Goal: Task Accomplishment & Management: Complete application form

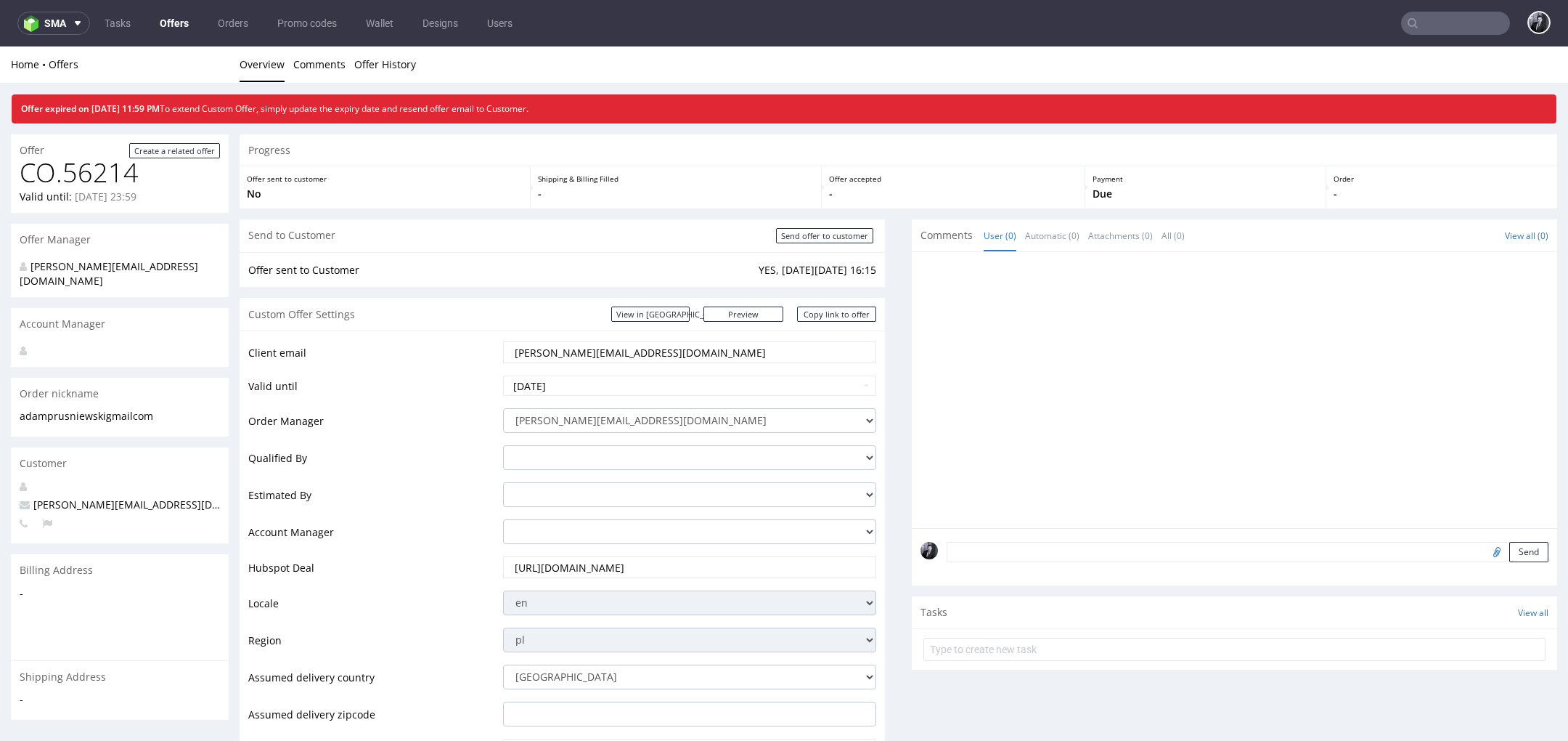
click at [183, 21] on link "Offers" at bounding box center [174, 23] width 46 height 23
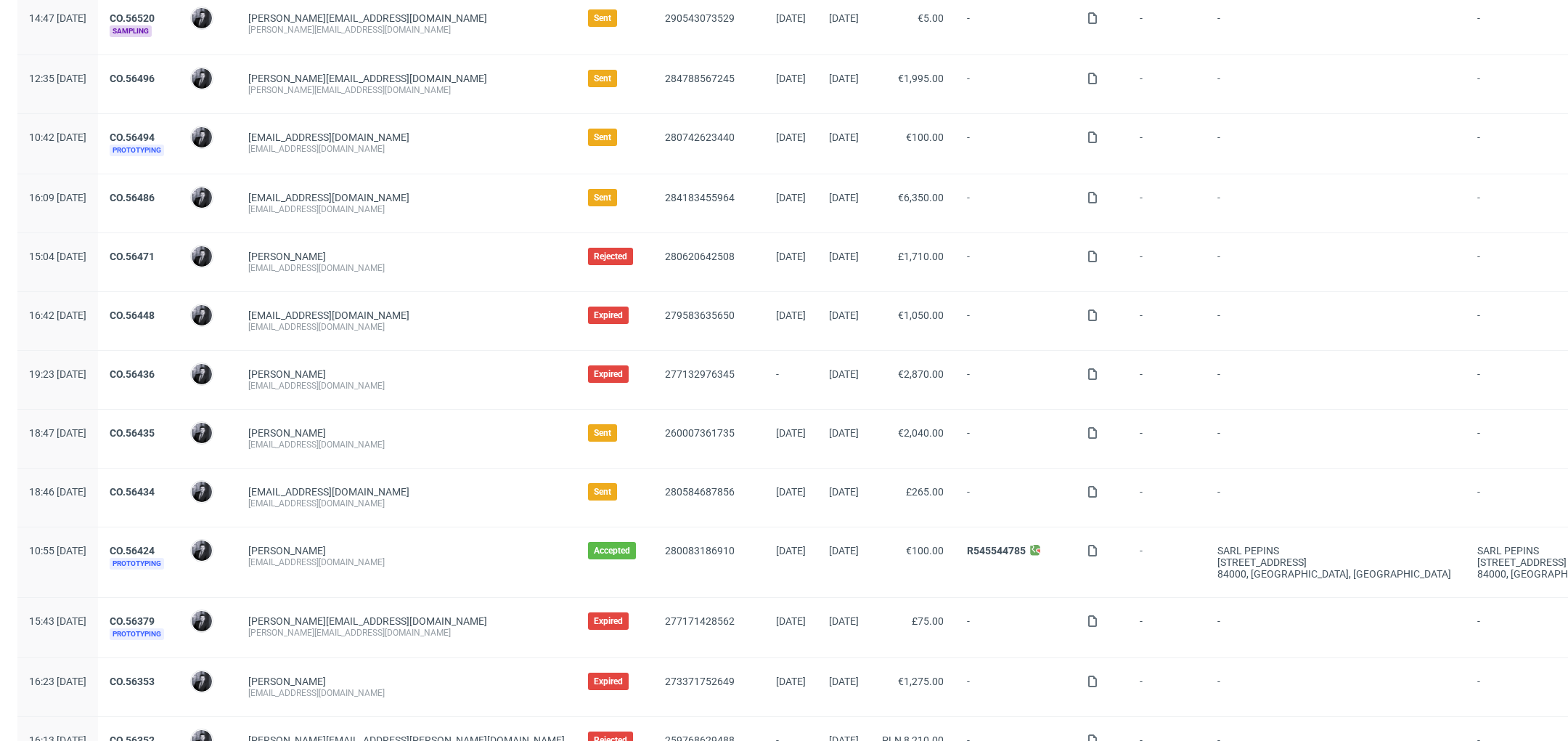
scroll to position [151, 0]
click at [154, 547] on link "CO.56424" at bounding box center [132, 552] width 45 height 12
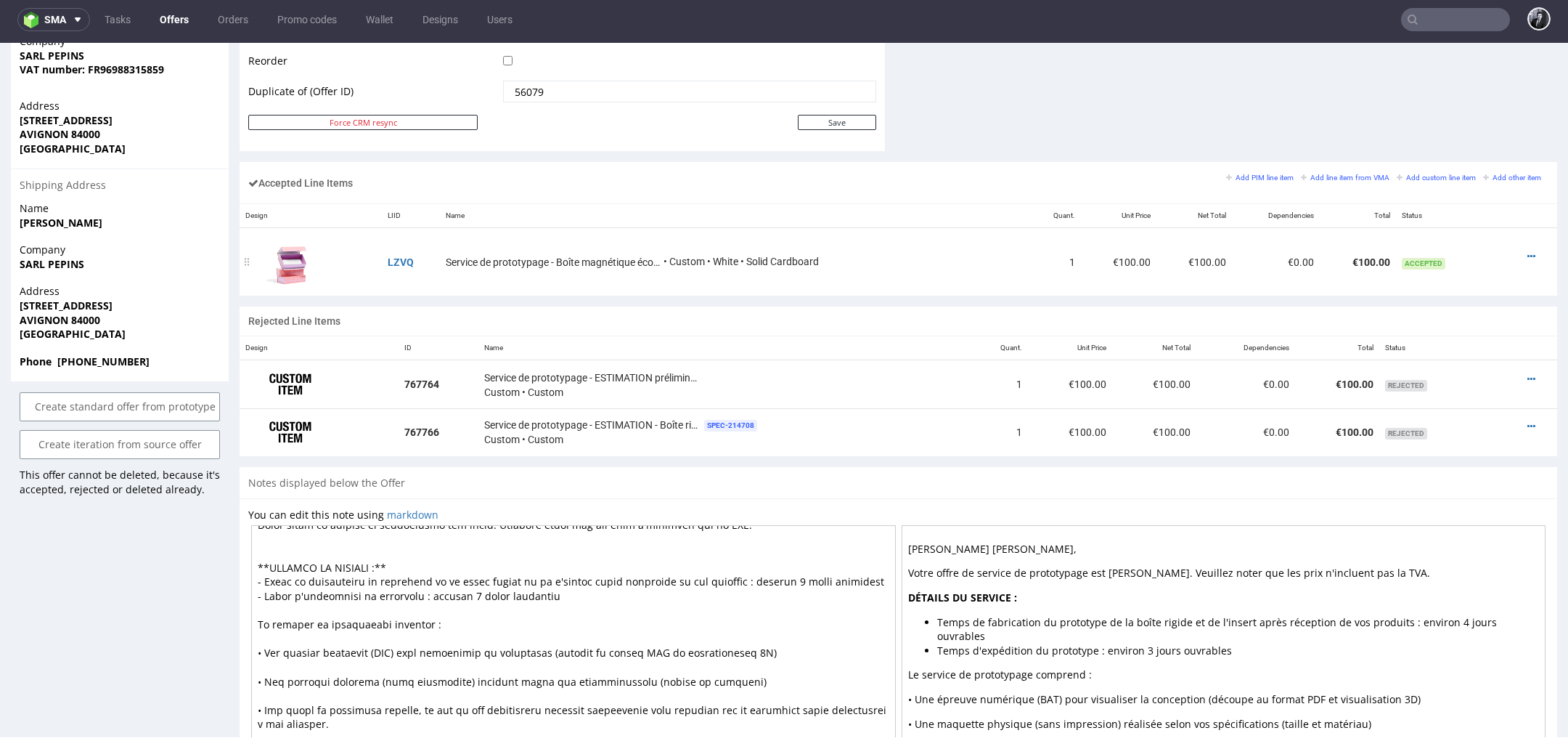
scroll to position [757, 0]
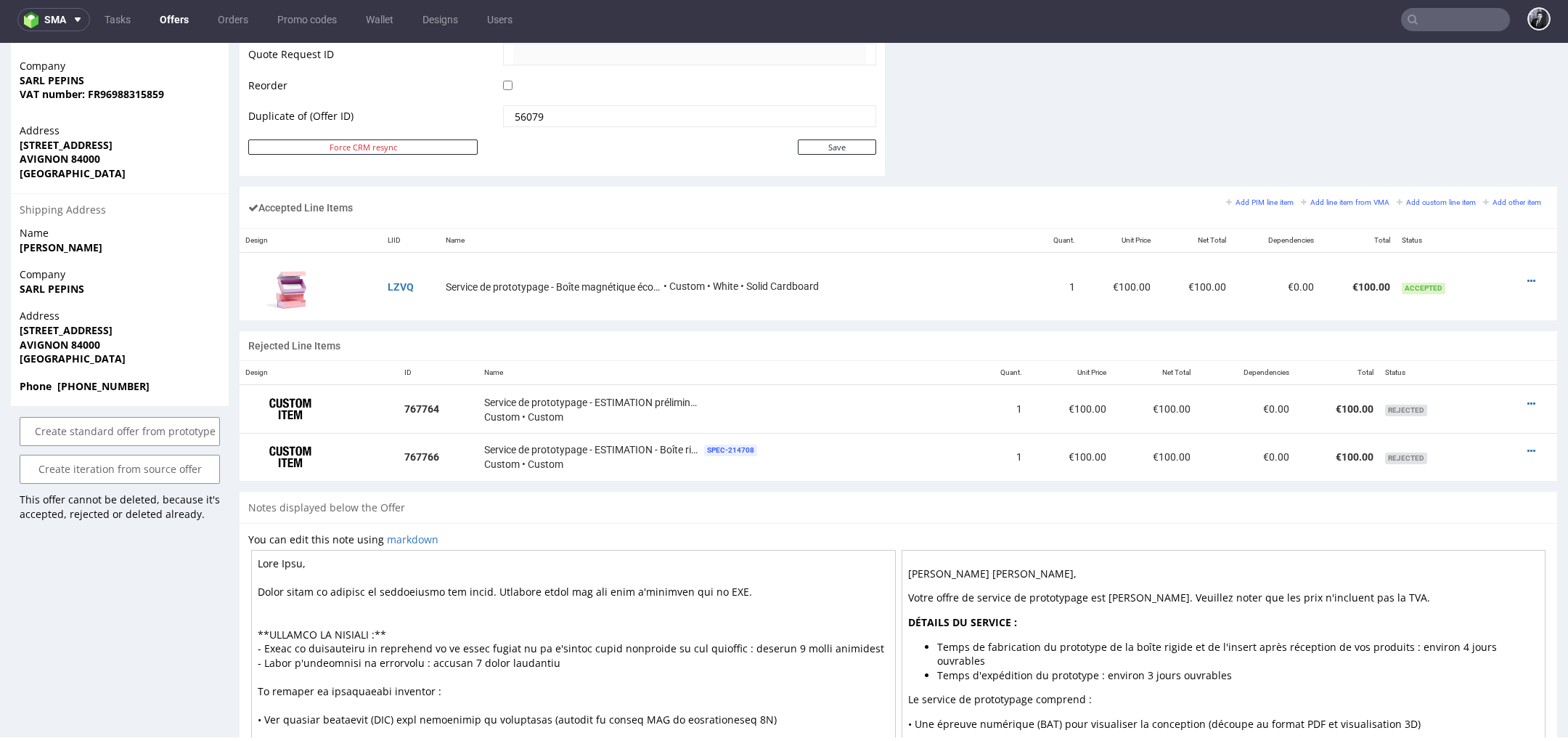
scroll to position [782, 0]
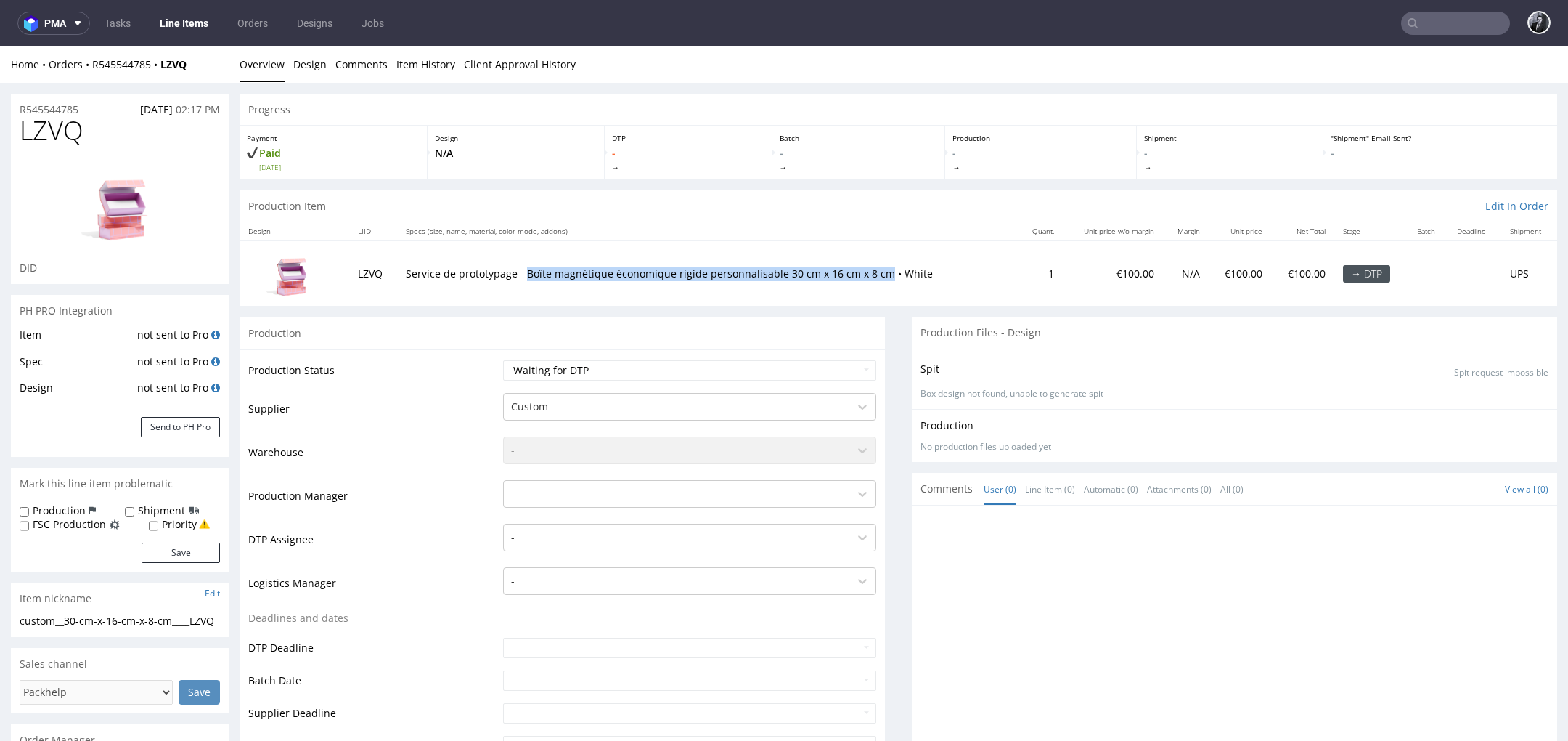
drag, startPoint x: 879, startPoint y: 276, endPoint x: 525, endPoint y: 273, distance: 354.0
click at [525, 273] on p "Service de prototypage - Boîte magnétique économique rigide personnalisable 30 …" at bounding box center [708, 273] width 604 height 14
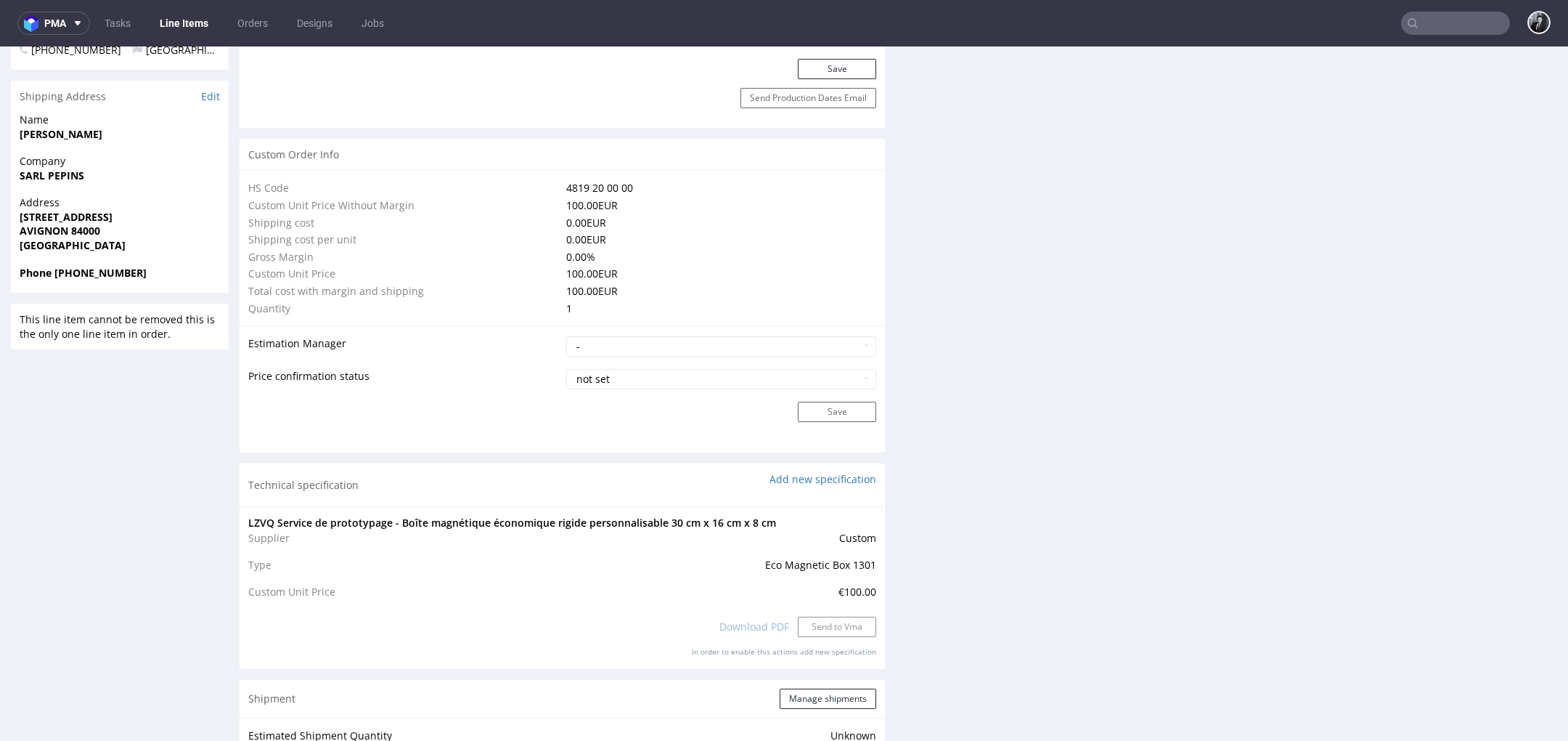
scroll to position [1098, 0]
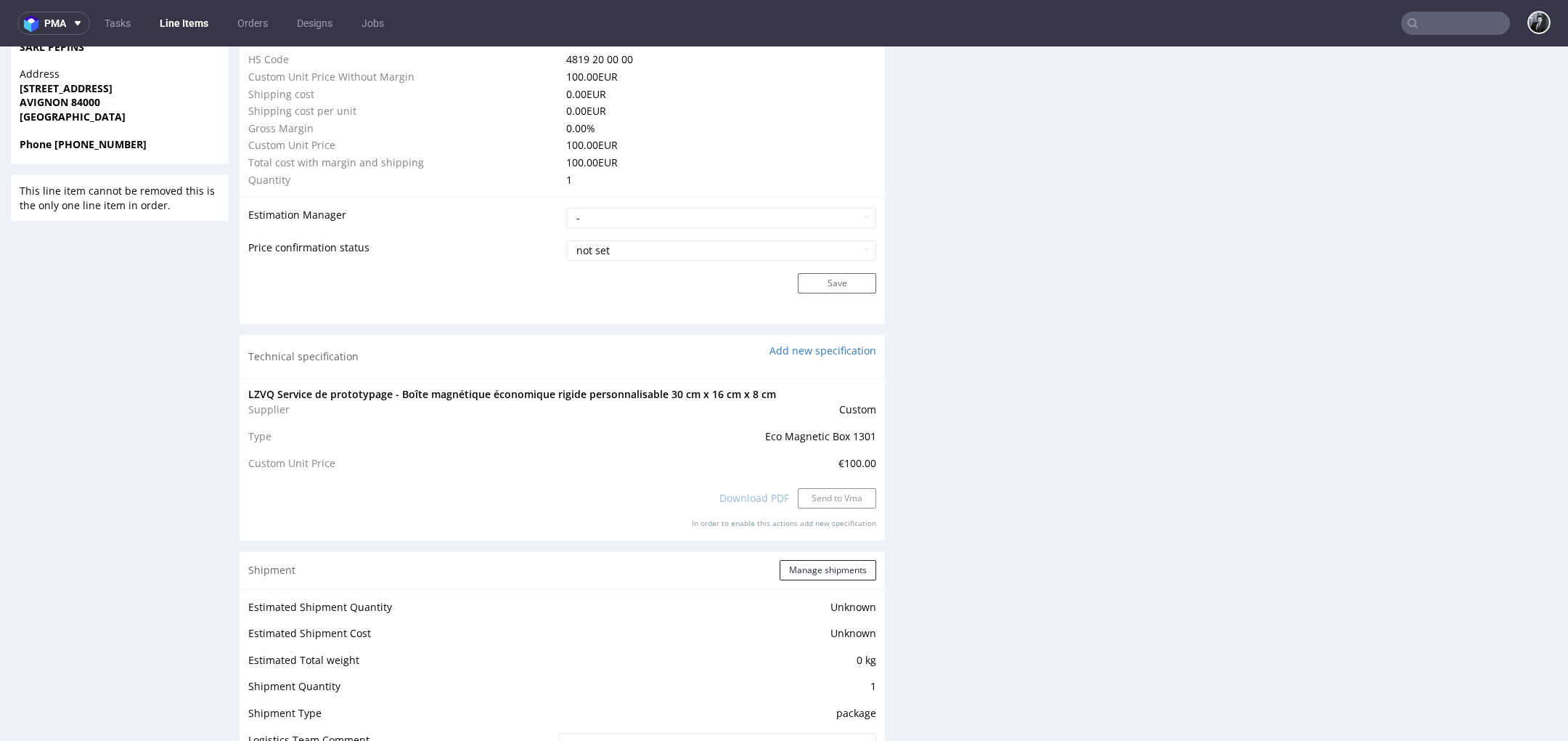
click at [695, 435] on td "Eco Magnetic Box 1301" at bounding box center [687, 442] width 377 height 27
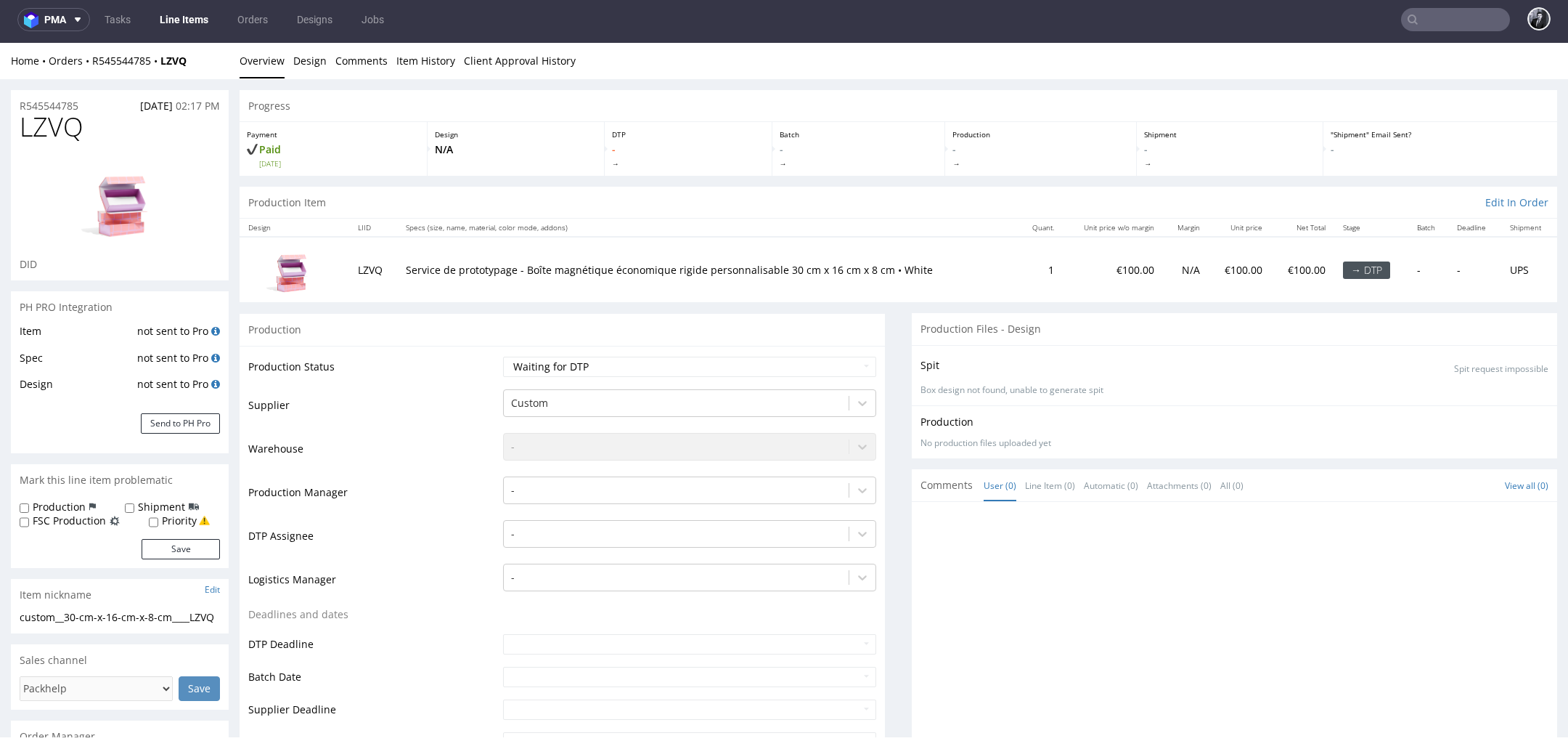
scroll to position [0, 0]
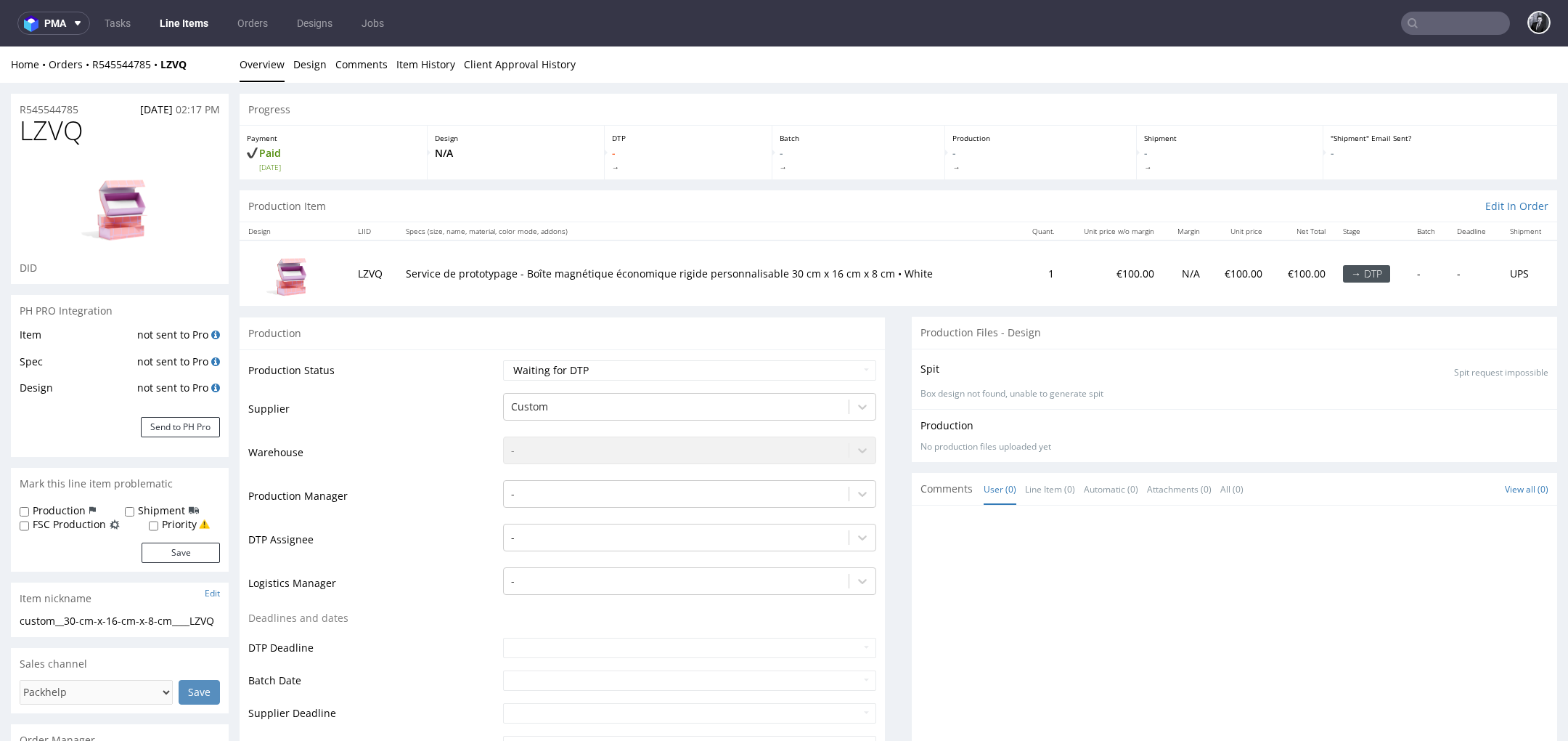
click at [180, 23] on link "Line Items" at bounding box center [183, 23] width 66 height 23
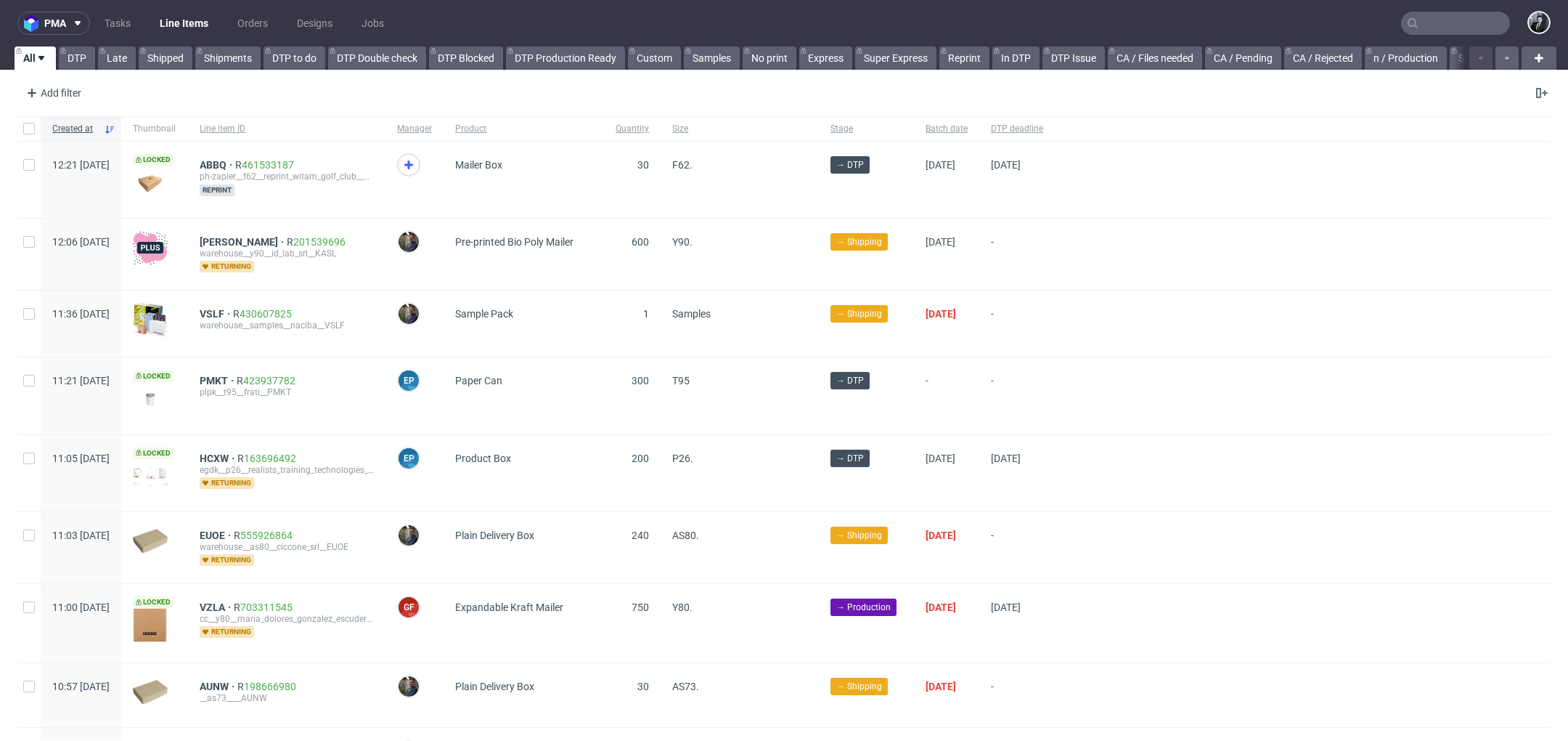
click at [412, 100] on div "Add filter Hide filters Clear all" at bounding box center [784, 93] width 1568 height 35
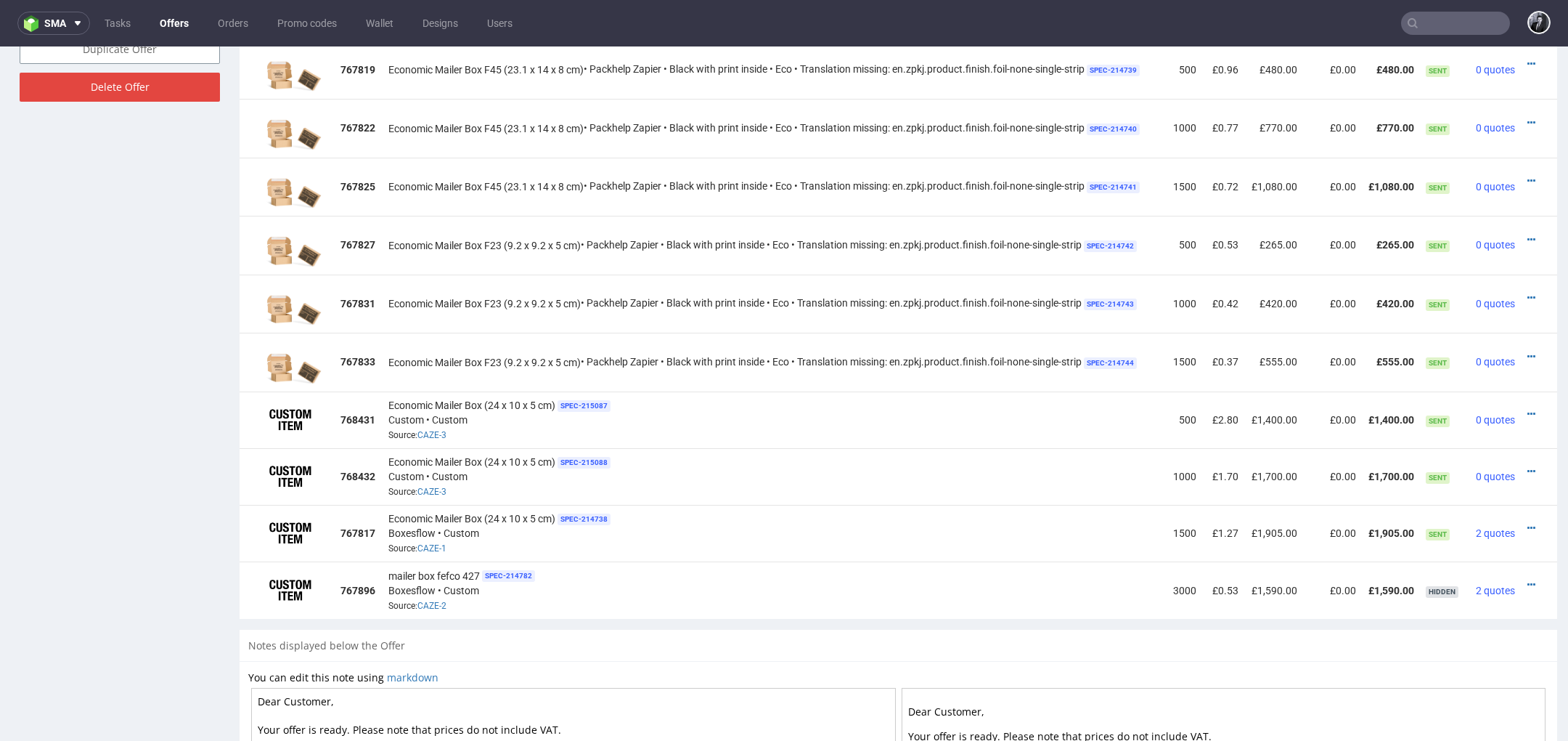
scroll to position [939, 0]
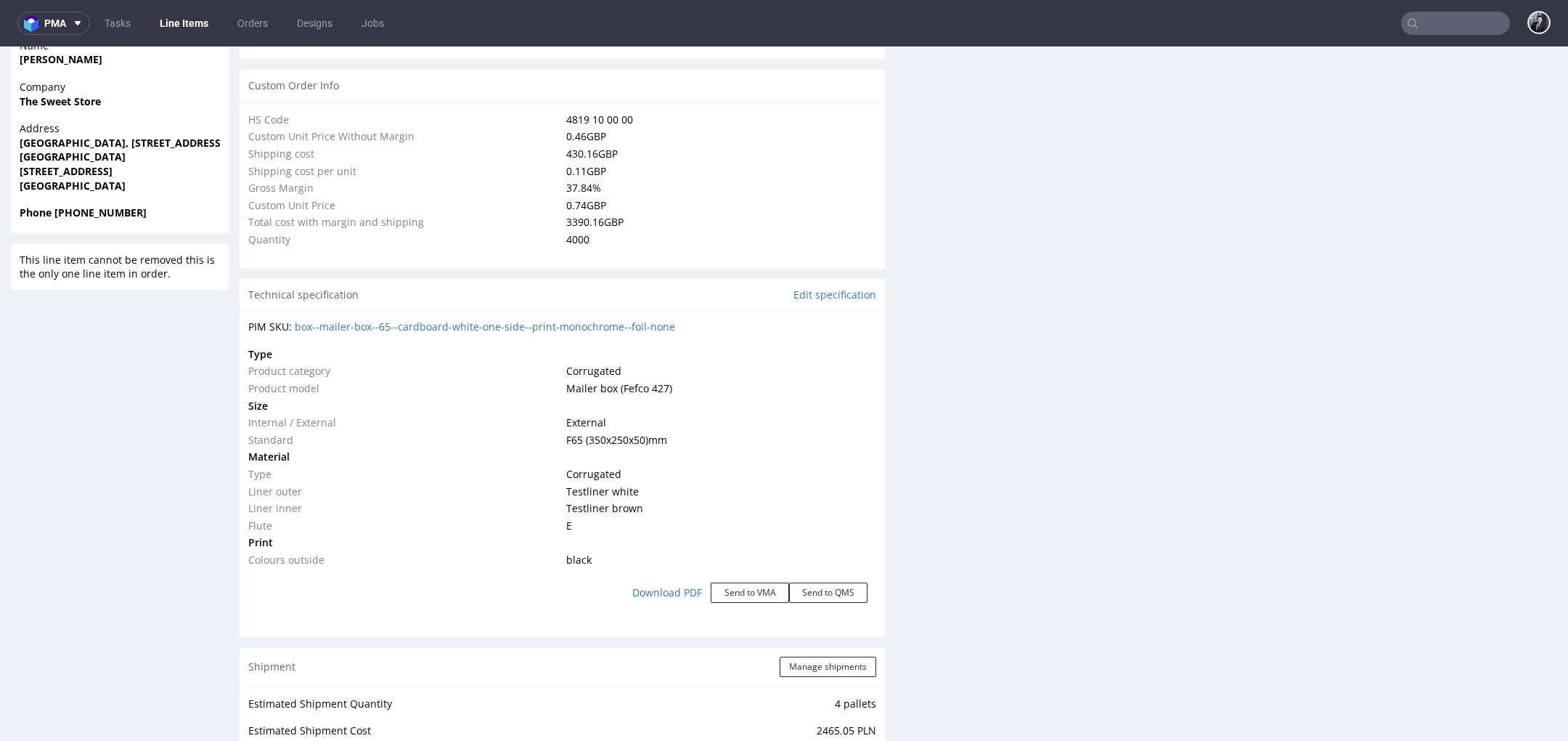
scroll to position [1067, 0]
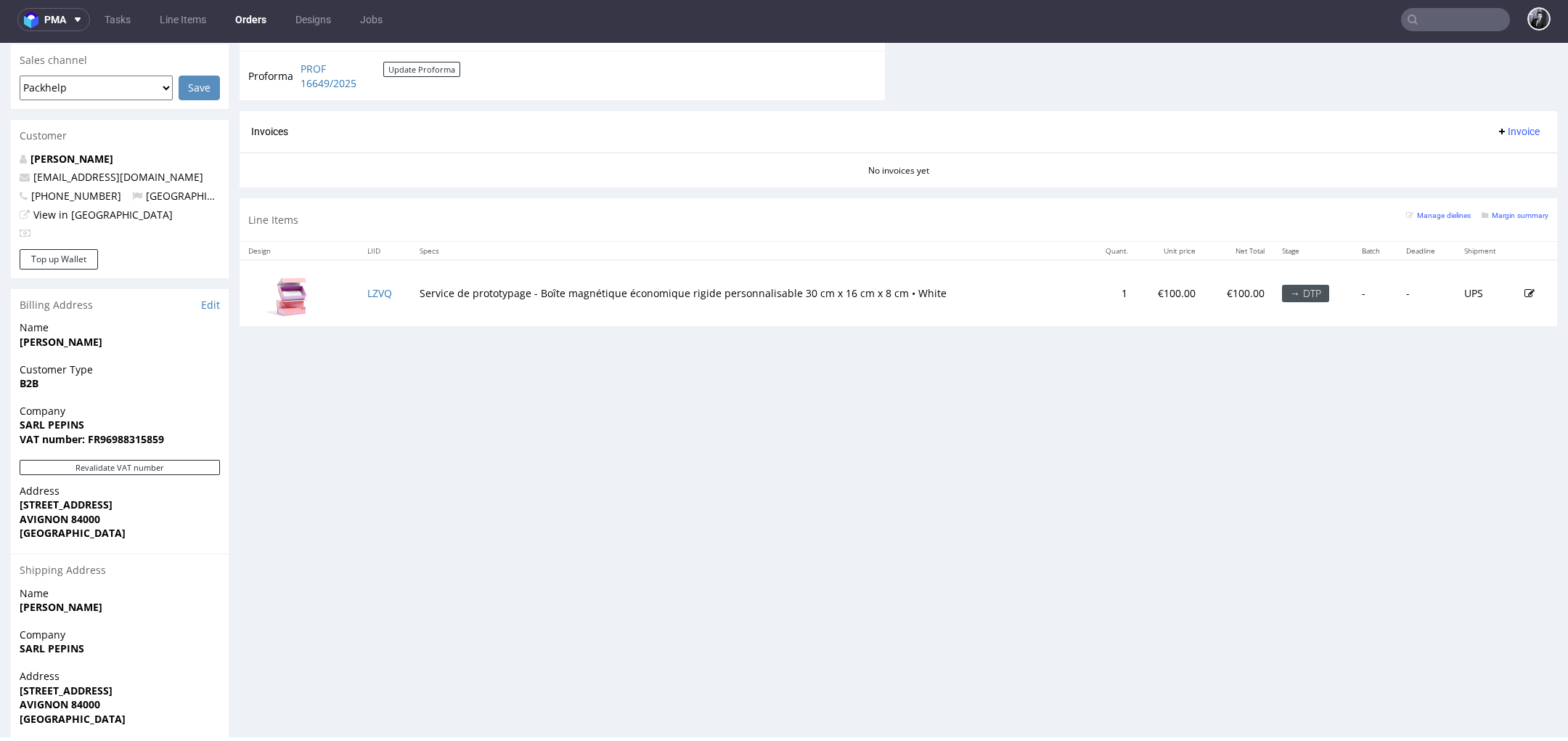
scroll to position [641, 0]
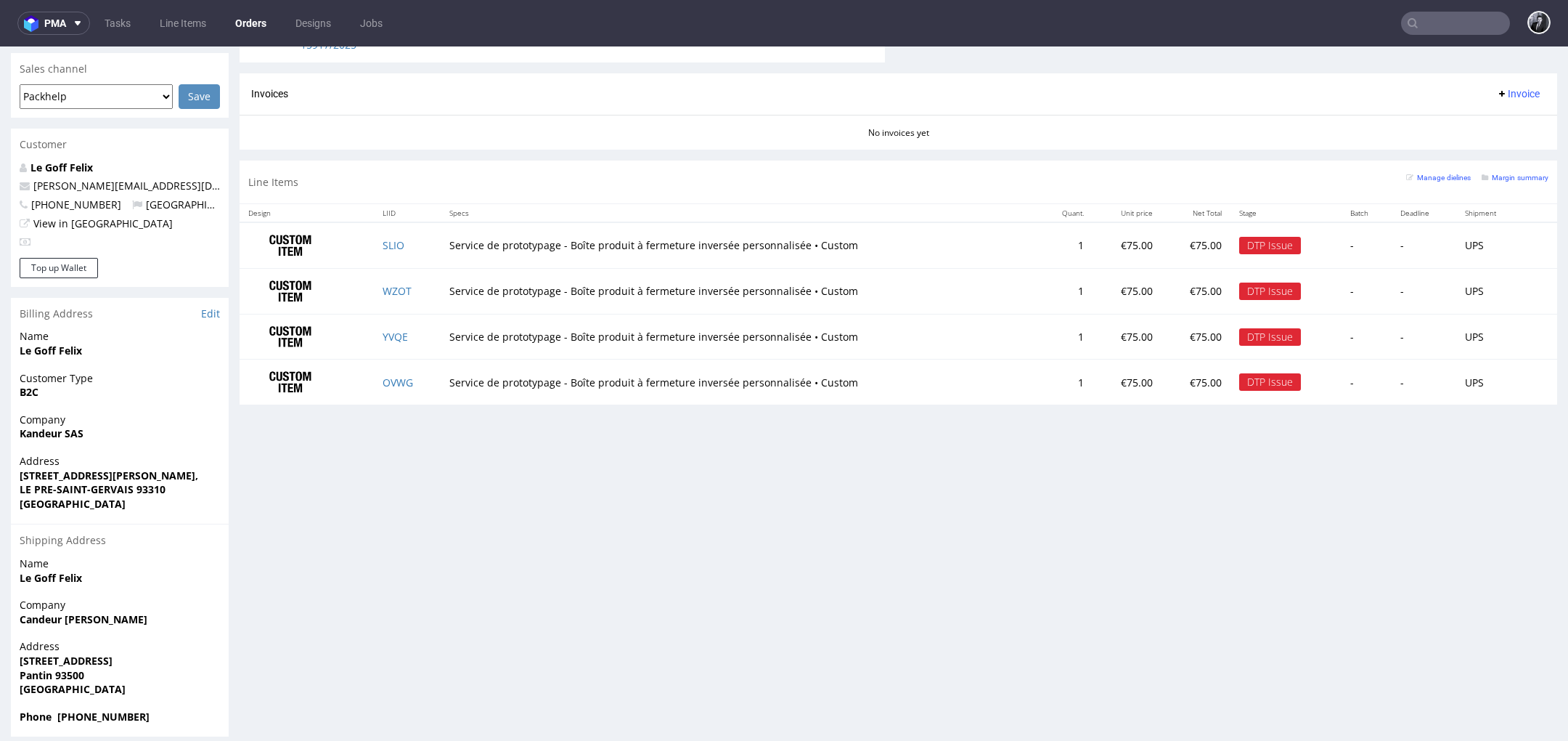
scroll to position [556, 0]
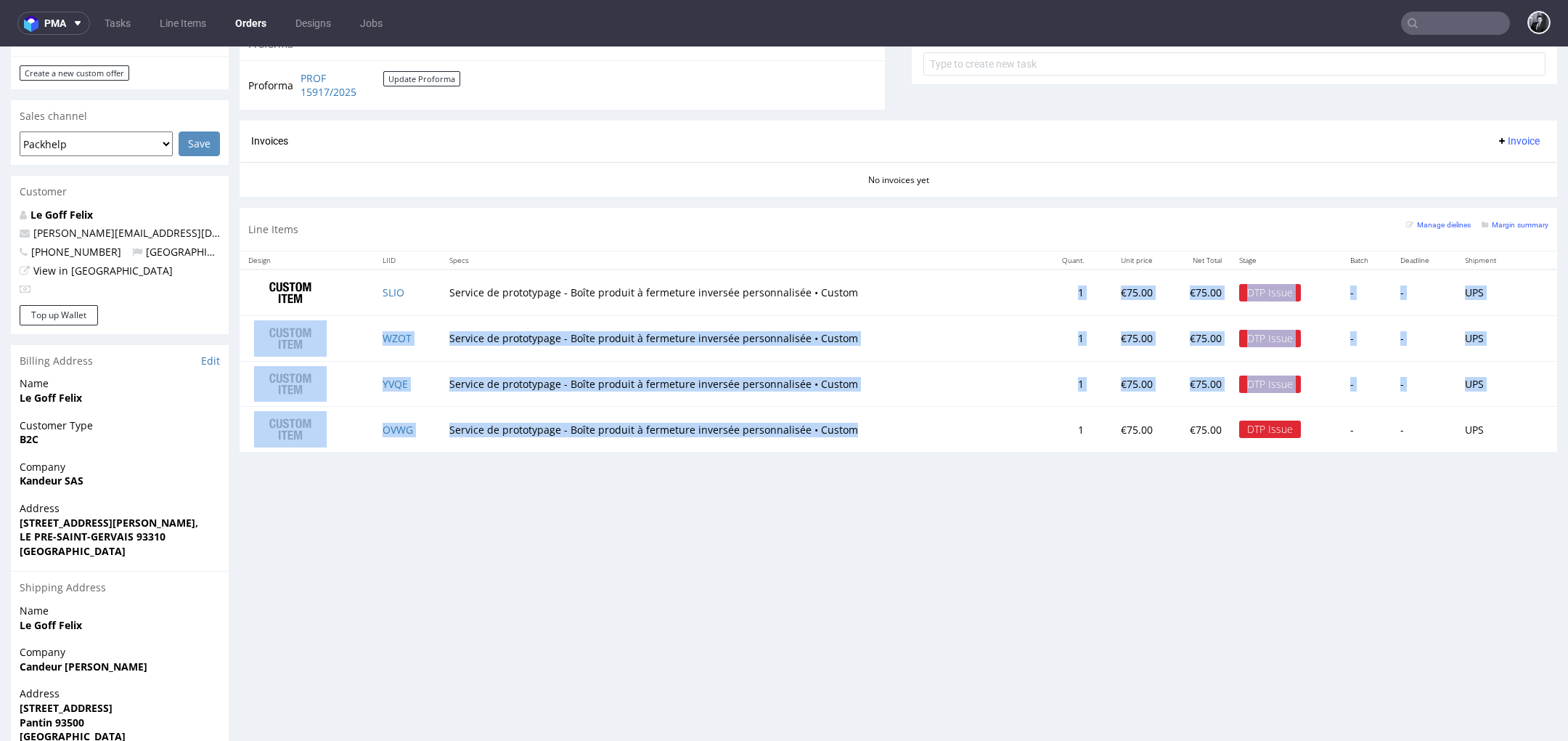
drag, startPoint x: 848, startPoint y: 423, endPoint x: 498, endPoint y: 300, distance: 371.0
click at [499, 300] on tbody "SLIO Service de prototypage - Boîte produit à fermeture inversée personnalisée …" at bounding box center [898, 360] width 1318 height 183
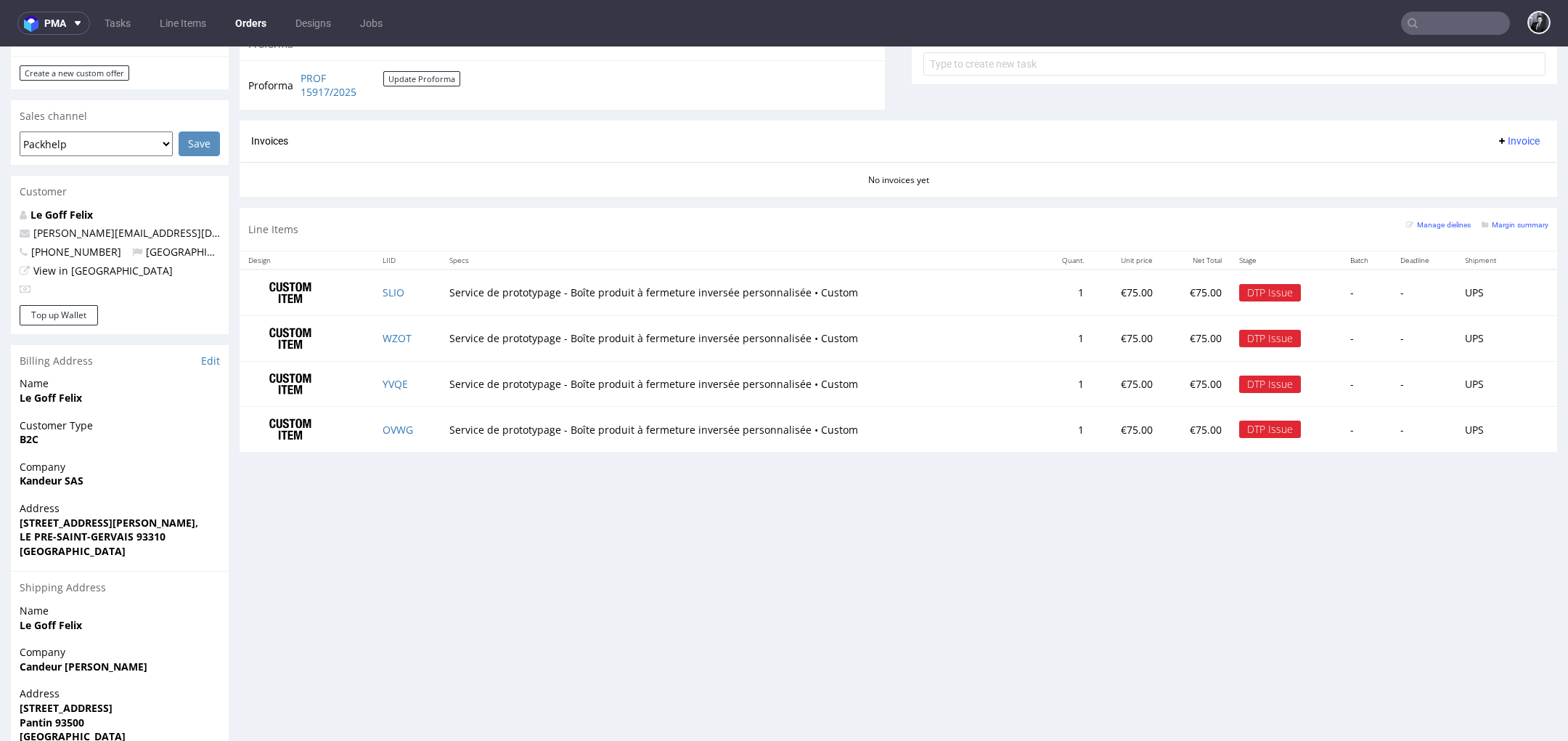
click at [462, 284] on td "Service de prototypage - Boîte produit à fermeture inversée personnalisée • Cus…" at bounding box center [739, 292] width 597 height 45
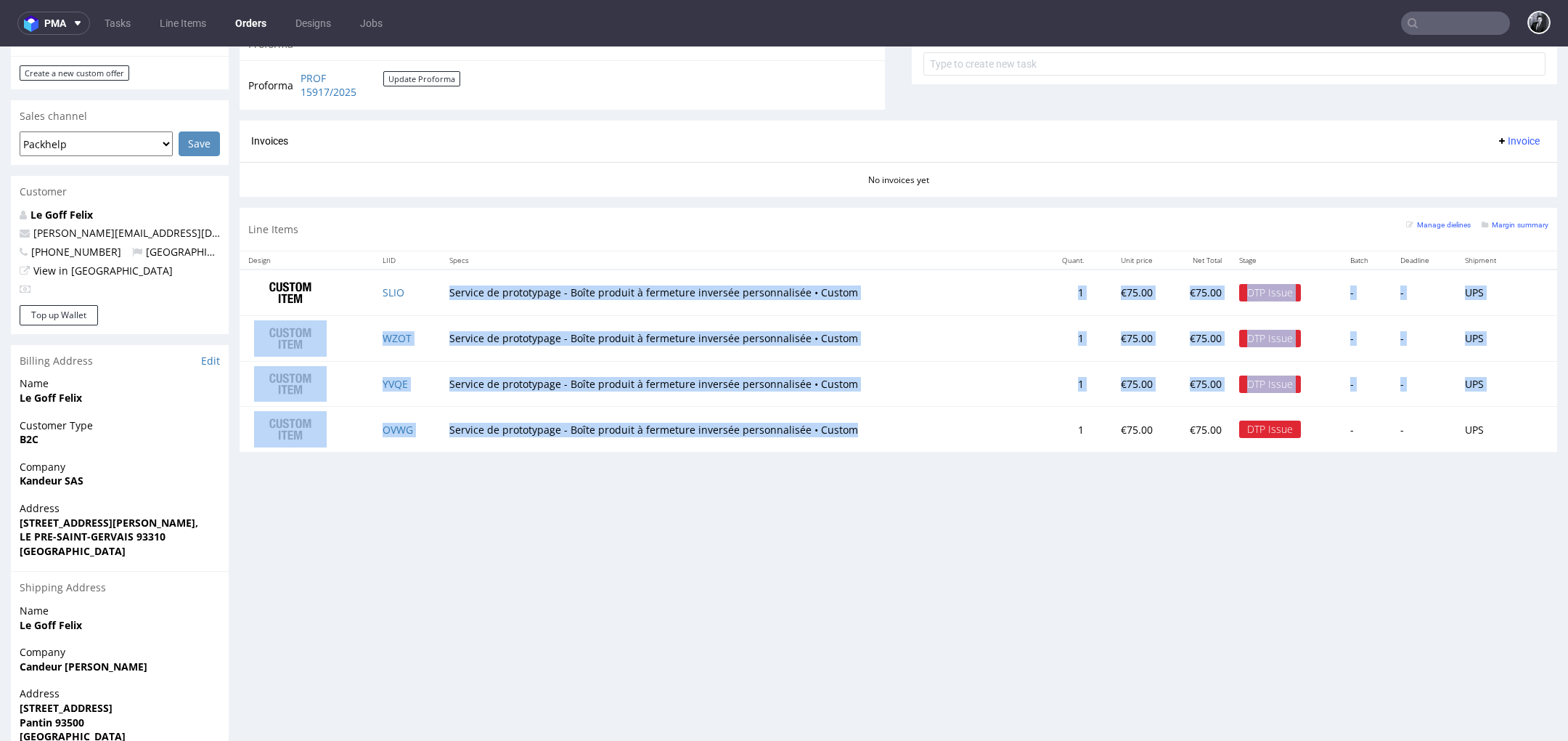
drag, startPoint x: 452, startPoint y: 286, endPoint x: 851, endPoint y: 439, distance: 427.3
click at [851, 440] on tbody "SLIO Service de prototypage - Boîte produit à fermeture inversée personnalisée …" at bounding box center [898, 360] width 1318 height 183
click at [851, 439] on td "Service de prototypage - Boîte produit à fermeture inversée personnalisée • Cus…" at bounding box center [739, 429] width 597 height 45
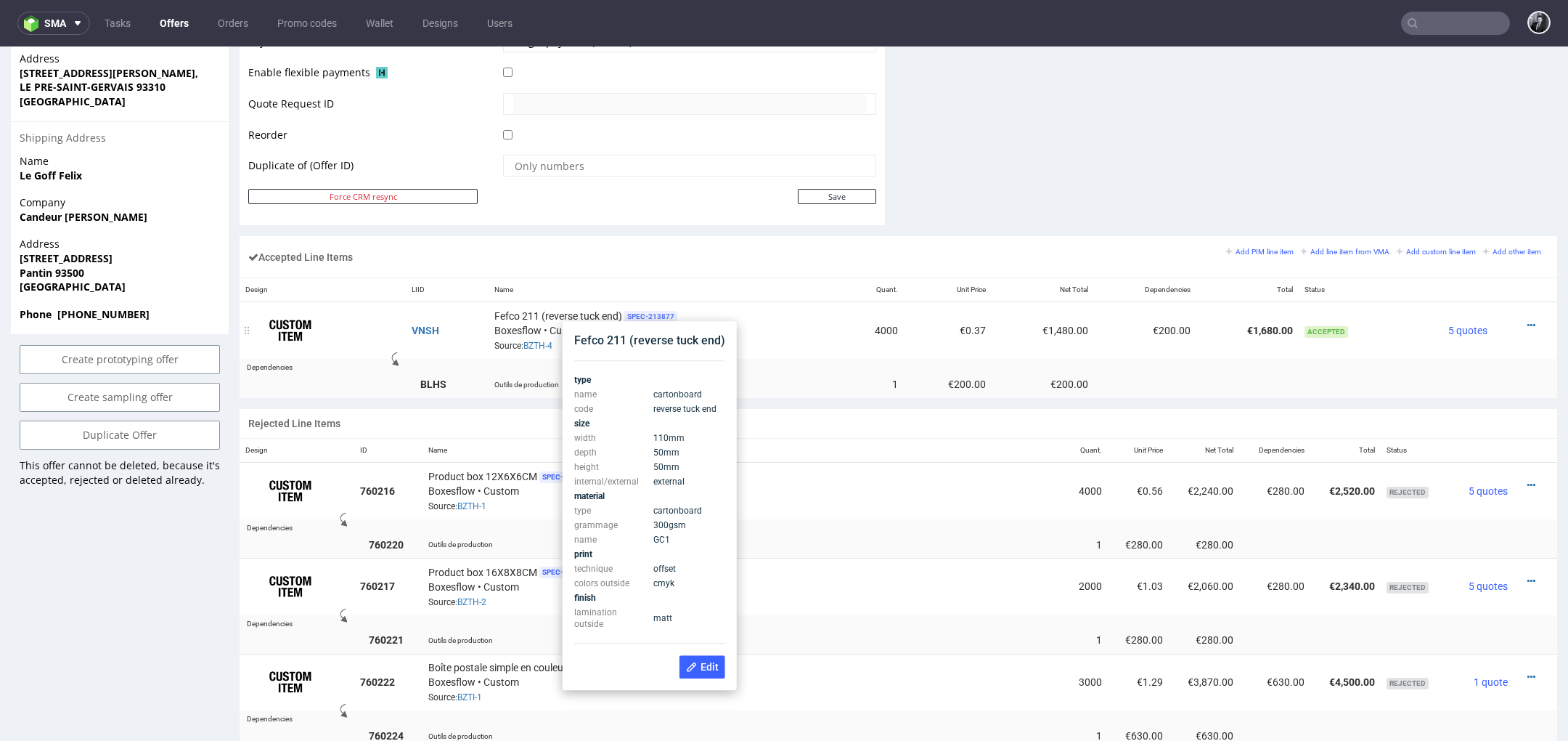
scroll to position [708, 0]
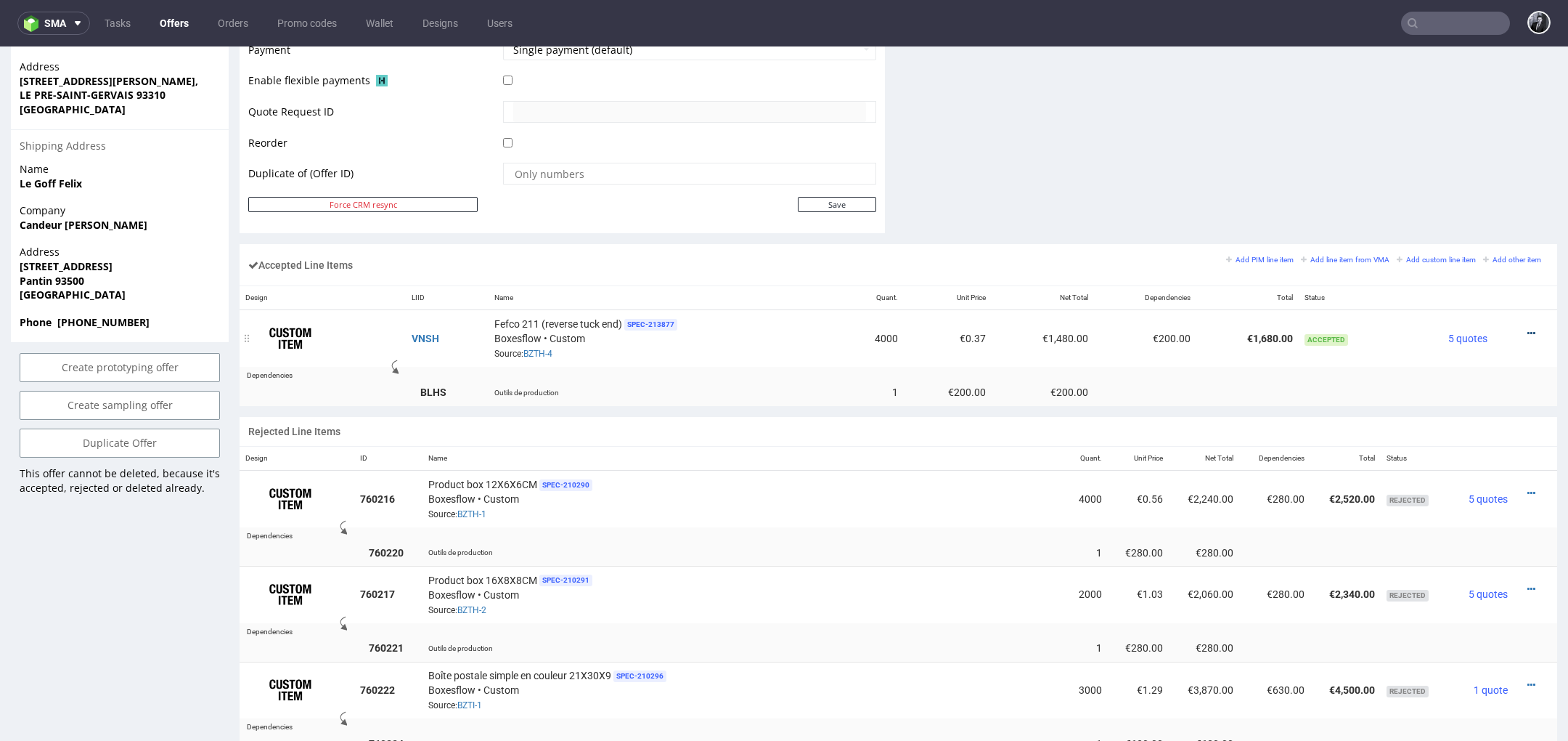
click at [1527, 328] on icon at bounding box center [1531, 333] width 8 height 11
click at [1455, 201] on span "Edit item price" at bounding box center [1471, 196] width 104 height 14
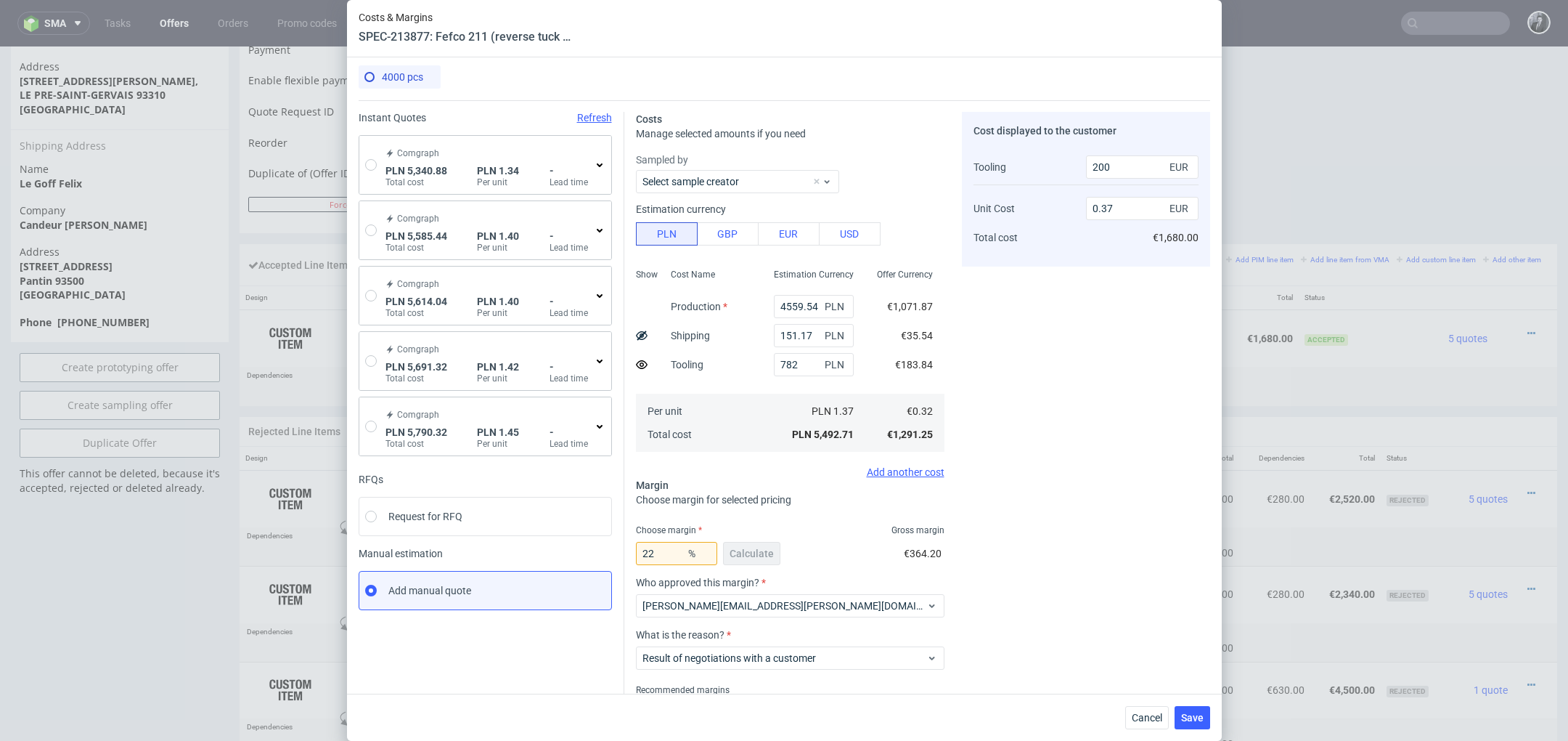
scroll to position [0, 0]
drag, startPoint x: 819, startPoint y: 313, endPoint x: 763, endPoint y: 312, distance: 56.0
click at [763, 312] on div "4559.54 PLN" at bounding box center [814, 310] width 103 height 29
click at [1074, 424] on div "Cost displayed to the customer Tooling Unit Cost Total cost 200 EUR 0.37 EUR €1…" at bounding box center [1085, 434] width 248 height 637
click at [1147, 719] on span "Cancel" at bounding box center [1147, 718] width 31 height 11
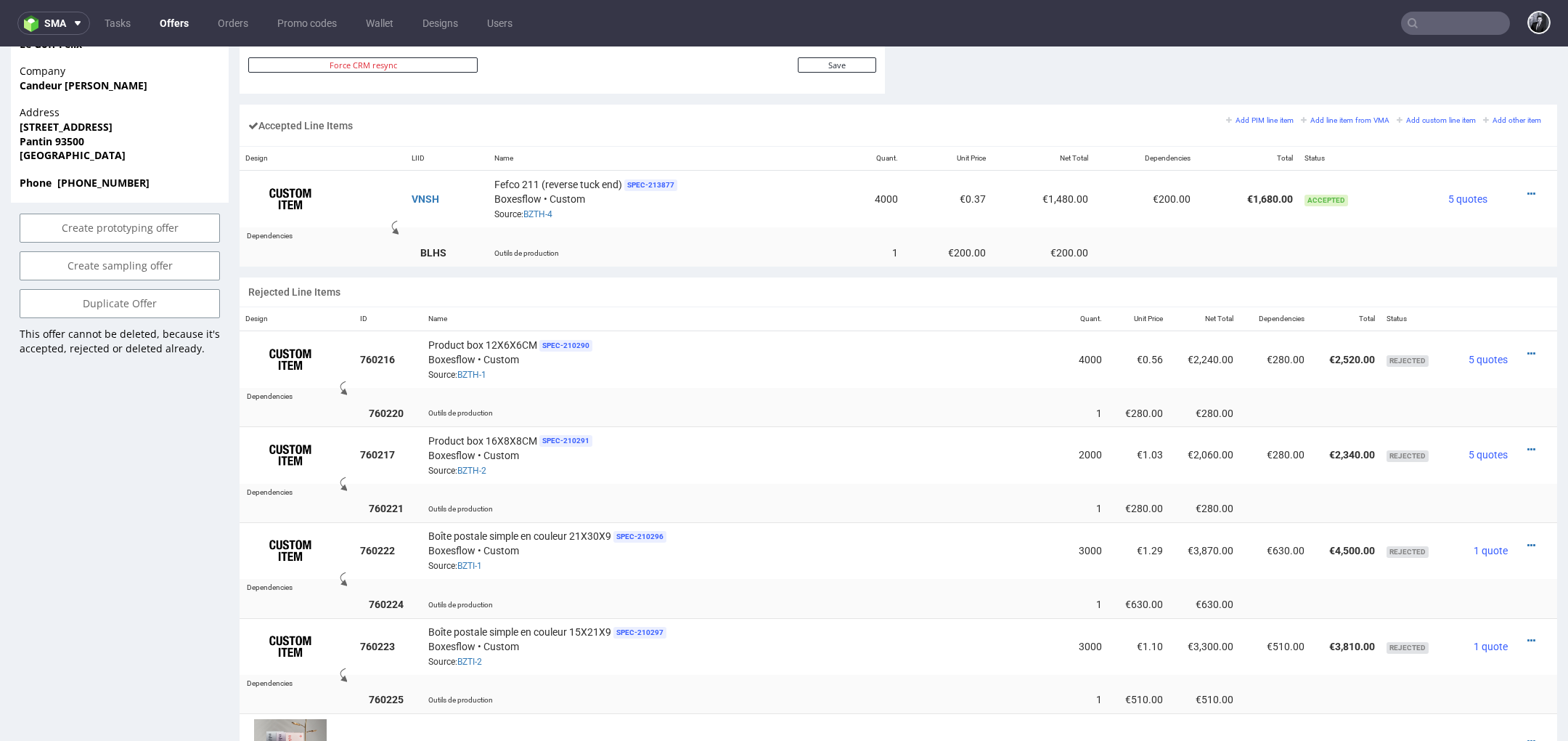
scroll to position [846, 0]
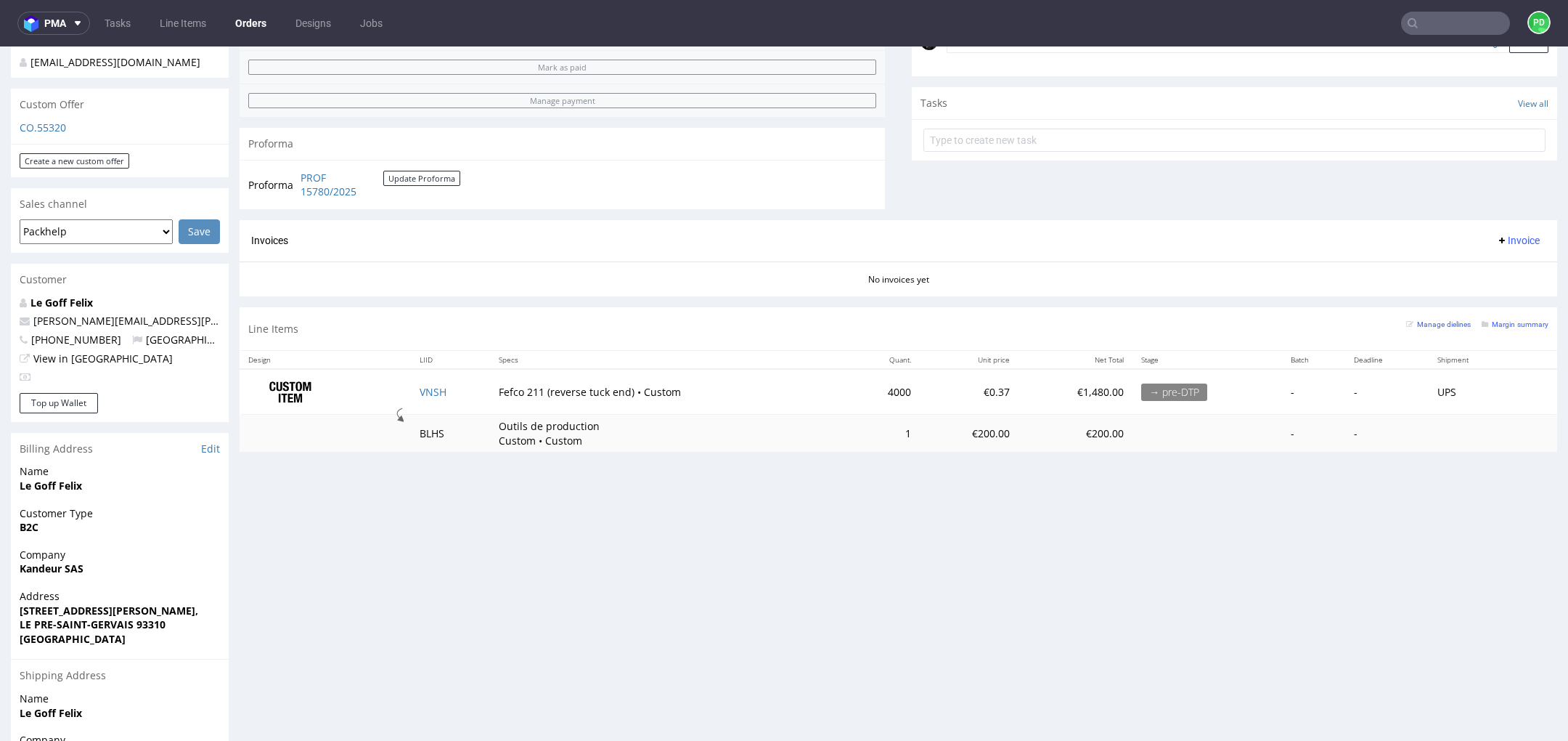
scroll to position [473, 0]
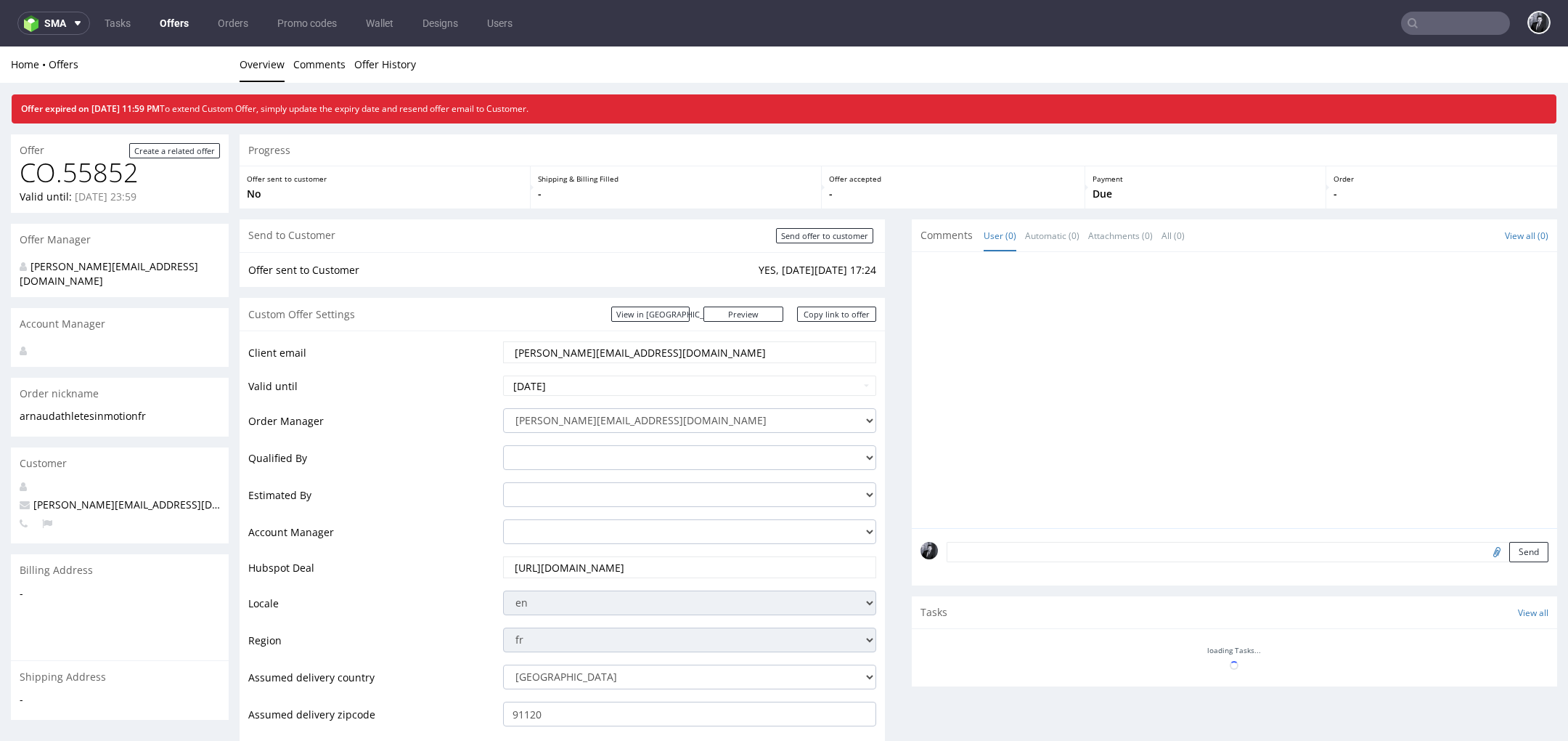
click at [175, 14] on link "Offers" at bounding box center [174, 23] width 46 height 23
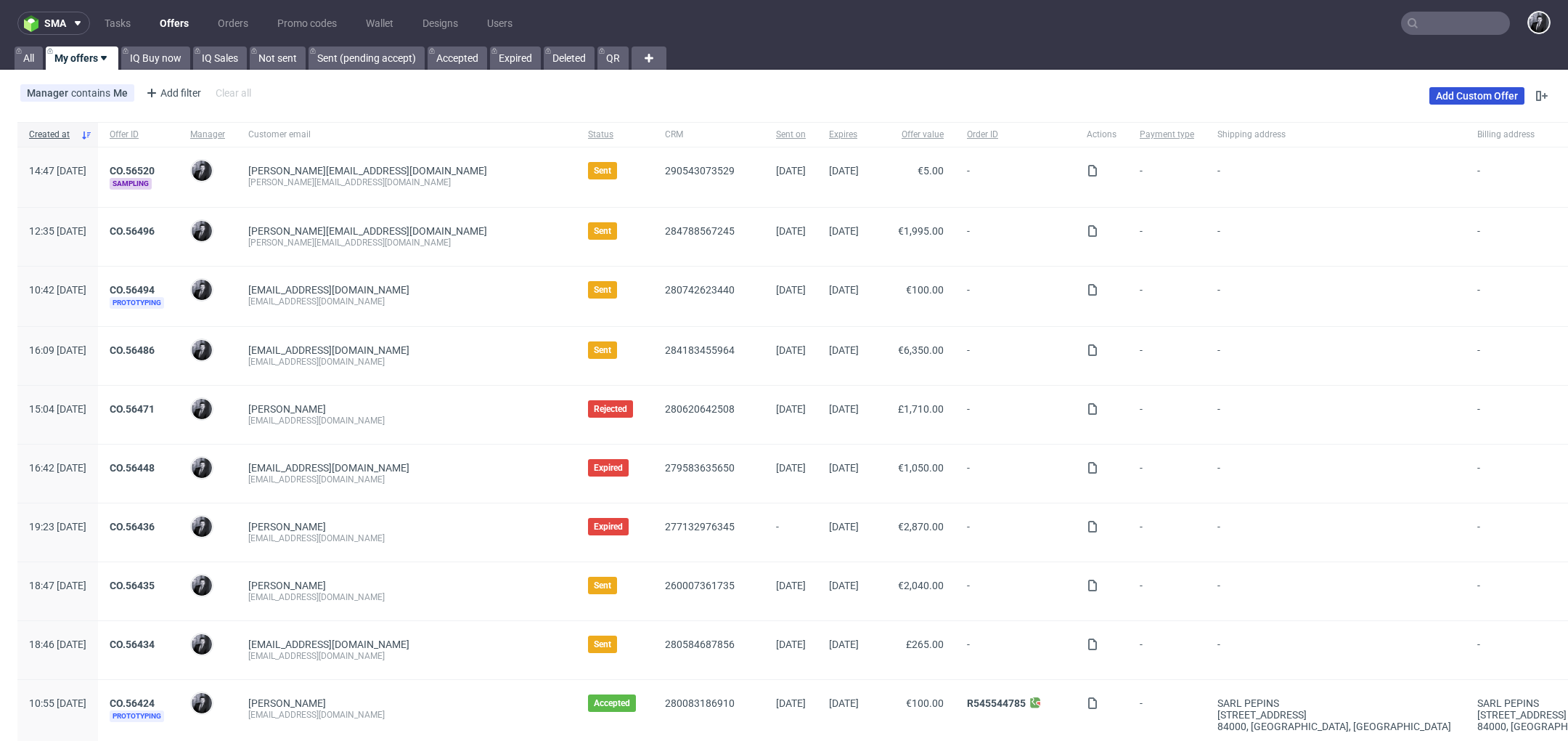
click at [1459, 98] on link "Add Custom Offer" at bounding box center [1477, 96] width 96 height 17
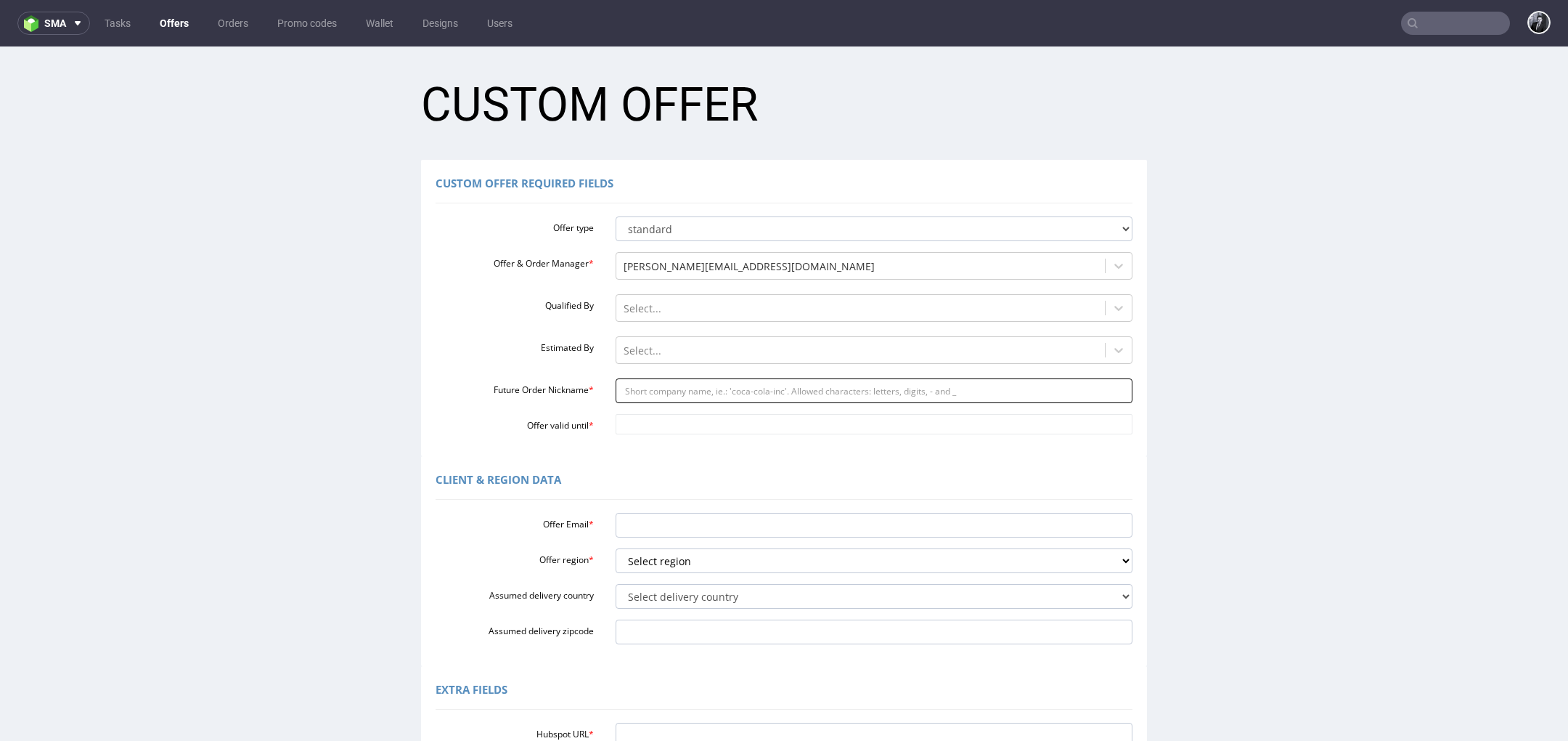
click at [675, 383] on input "Future Order Nickname *" at bounding box center [875, 391] width 518 height 25
paste input "simonlabfresheu"
click at [711, 398] on input "simonlabfresheu" at bounding box center [875, 391] width 518 height 25
type input "simonlabfresheu"
click at [698, 520] on input "Offer Email *" at bounding box center [875, 526] width 518 height 25
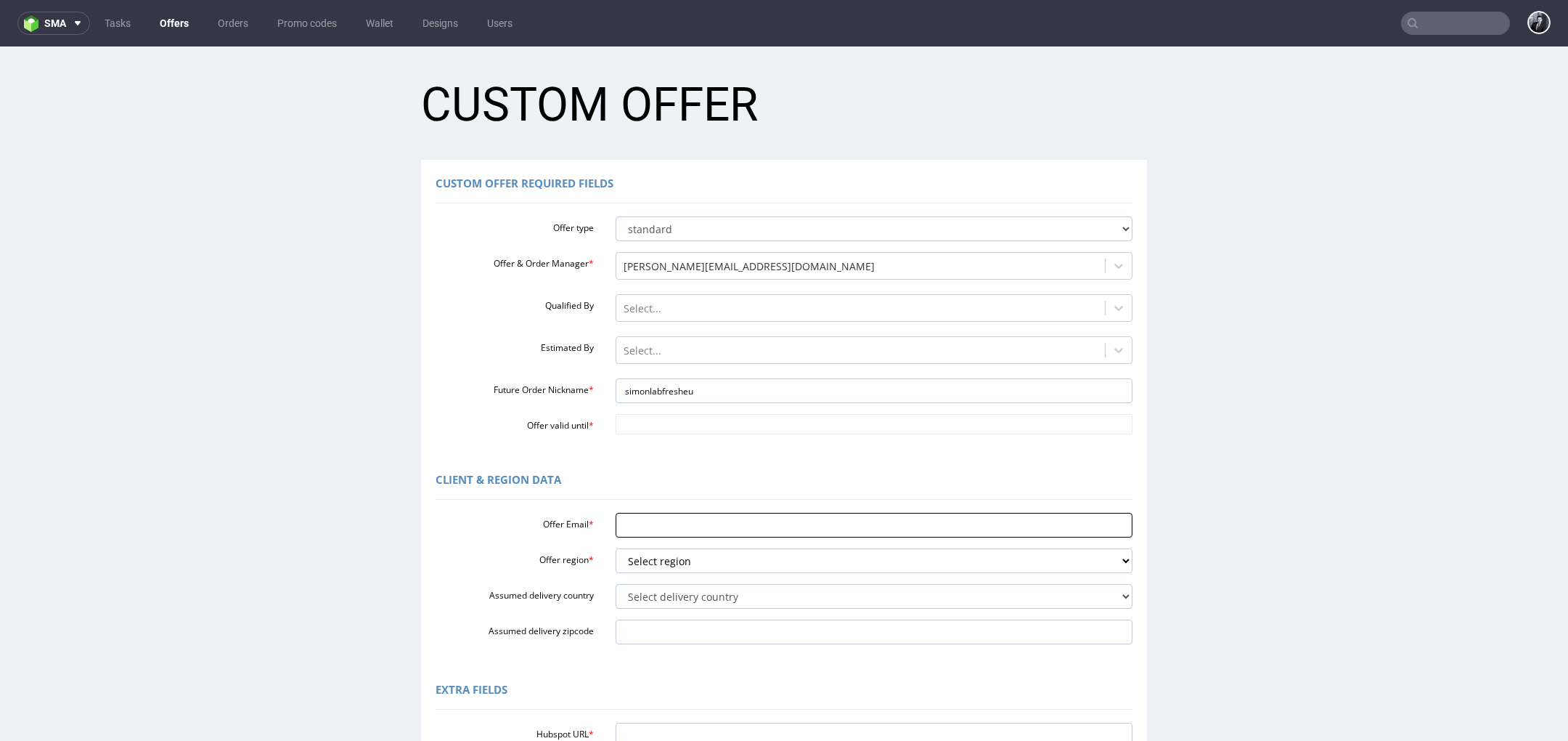
paste input "simon@labfresh.eu"
type input "simon@labfresh.eu"
click at [700, 567] on select "Select region eu gb de pl fr it es" at bounding box center [875, 561] width 518 height 25
select select "eu"
click at [813, 482] on div "Client & Region data" at bounding box center [784, 482] width 697 height 35
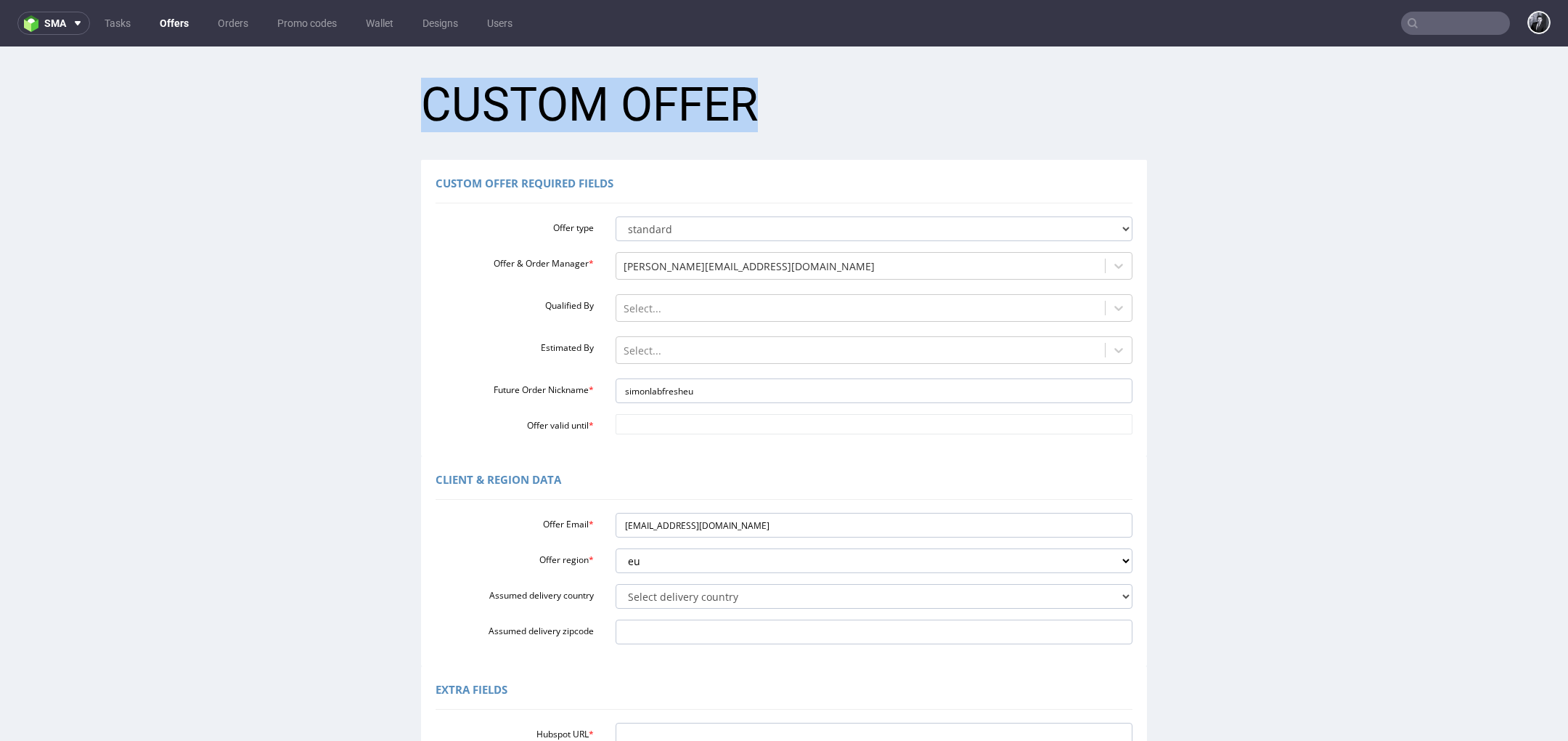
drag, startPoint x: 419, startPoint y: 105, endPoint x: 751, endPoint y: 90, distance: 332.3
click at [752, 92] on h1 "Custom Offer" at bounding box center [784, 105] width 726 height 51
click at [751, 90] on h1 "Custom Offer" at bounding box center [784, 105] width 726 height 51
drag, startPoint x: 751, startPoint y: 90, endPoint x: 380, endPoint y: 100, distance: 371.1
click at [380, 100] on div "Custom Offer" at bounding box center [784, 113] width 1561 height 95
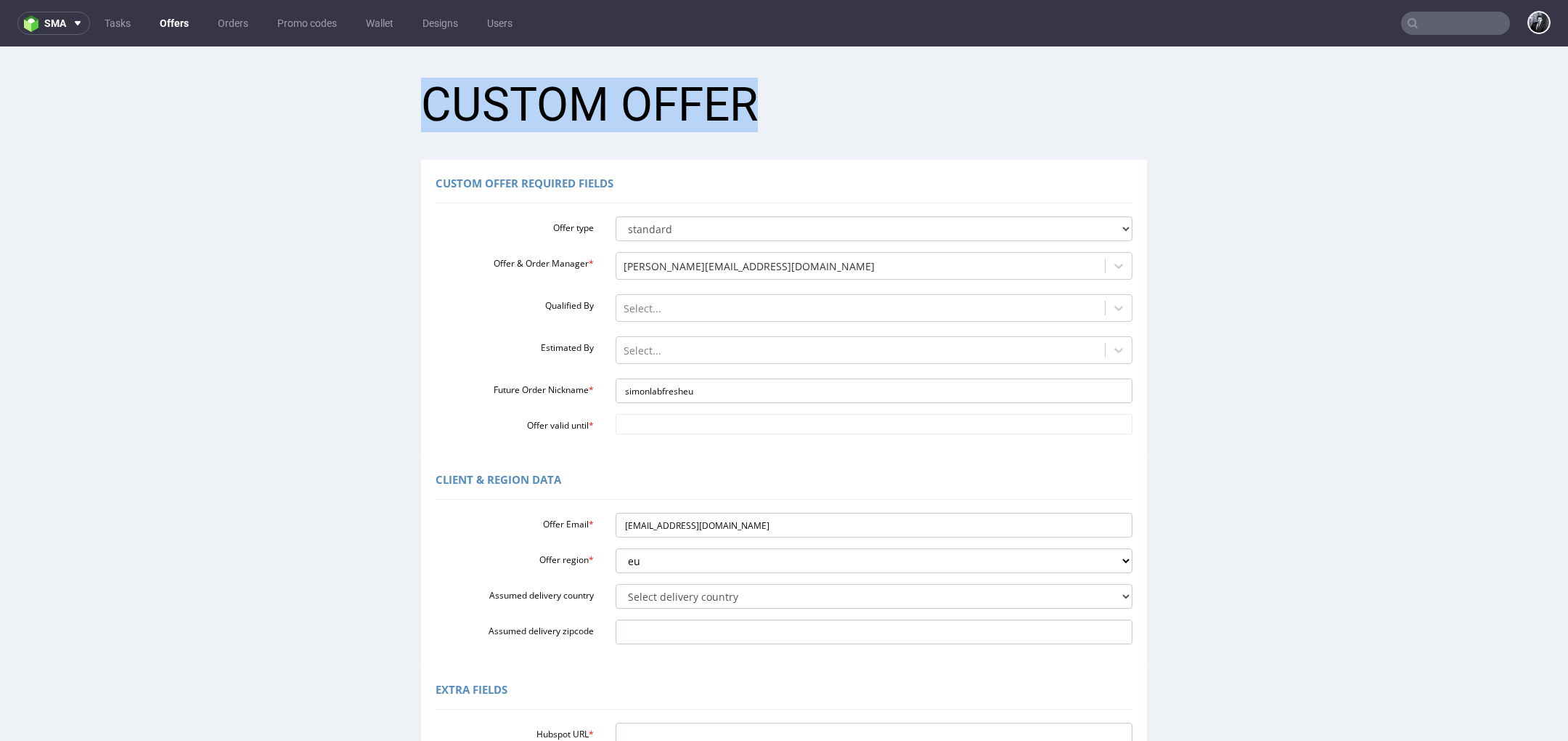
click at [380, 100] on div "Custom Offer" at bounding box center [784, 113] width 1561 height 95
drag, startPoint x: 420, startPoint y: 101, endPoint x: 593, endPoint y: 110, distance: 173.2
click at [593, 110] on h1 "Custom Offer" at bounding box center [784, 105] width 726 height 51
drag, startPoint x: 724, startPoint y: 112, endPoint x: 482, endPoint y: 116, distance: 242.0
click at [483, 116] on h1 "Custom Offer" at bounding box center [784, 105] width 726 height 51
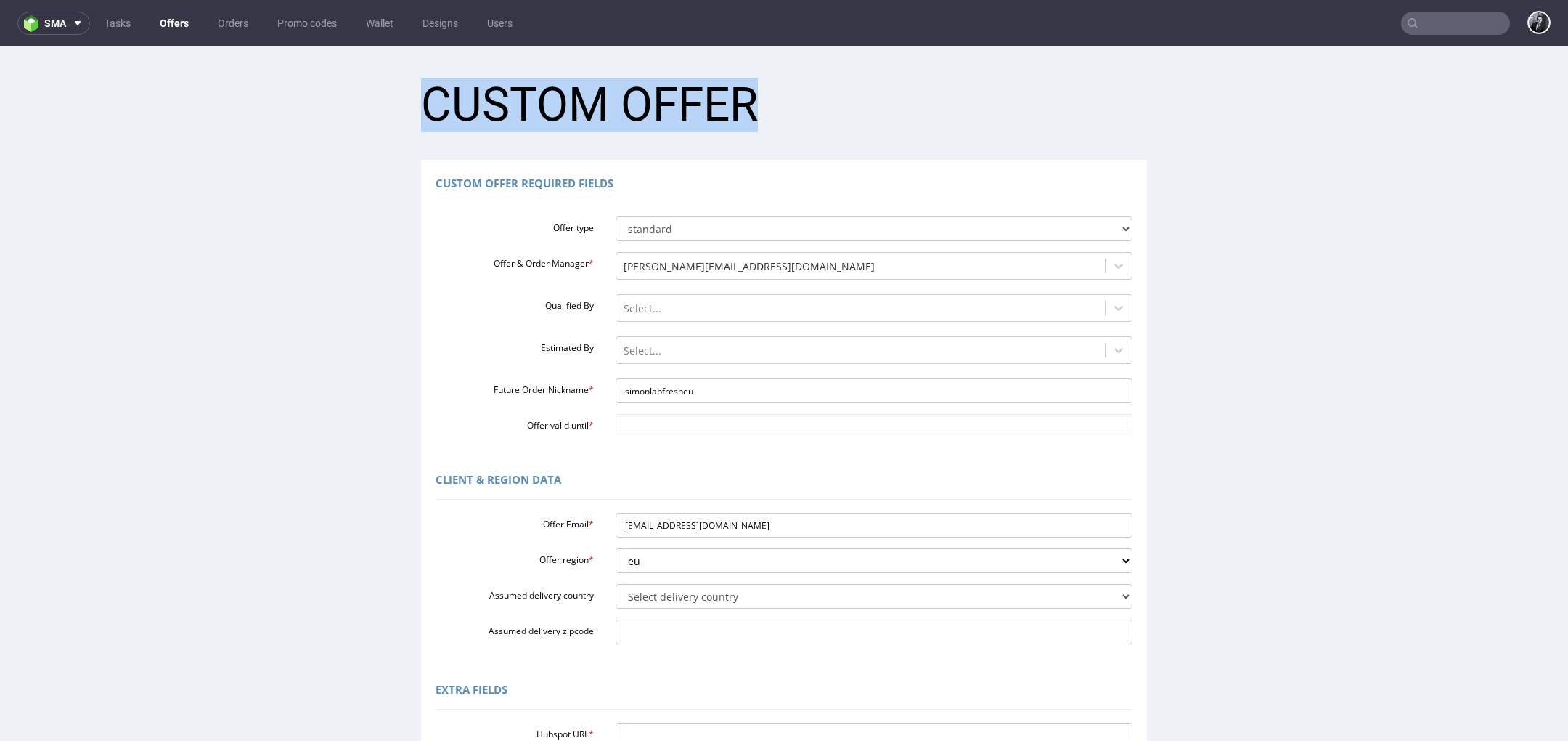
drag, startPoint x: 423, startPoint y: 106, endPoint x: 724, endPoint y: 120, distance: 301.3
click at [724, 120] on h1 "Custom Offer" at bounding box center [784, 105] width 726 height 51
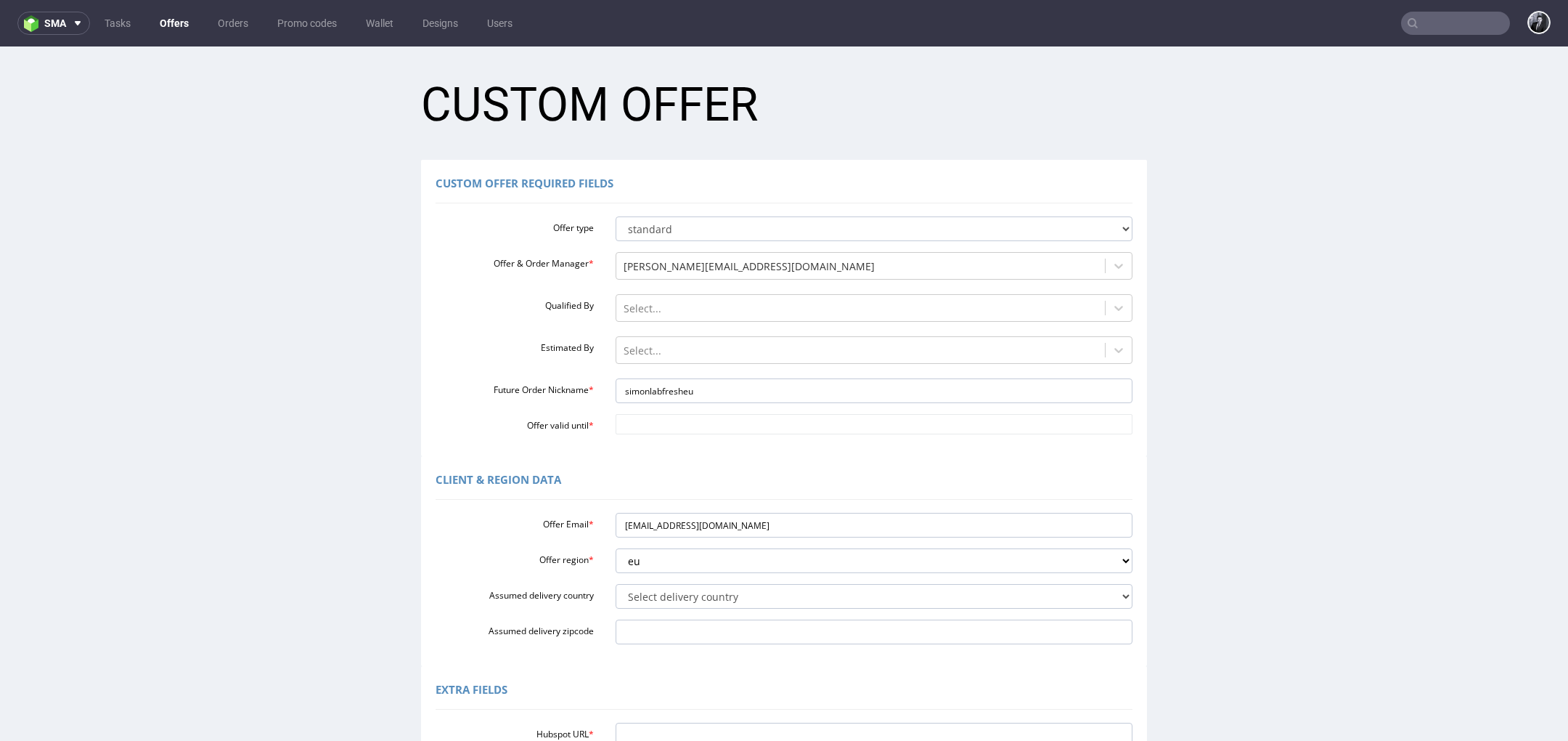
click at [733, 122] on h1 "Custom Offer" at bounding box center [784, 105] width 726 height 51
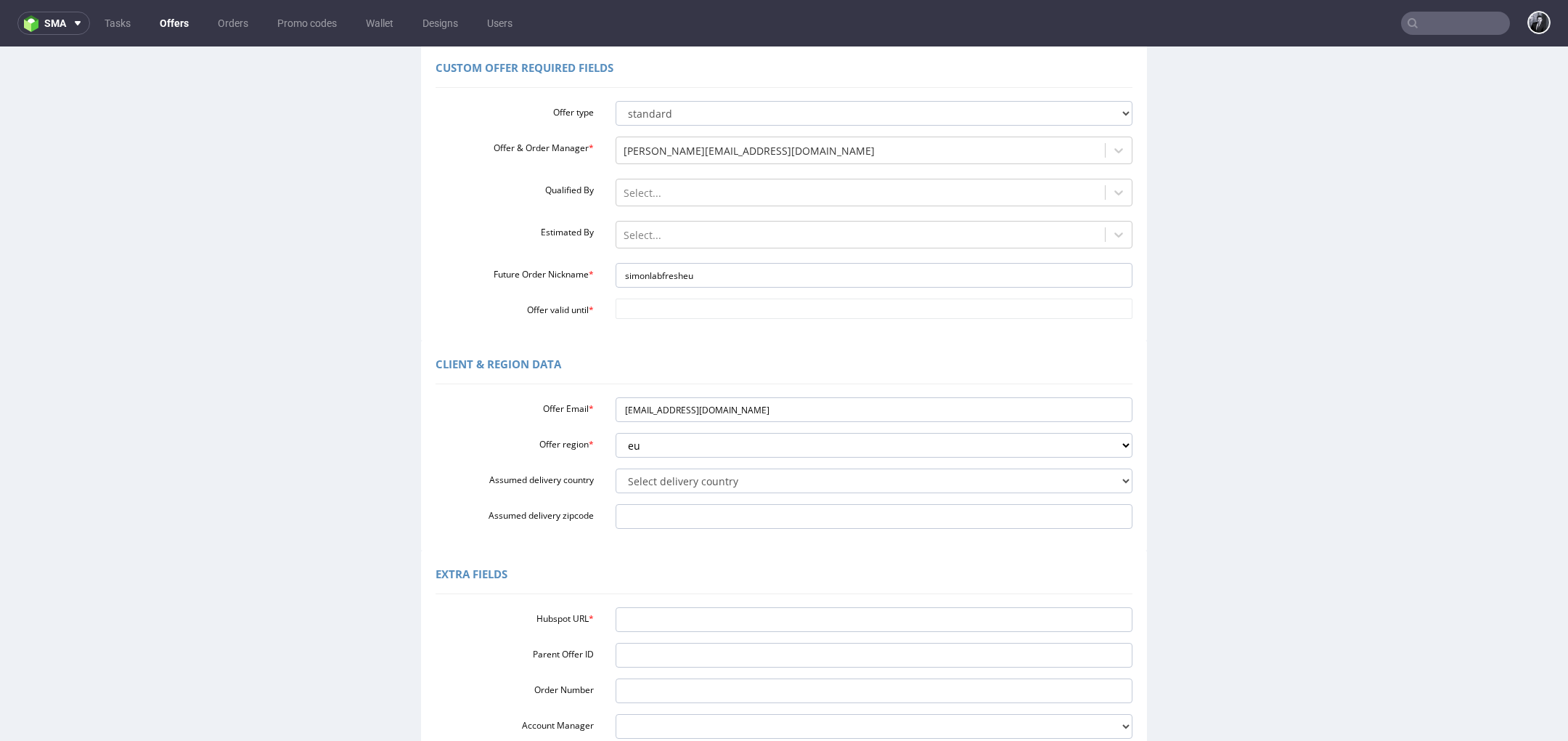
scroll to position [119, 0]
click at [786, 479] on select "Select delivery country Andorra Afghanistan Anguilla Albania Armenia Antarctica…" at bounding box center [875, 478] width 518 height 25
select select "75"
click at [1002, 570] on div "Extra Fields" at bounding box center [784, 574] width 697 height 35
click at [735, 310] on input "Offer valid until *" at bounding box center [875, 305] width 518 height 20
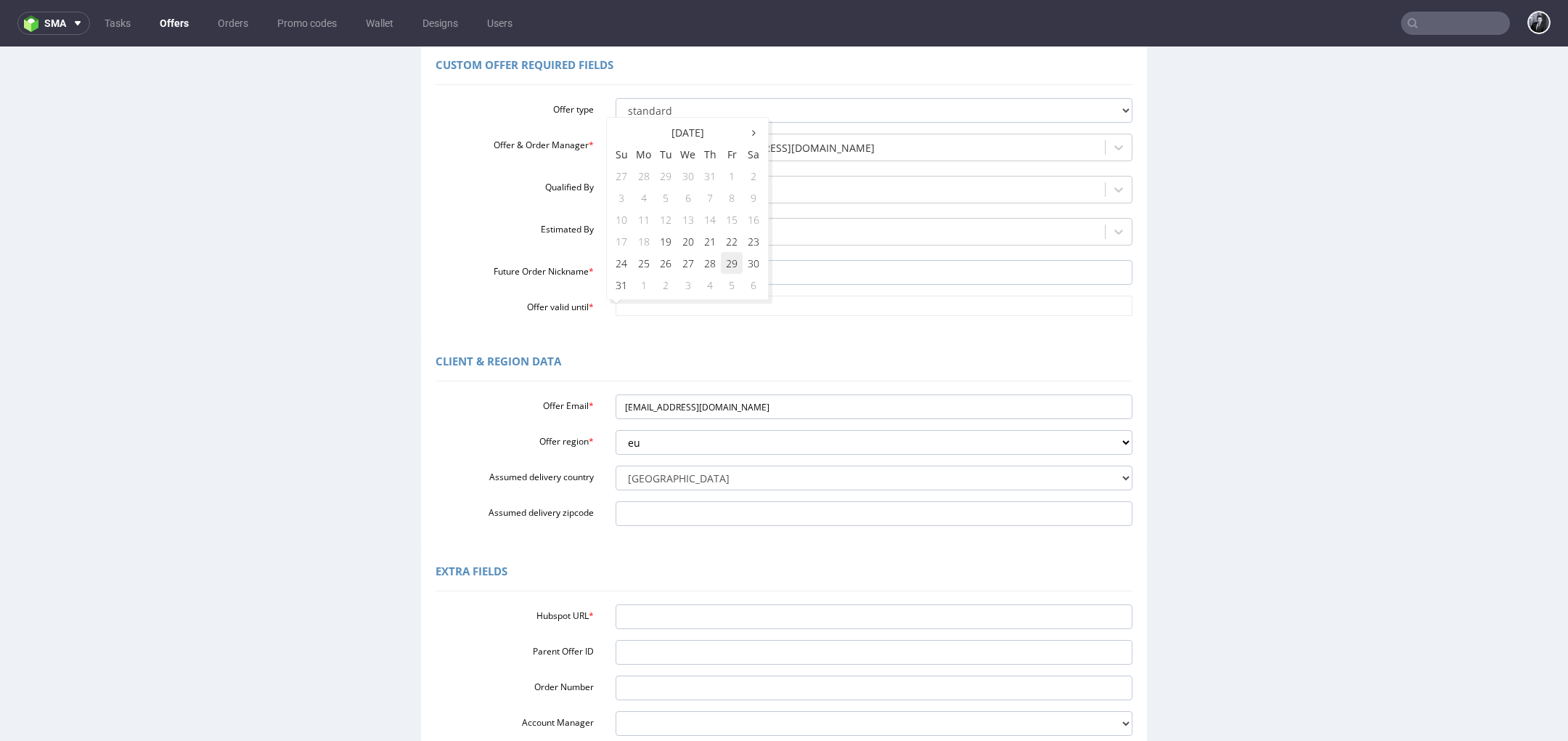
click at [722, 267] on td "29" at bounding box center [732, 263] width 22 height 22
type input "2025-08-29"
click at [684, 343] on div "Client & Region data Offer Email * simon@labfresh.eu Offer region * Select regi…" at bounding box center [784, 442] width 726 height 210
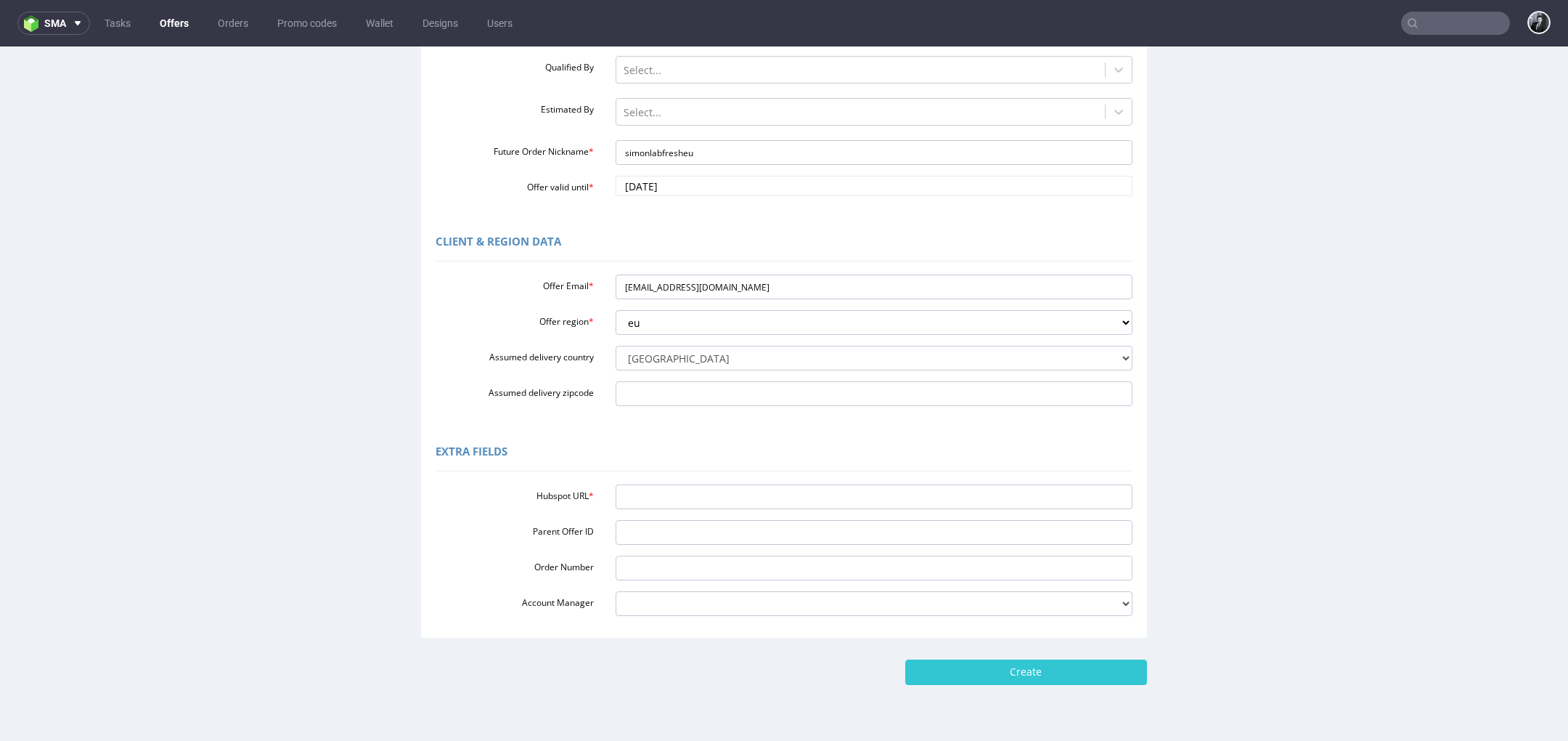
scroll to position [275, 0]
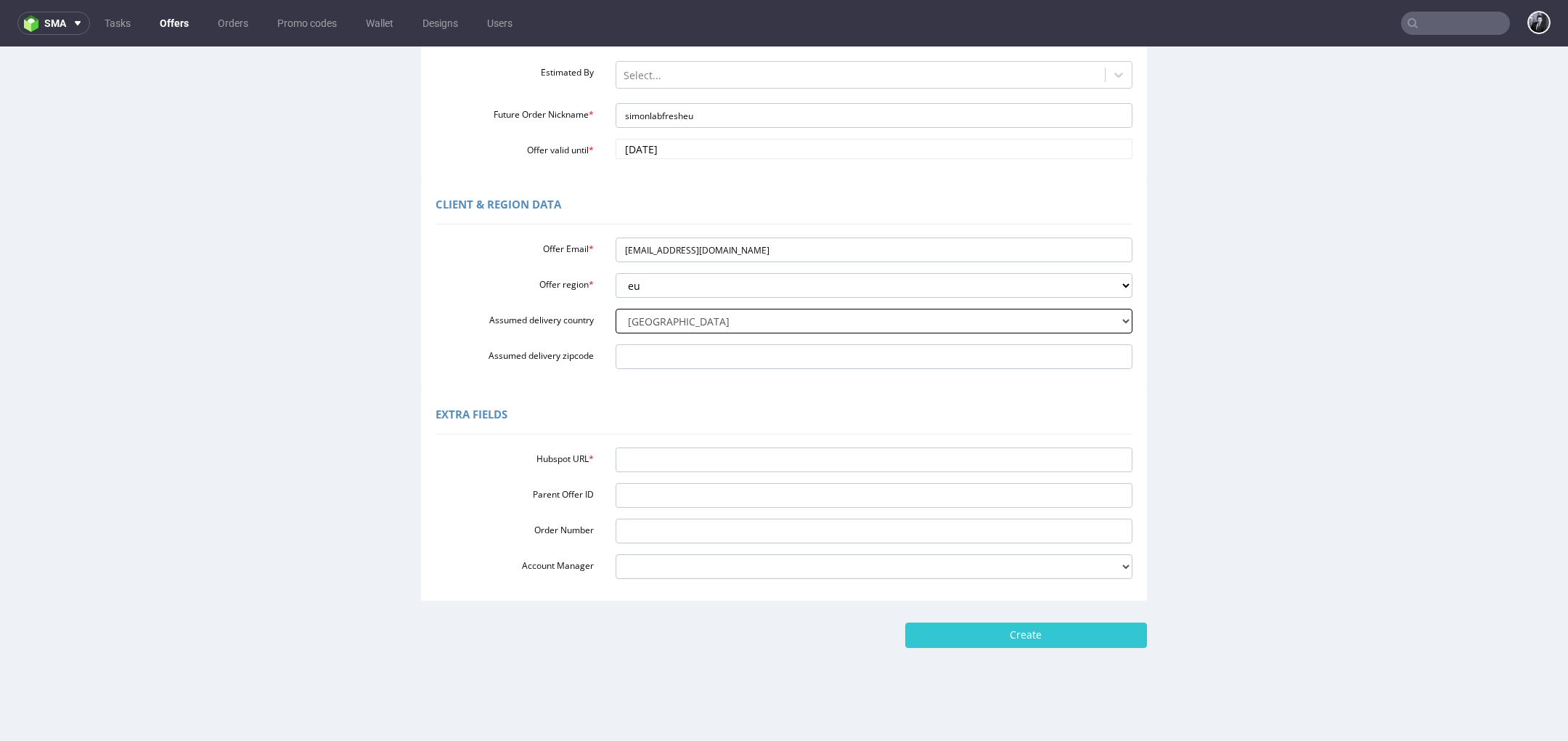
click at [779, 312] on select "Select delivery country Andorra Afghanistan Anguilla Albania Armenia Antarctica…" at bounding box center [875, 322] width 518 height 25
select select "166"
click at [649, 391] on div "Extra Fields Hubspot URL * Parent Offer ID Order Number Account Manager adrian.…" at bounding box center [784, 496] width 726 height 210
click at [662, 455] on input "Hubspot URL *" at bounding box center [875, 460] width 518 height 25
click at [744, 462] on input "Hubspot URL *" at bounding box center [875, 460] width 518 height 25
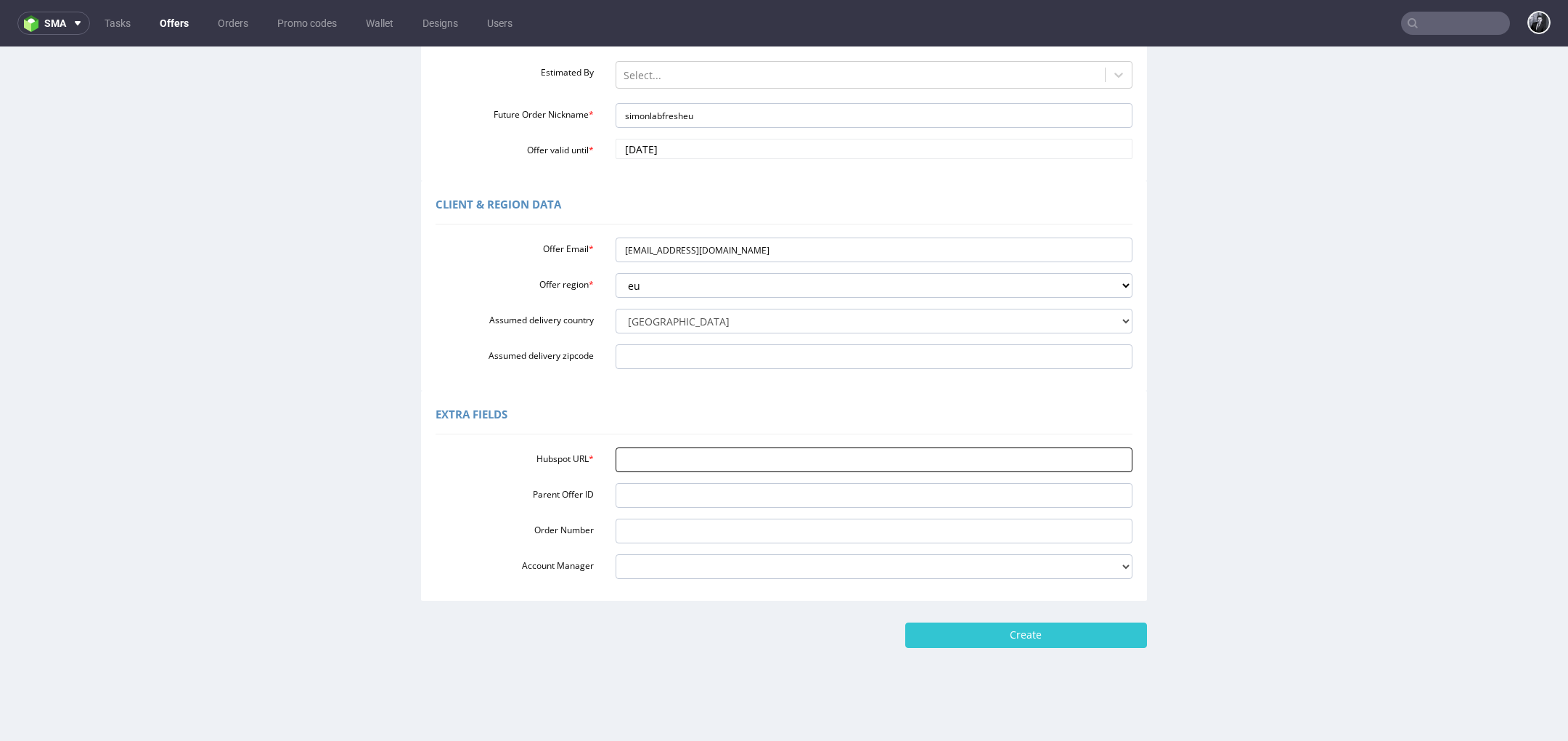
paste input "https://app-eu1.hubspot.com/contacts/25600958/record/0-3/290630257894/"
type input "https://app-eu1.hubspot.com/contacts/25600958/record/0-3/290630257894/"
click at [817, 413] on div "Extra Fields" at bounding box center [784, 417] width 697 height 35
click at [1022, 636] on input "Create" at bounding box center [1026, 635] width 241 height 25
type input "Please wait..."
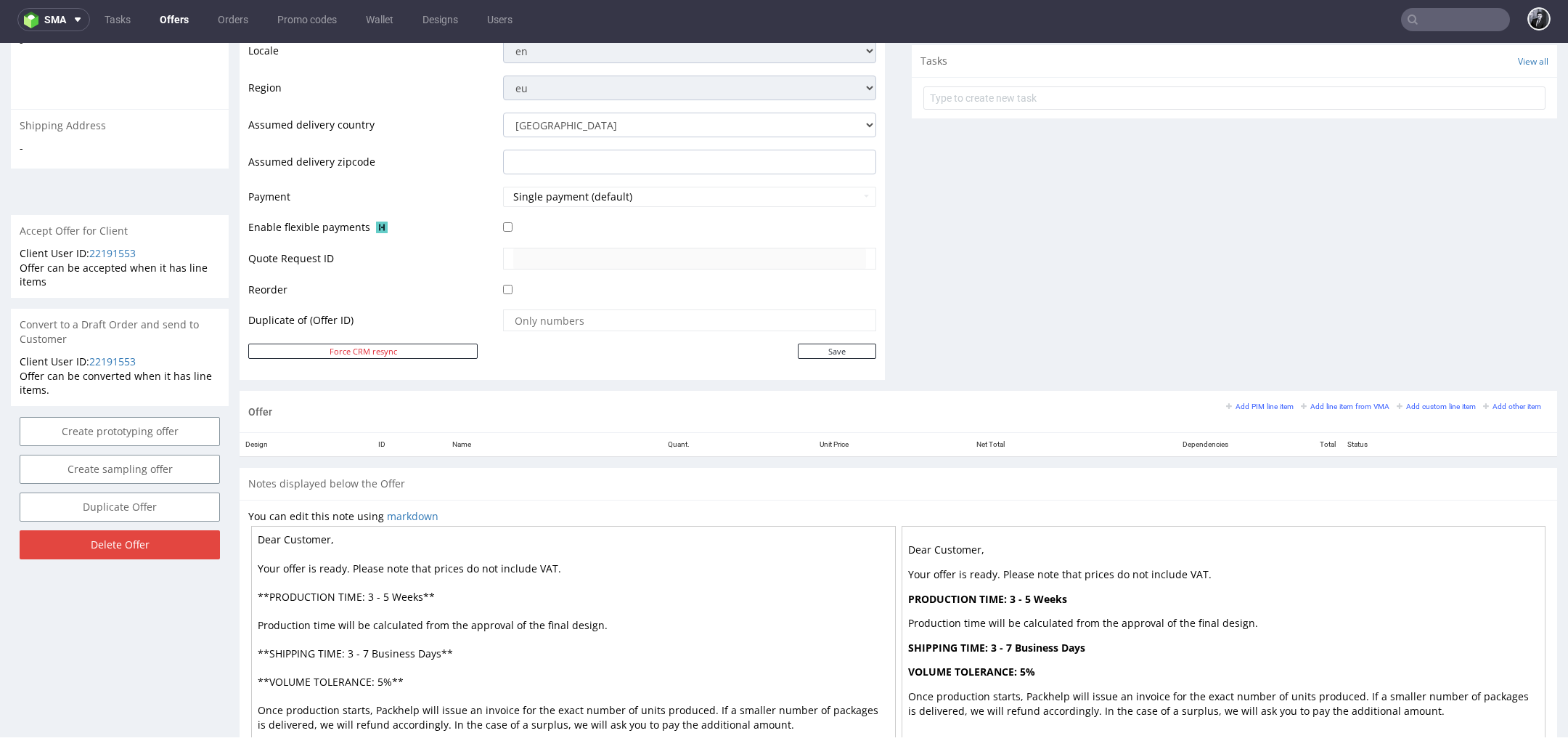
scroll to position [603, 0]
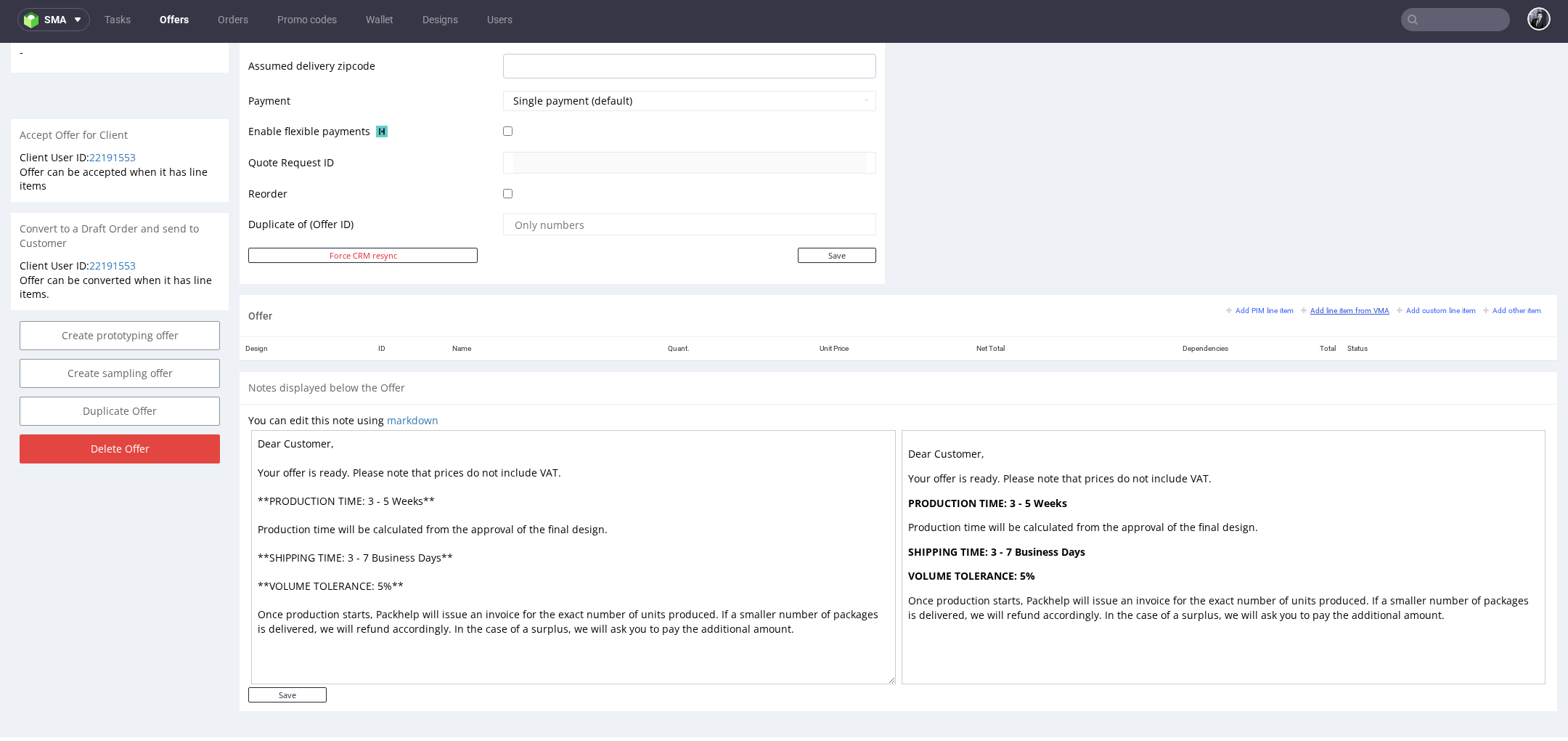
click at [1330, 312] on small "Add line item from VMA" at bounding box center [1346, 310] width 89 height 8
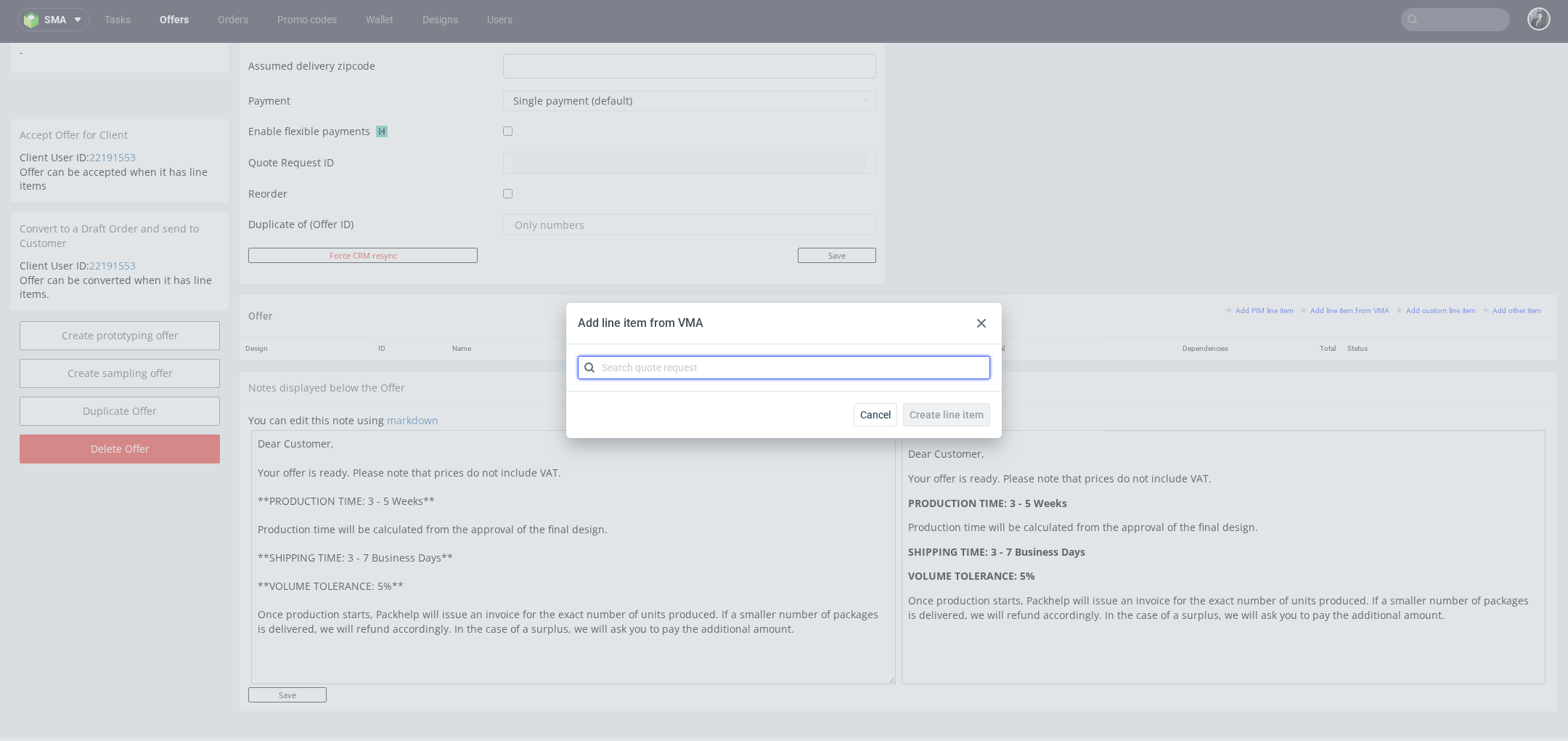
click at [836, 373] on input "text" at bounding box center [784, 367] width 412 height 23
type input "CBCE"
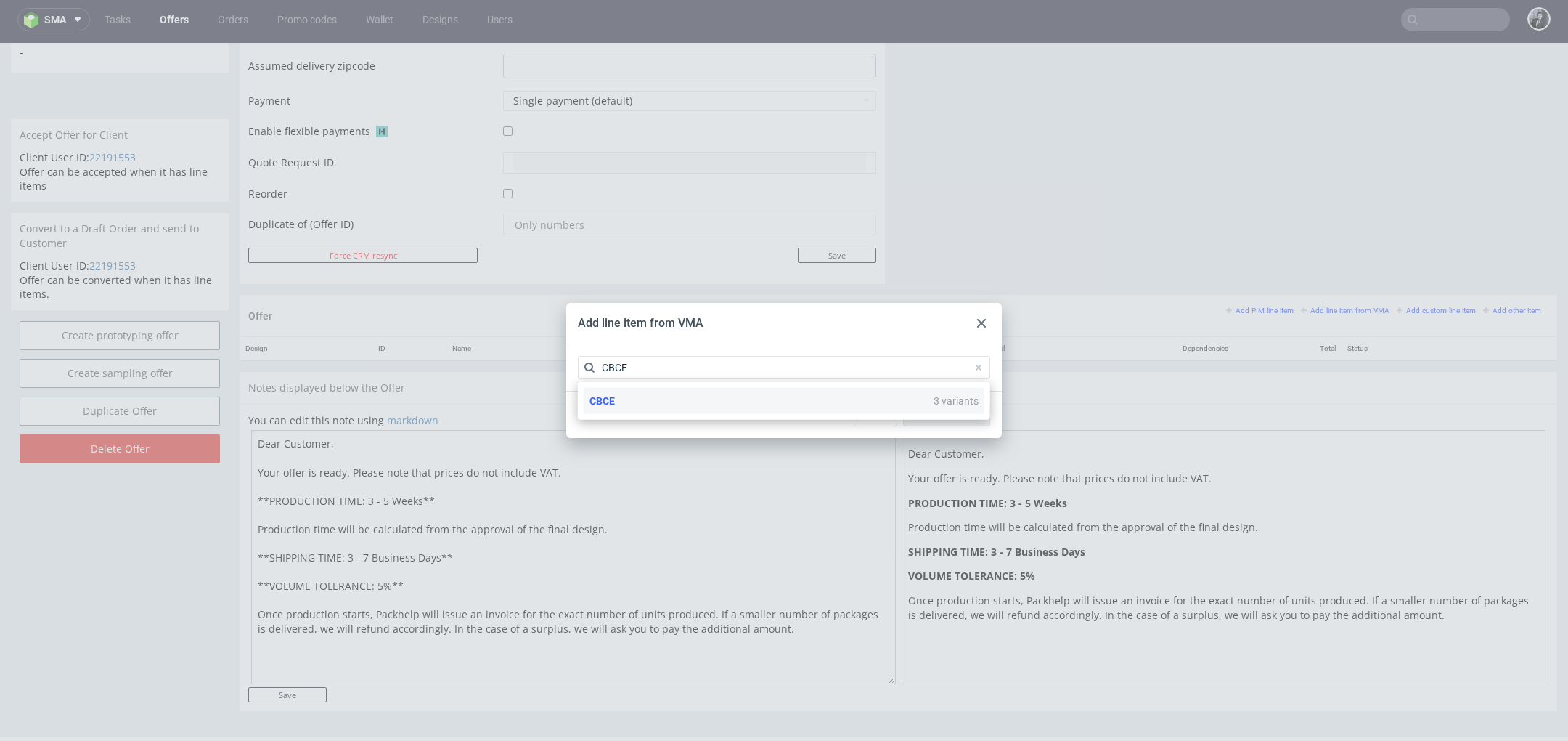
click at [783, 406] on div "CBCE 3 variants" at bounding box center [784, 401] width 401 height 26
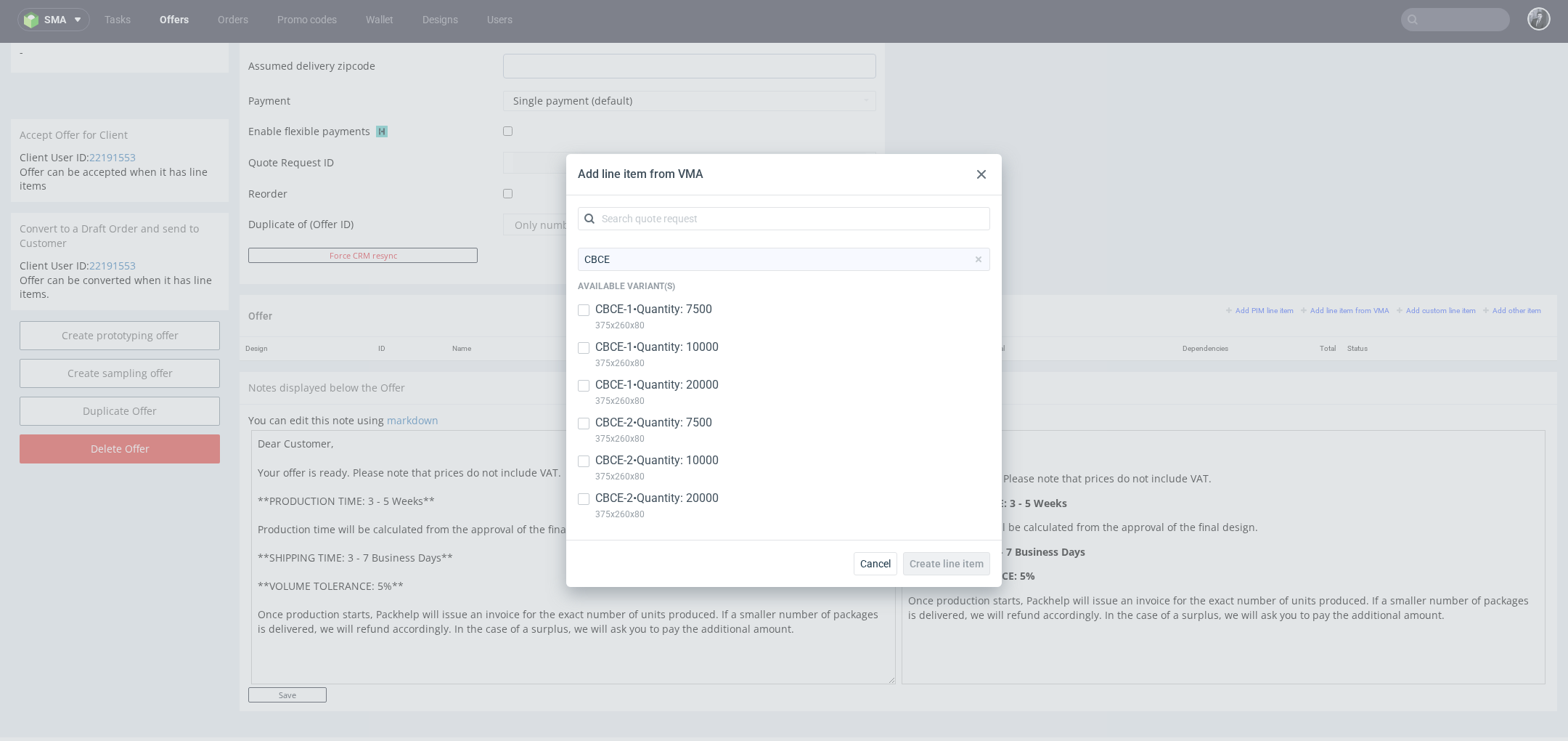
click at [591, 309] on div "CBCE-1 • Quantity: 7500 375x260x80" at bounding box center [784, 320] width 412 height 38
click at [589, 336] on div "CBCE-1 • Quantity: 7500 375x260x80" at bounding box center [784, 320] width 412 height 38
click at [584, 307] on input "checkbox" at bounding box center [584, 310] width 12 height 12
checkbox input "true"
click at [584, 347] on input "checkbox" at bounding box center [584, 348] width 12 height 12
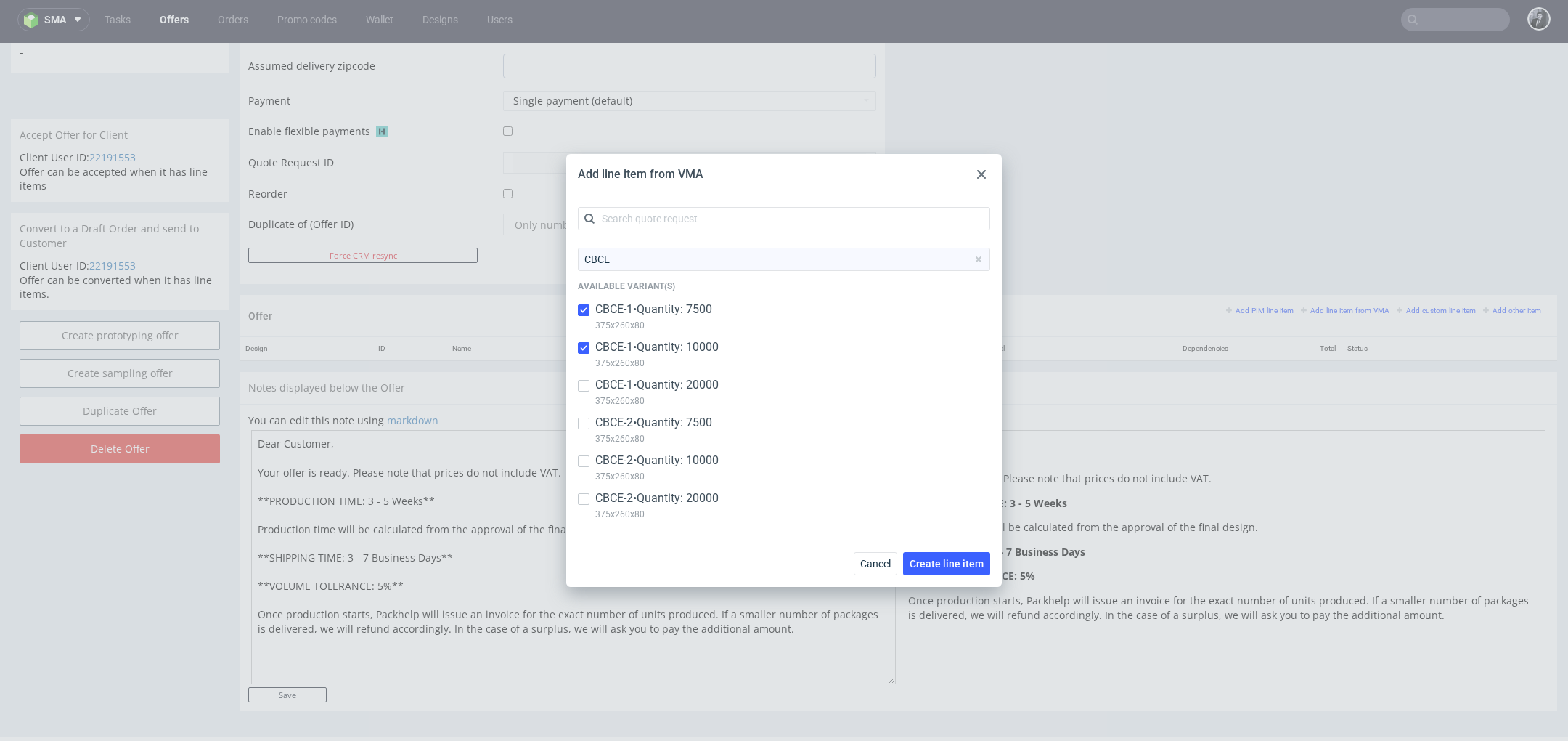
click at [582, 374] on div "CBCE-1 • Quantity: 10000 375x260x80" at bounding box center [784, 357] width 412 height 38
click at [583, 349] on input "checkbox" at bounding box center [584, 348] width 12 height 12
checkbox input "true"
click at [583, 381] on input "checkbox" at bounding box center [584, 385] width 12 height 12
checkbox input "true"
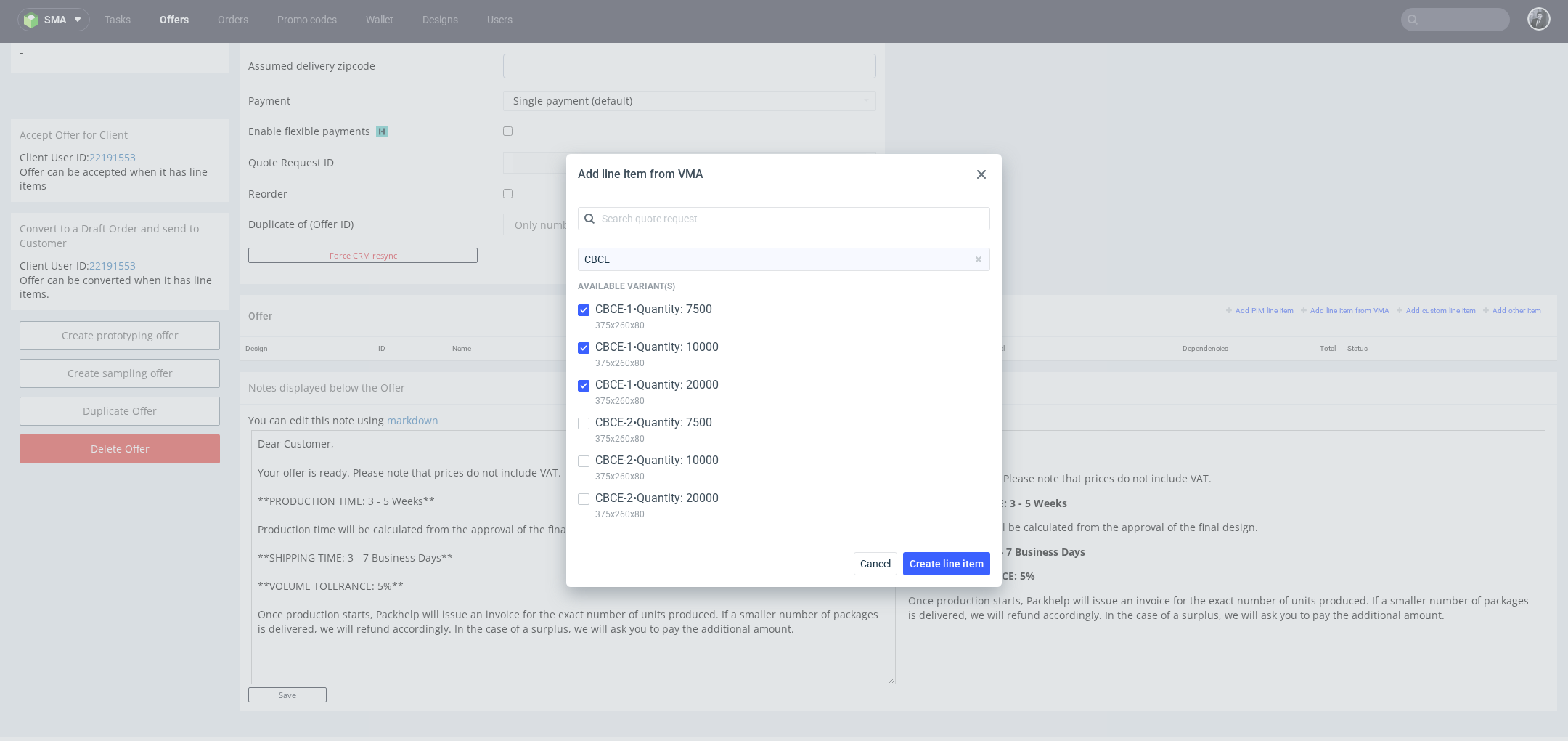
click at [581, 434] on div "CBCE-2 • Quantity: 7500 375x260x80" at bounding box center [784, 433] width 412 height 38
checkbox input "true"
click at [584, 461] on input "checkbox" at bounding box center [584, 461] width 12 height 12
checkbox input "true"
click at [584, 497] on input "checkbox" at bounding box center [584, 499] width 12 height 12
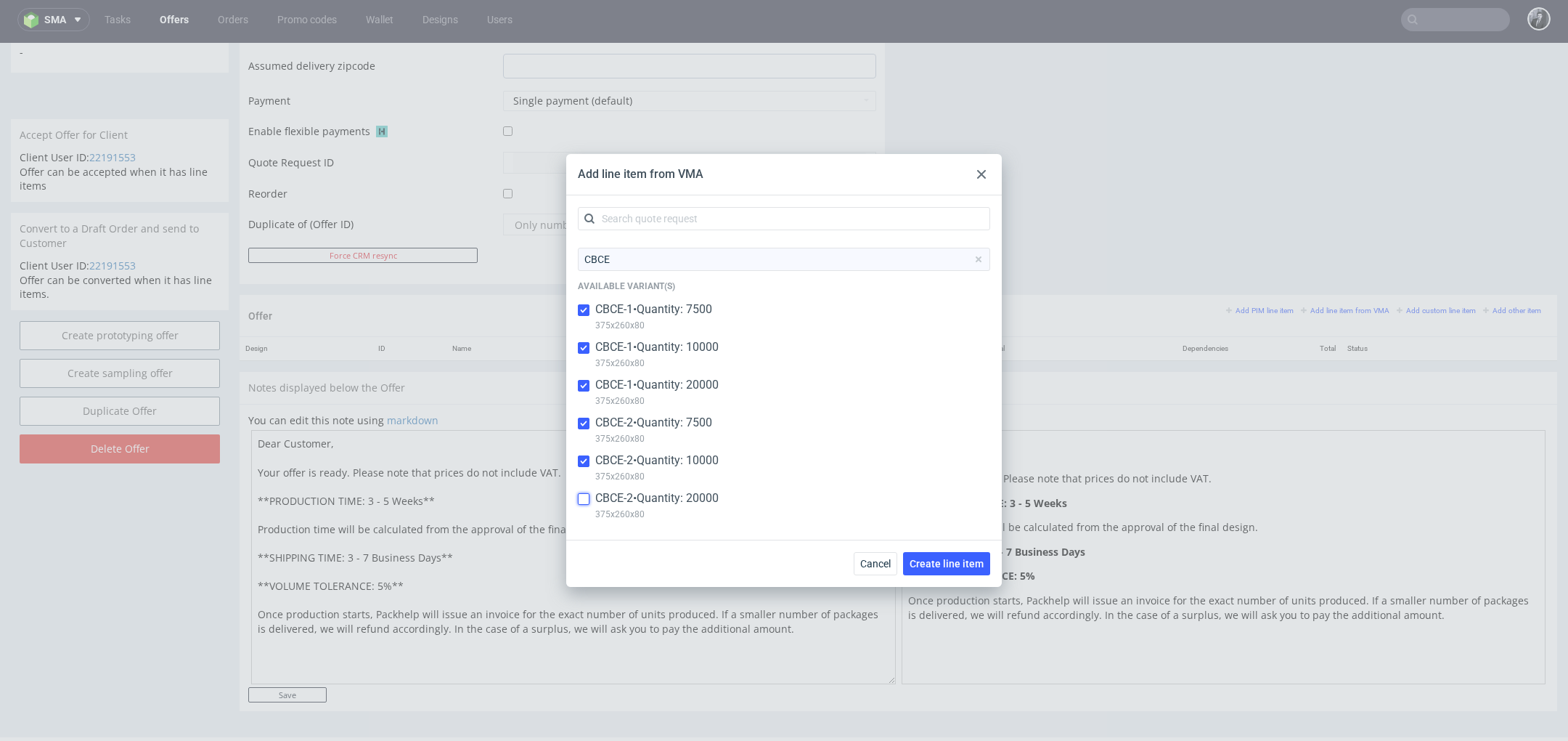
checkbox input "true"
click at [963, 565] on span "Create line item" at bounding box center [946, 563] width 74 height 11
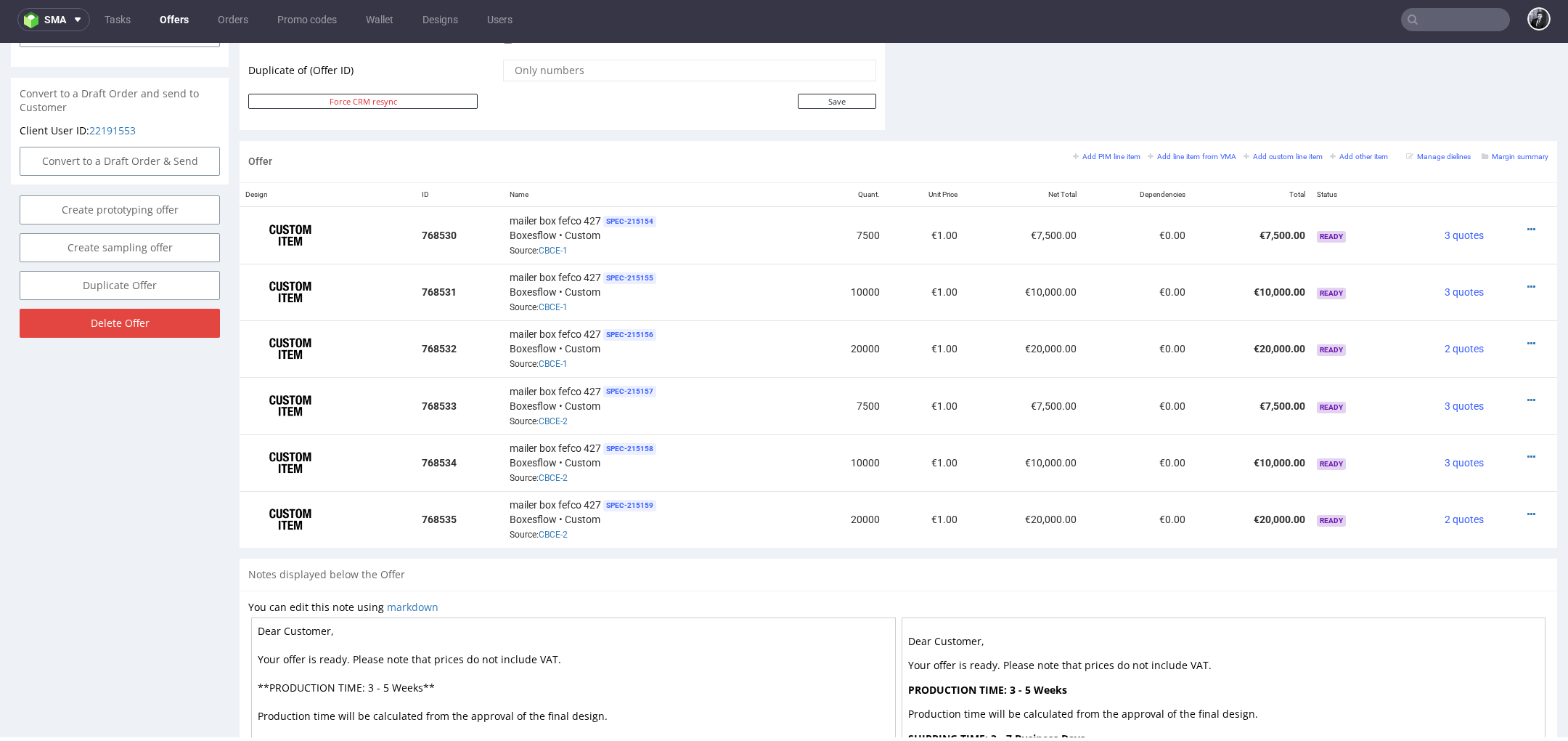
scroll to position [774, 0]
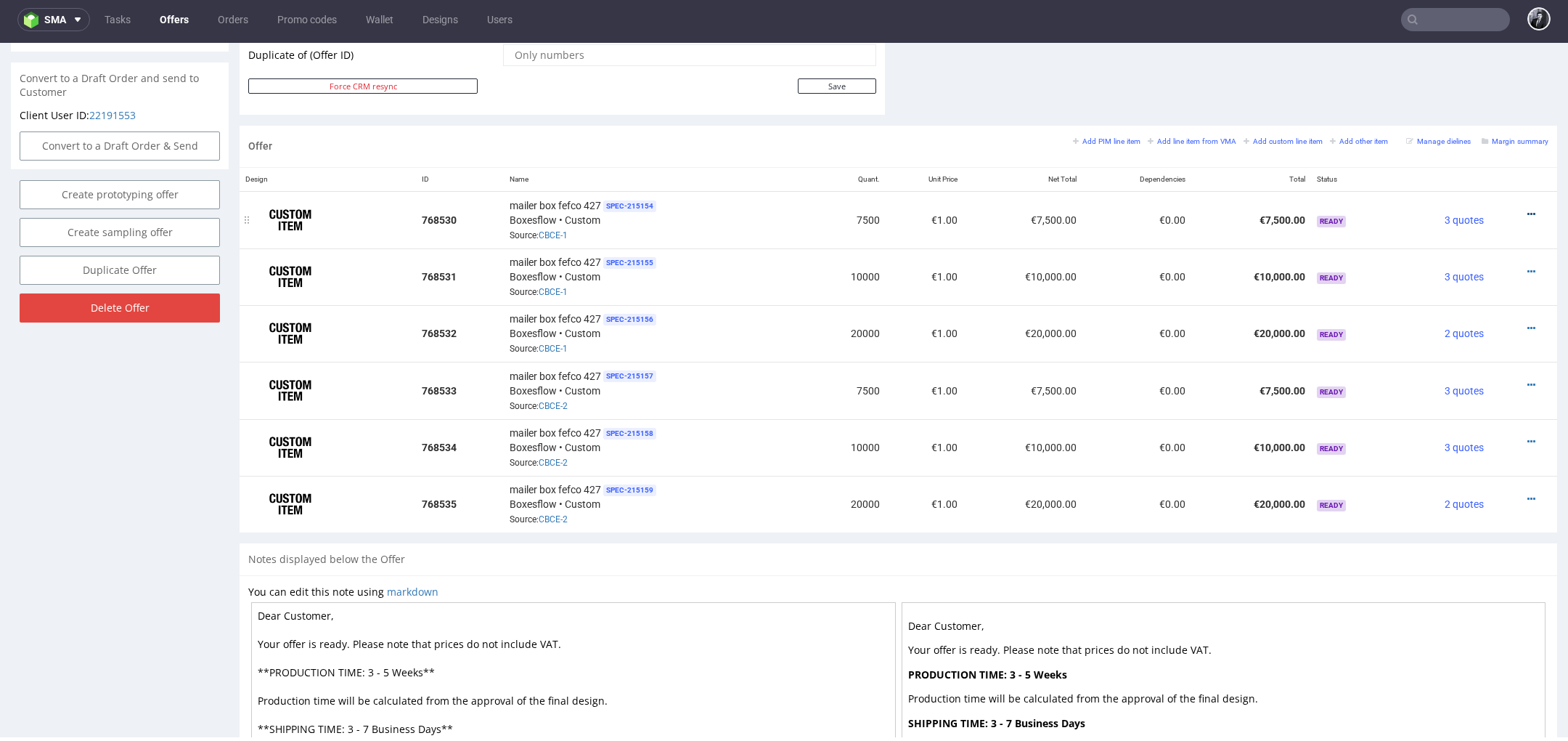
click at [1527, 210] on icon at bounding box center [1531, 214] width 8 height 11
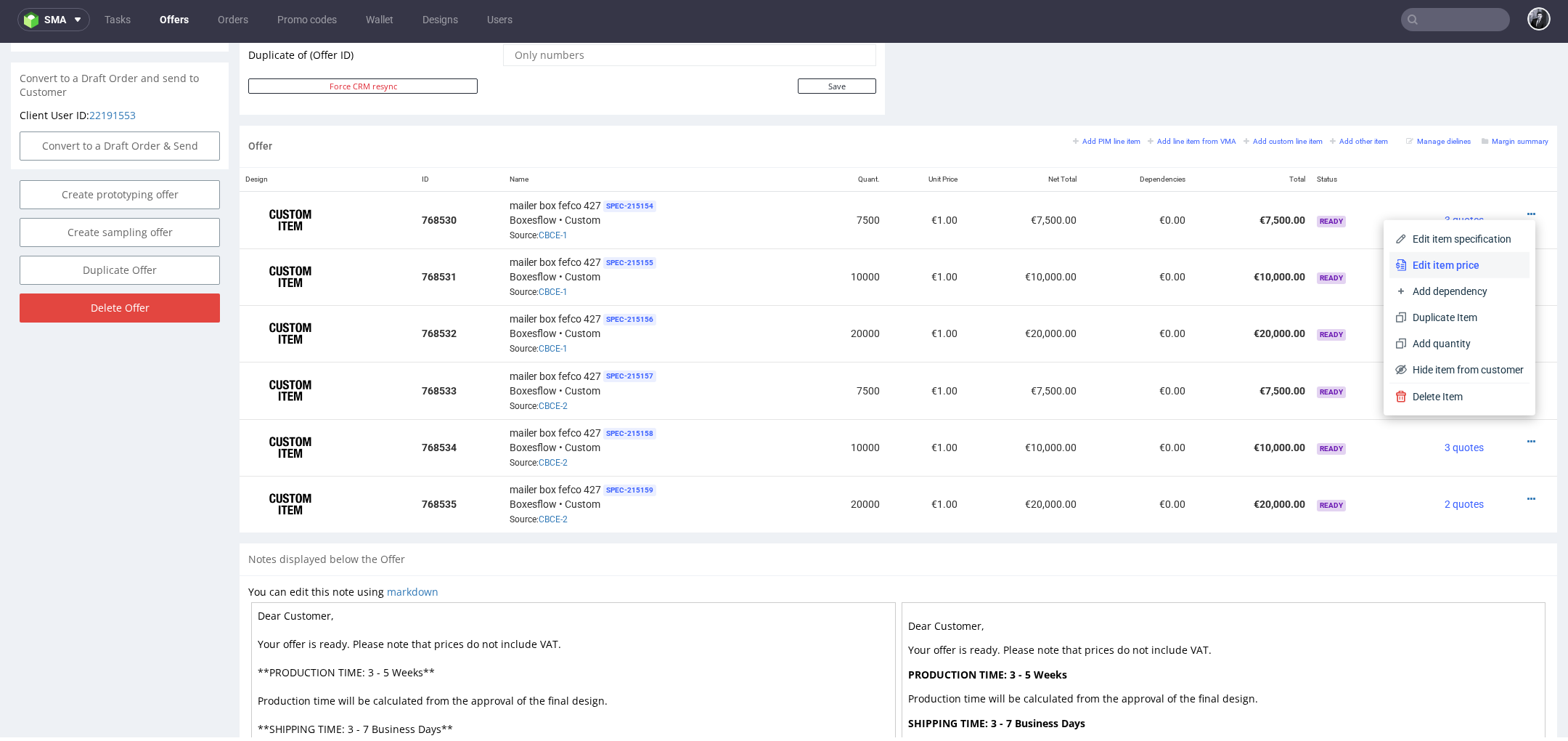
click at [1480, 263] on span "Edit item price" at bounding box center [1465, 265] width 117 height 14
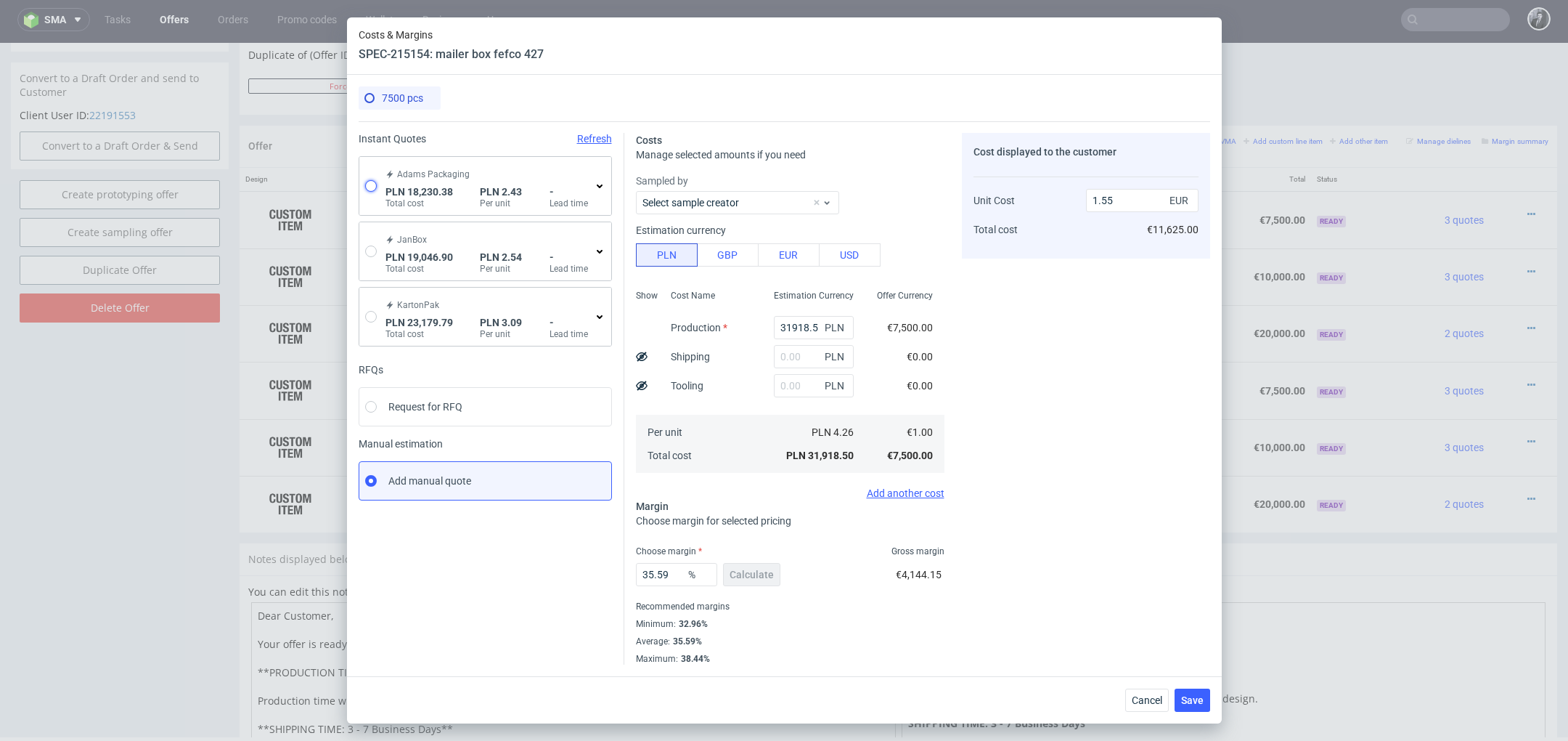
click at [371, 185] on input "radio" at bounding box center [371, 185] width 12 height 12
radio input "true"
radio input "false"
type input "11315.550000000001"
type input "6914.83"
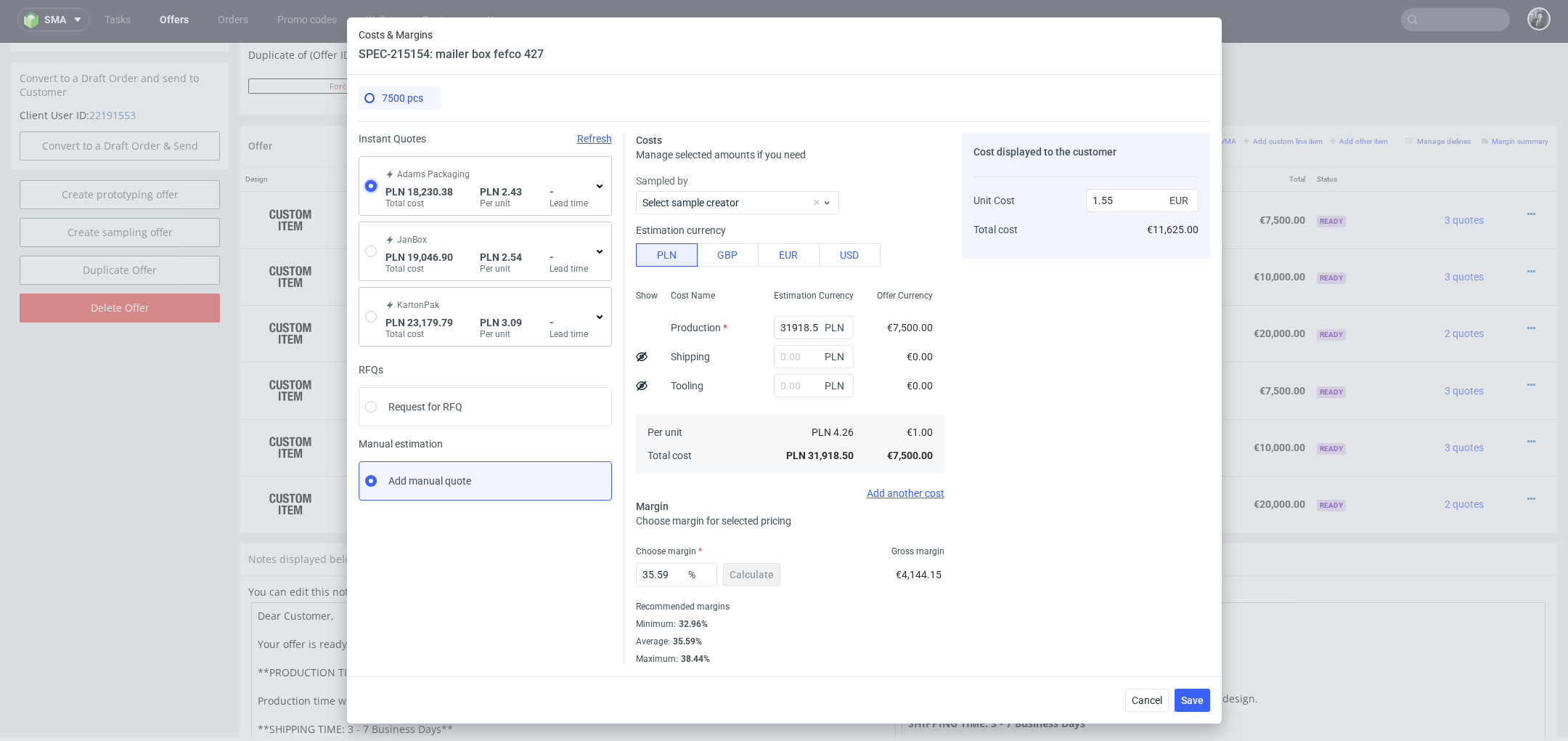
type input "0.57"
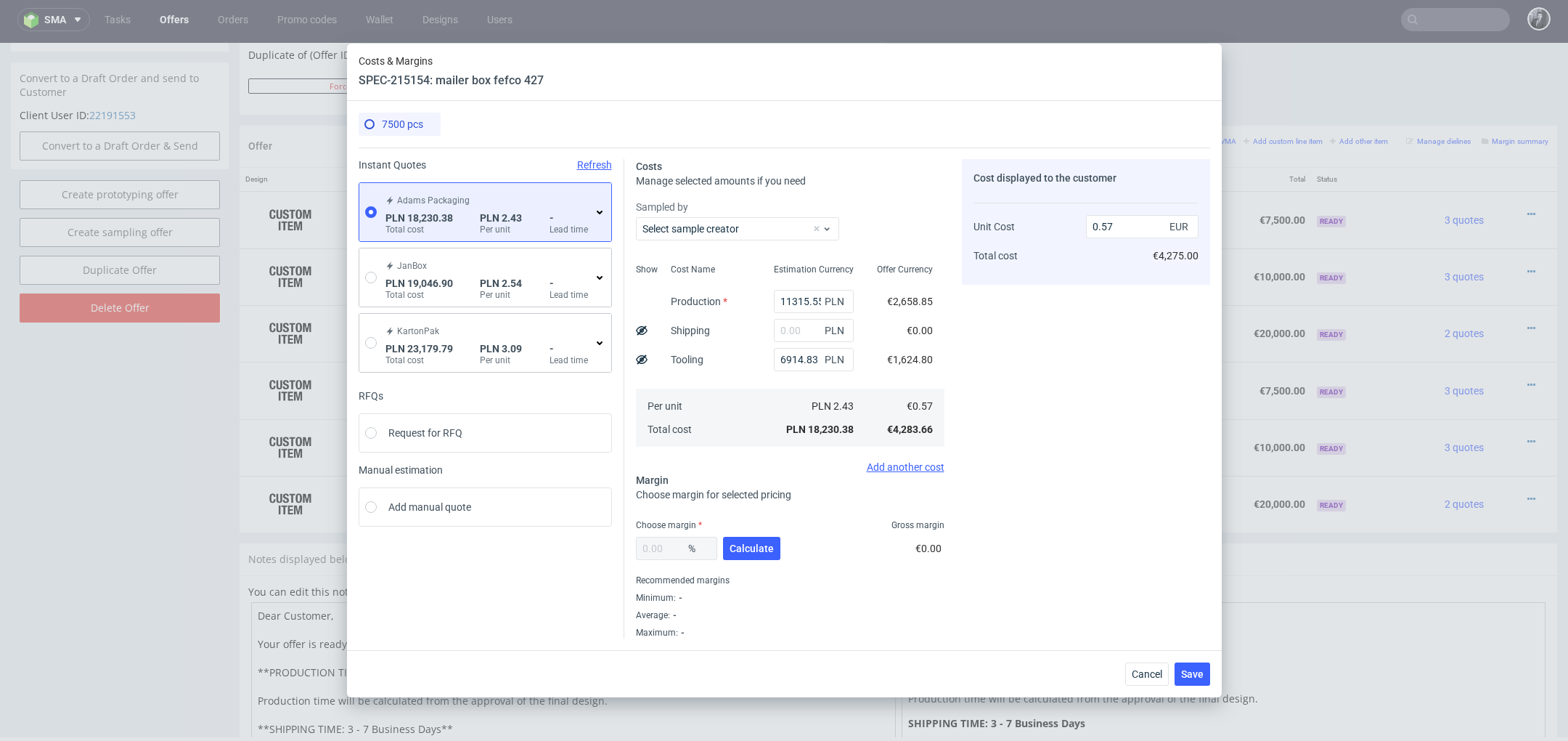
click at [606, 214] on div "Adams Packaging PLN 18,230.38 Total cost PLN 2.43 Per unit - Lead time" at bounding box center [485, 212] width 252 height 58
click at [602, 213] on icon at bounding box center [600, 213] width 12 height 12
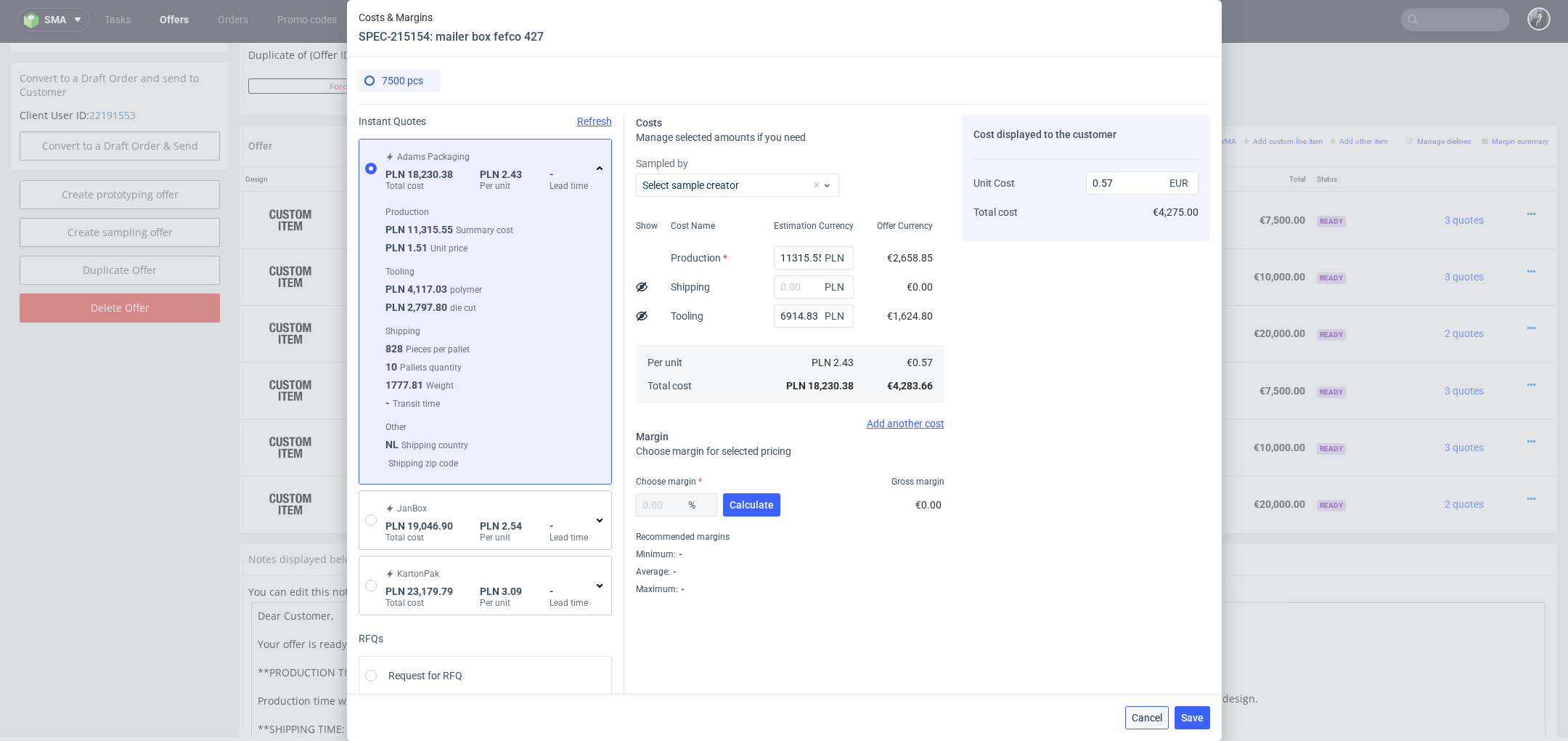
click at [1158, 715] on span "Cancel" at bounding box center [1147, 718] width 31 height 11
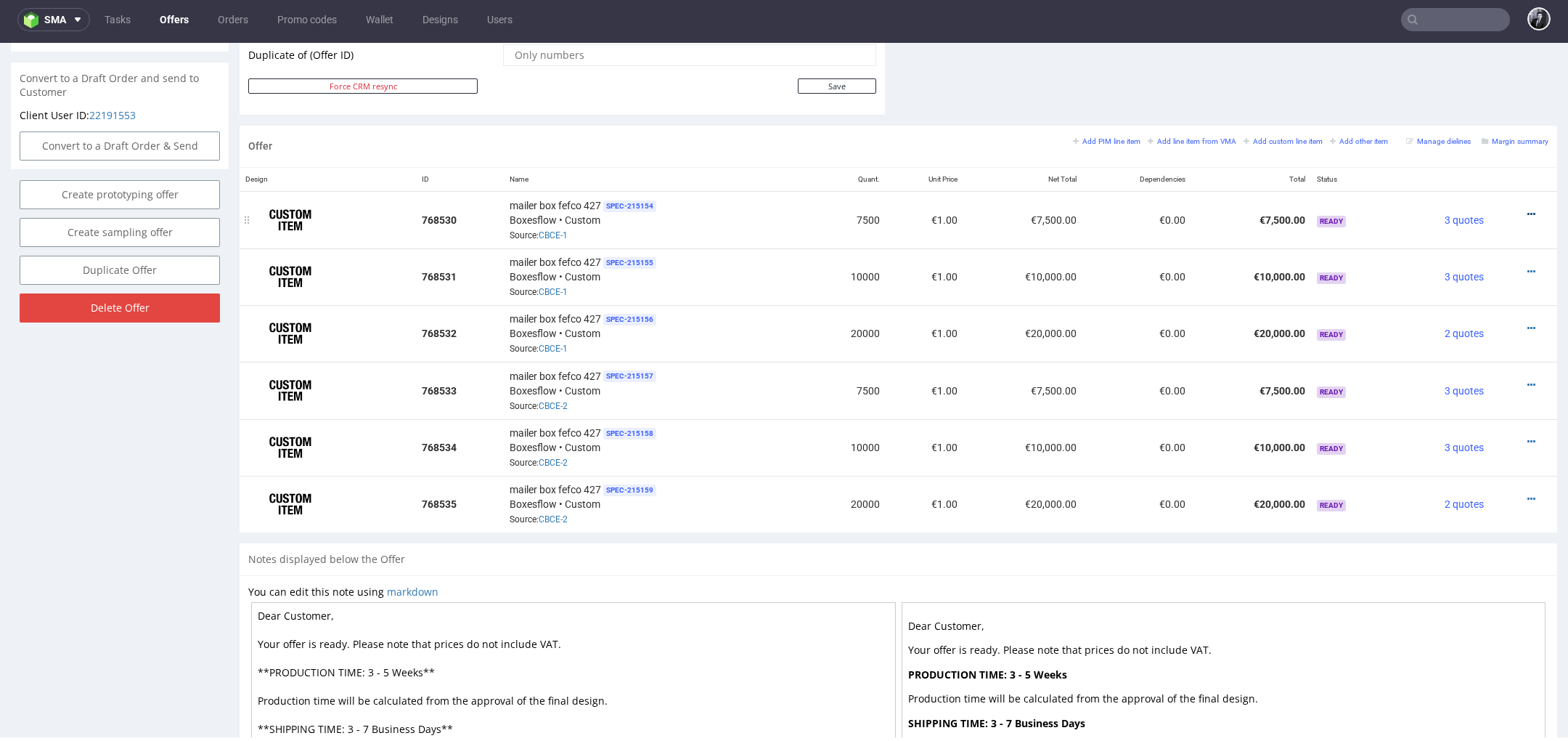
click at [1527, 210] on icon at bounding box center [1531, 214] width 8 height 11
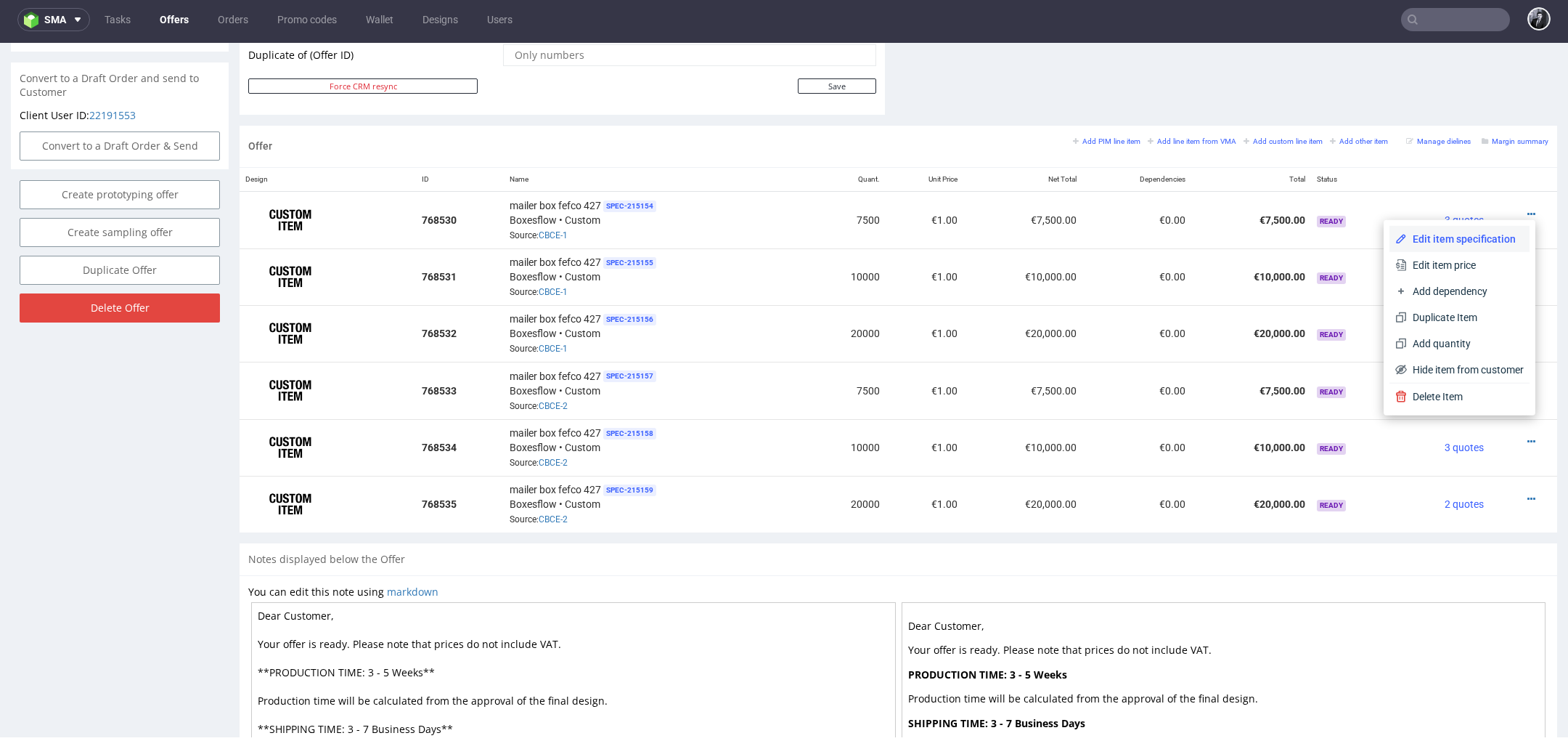
click at [1470, 242] on span "Edit item specification" at bounding box center [1465, 239] width 117 height 14
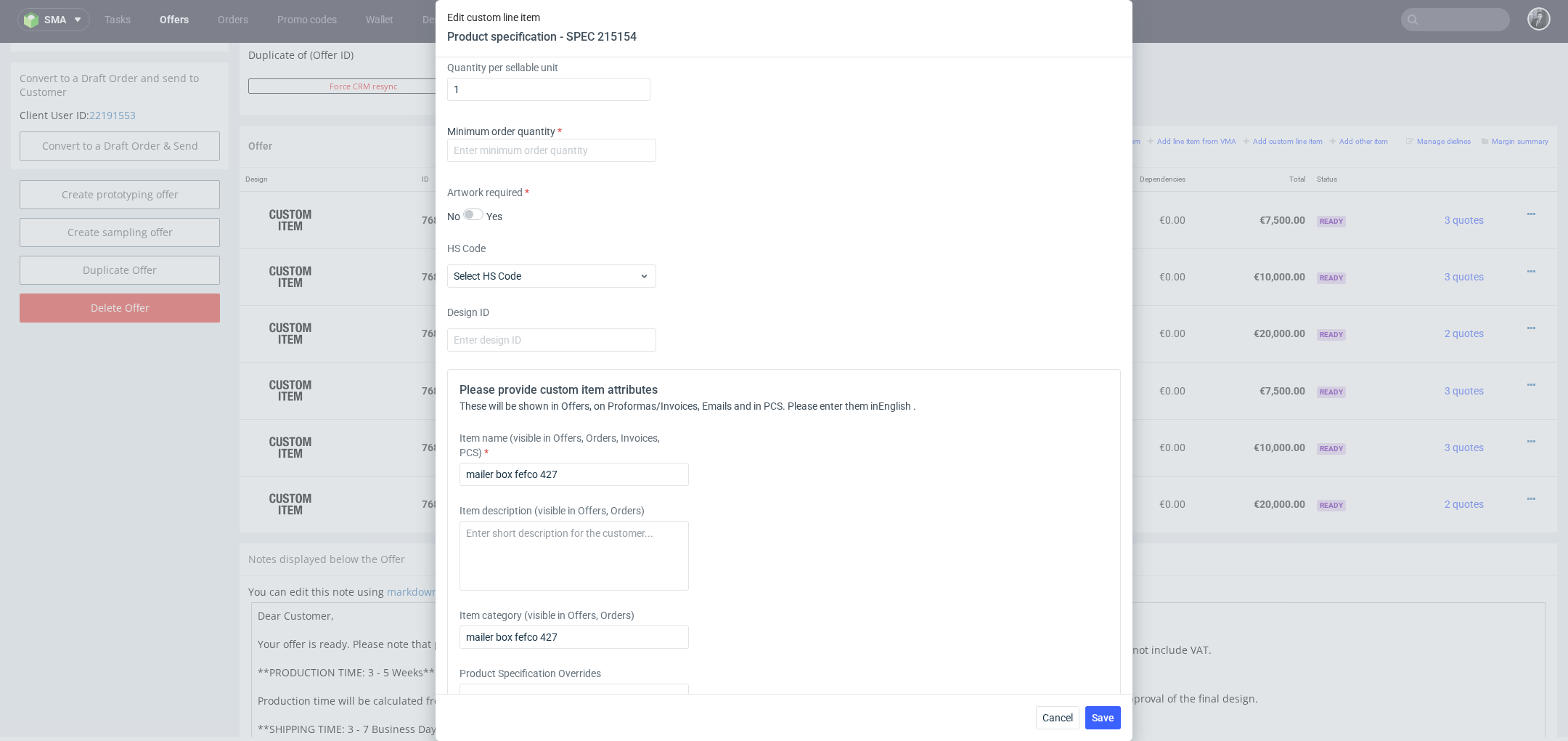
scroll to position [1260, 0]
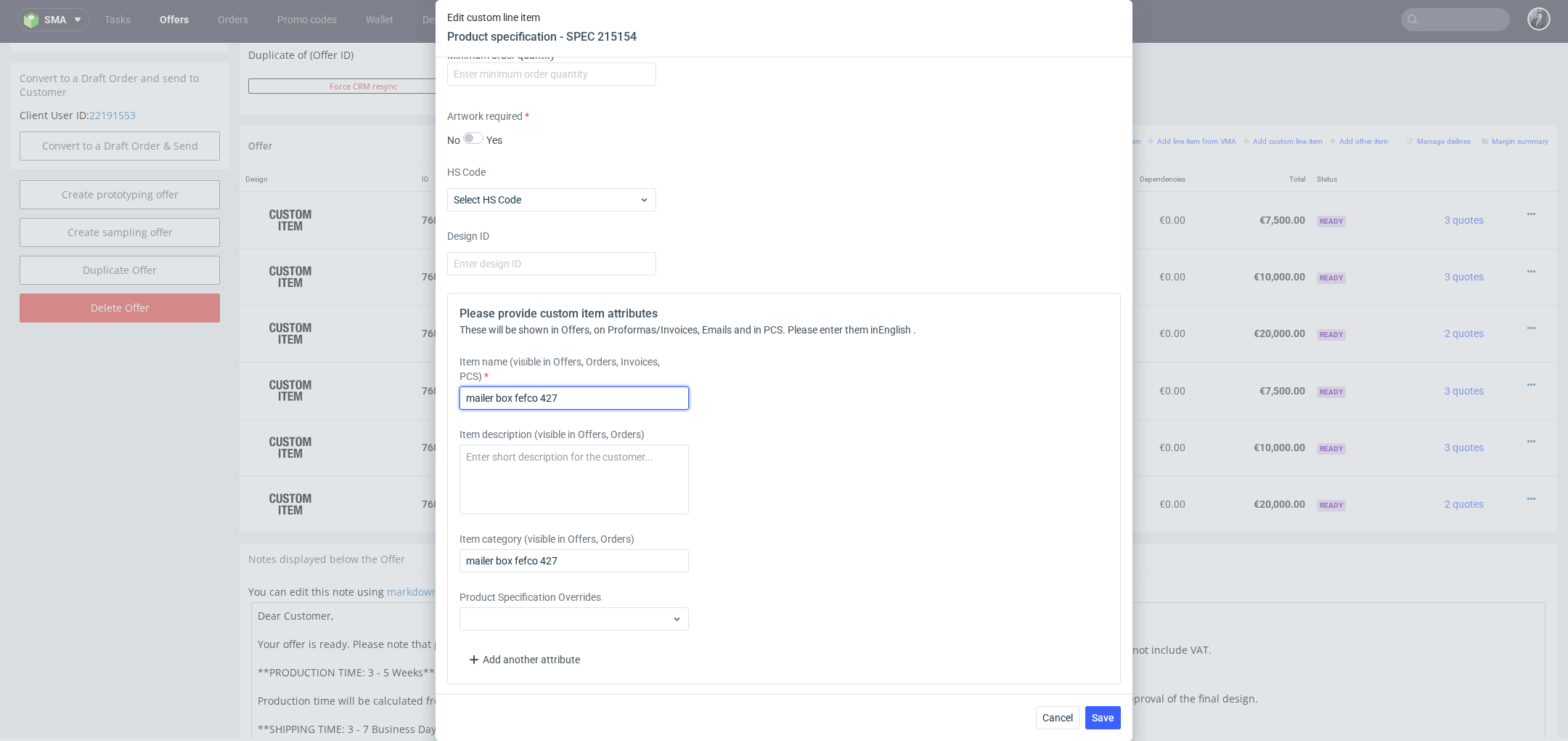
drag, startPoint x: 642, startPoint y: 401, endPoint x: 386, endPoint y: 393, distance: 256.1
click at [386, 393] on div "Edit custom line item Product specification - SPEC 215154 Supplier Custom Custo…" at bounding box center [784, 370] width 1568 height 741
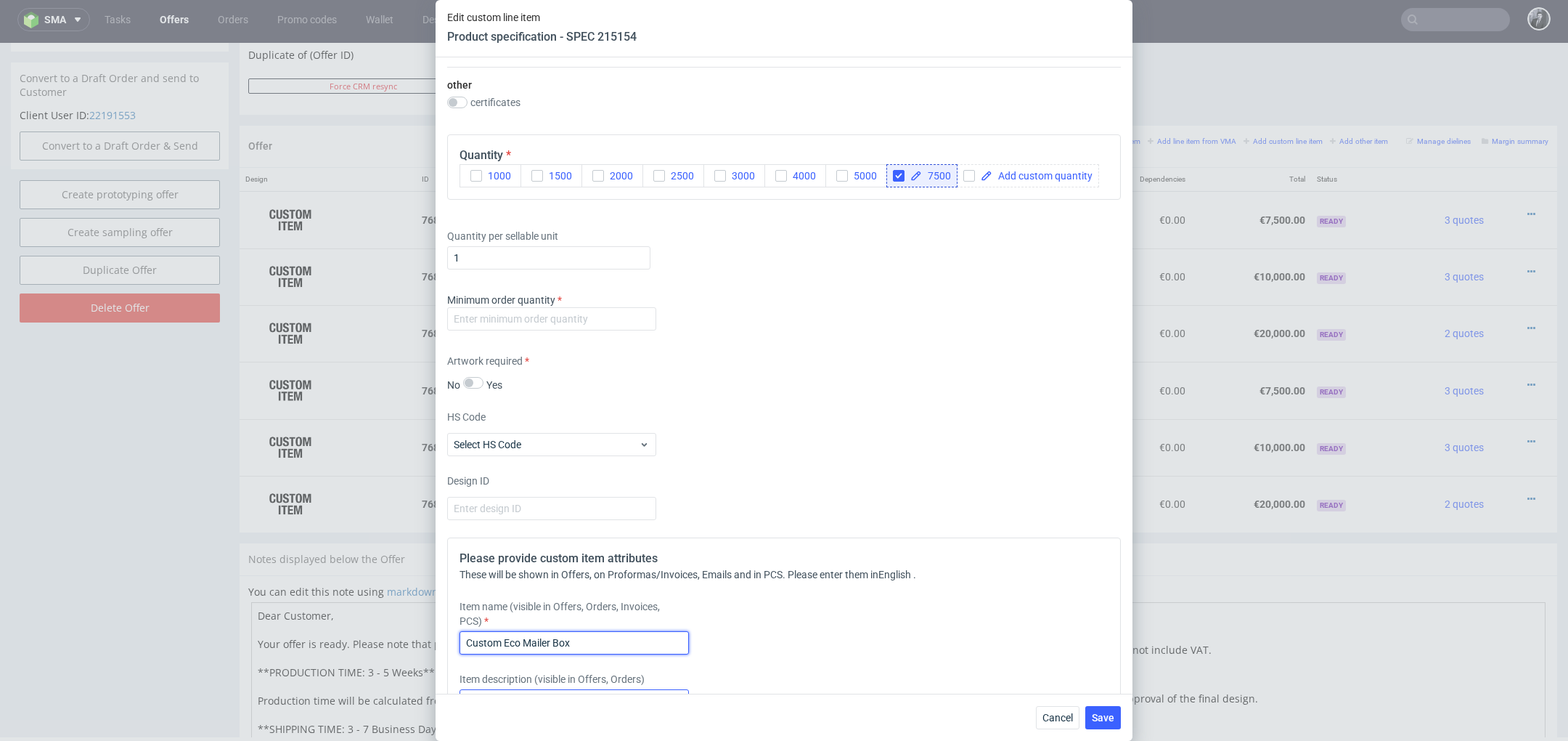
scroll to position [1013, 0]
type input "Custom Eco Mailer Box"
click at [570, 326] on input "number" at bounding box center [551, 321] width 210 height 23
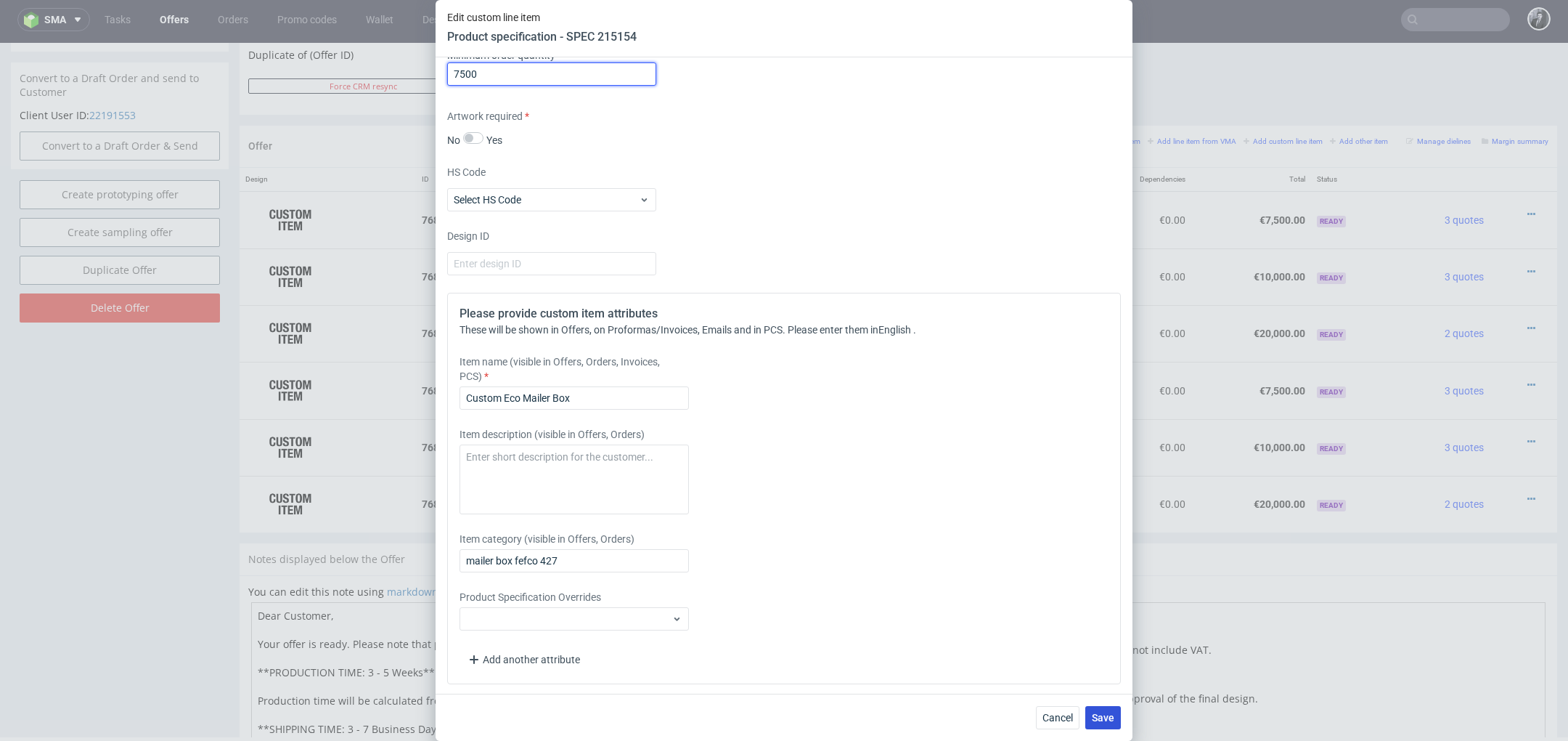
type input "7500"
click at [1113, 716] on span "Save" at bounding box center [1103, 718] width 22 height 11
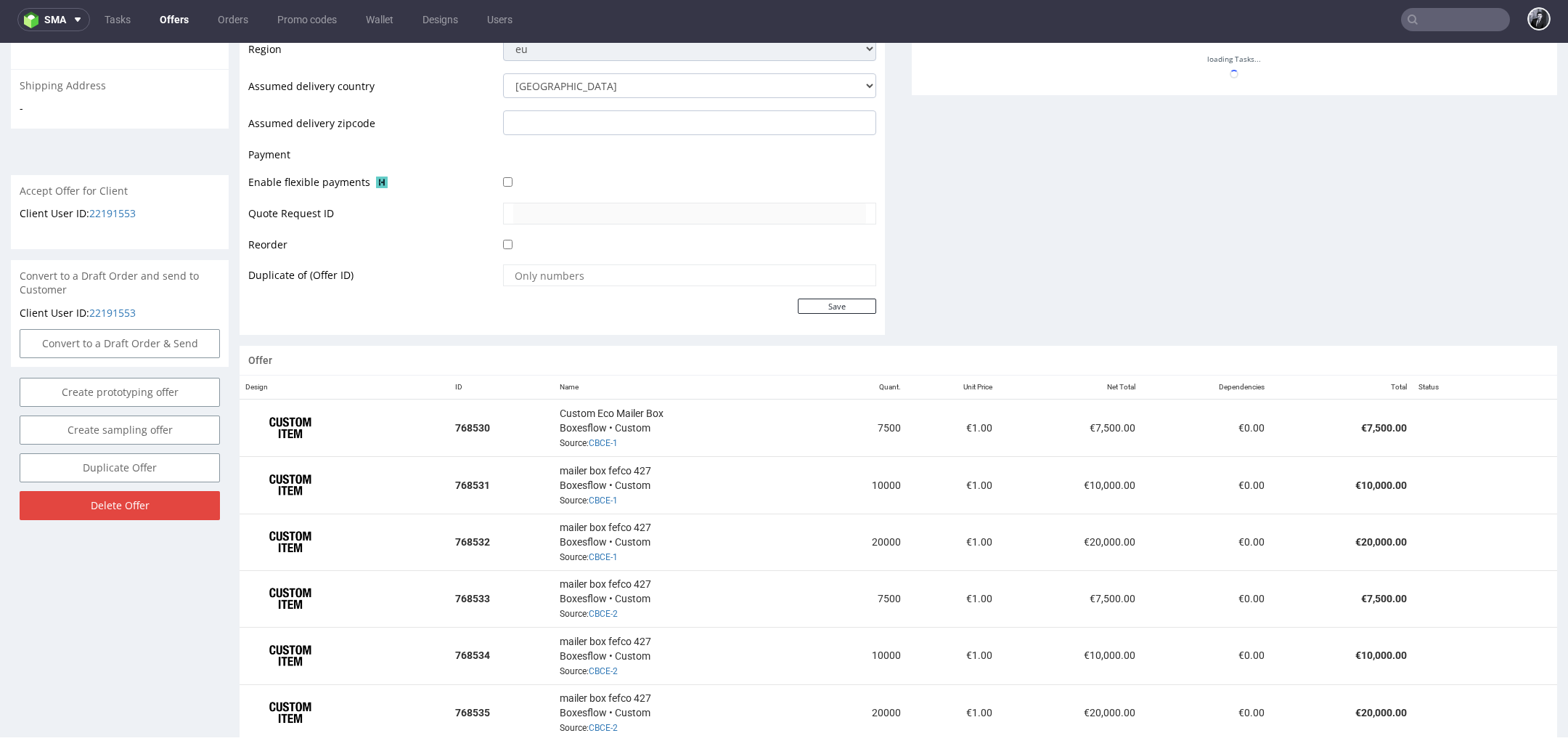
scroll to position [564, 0]
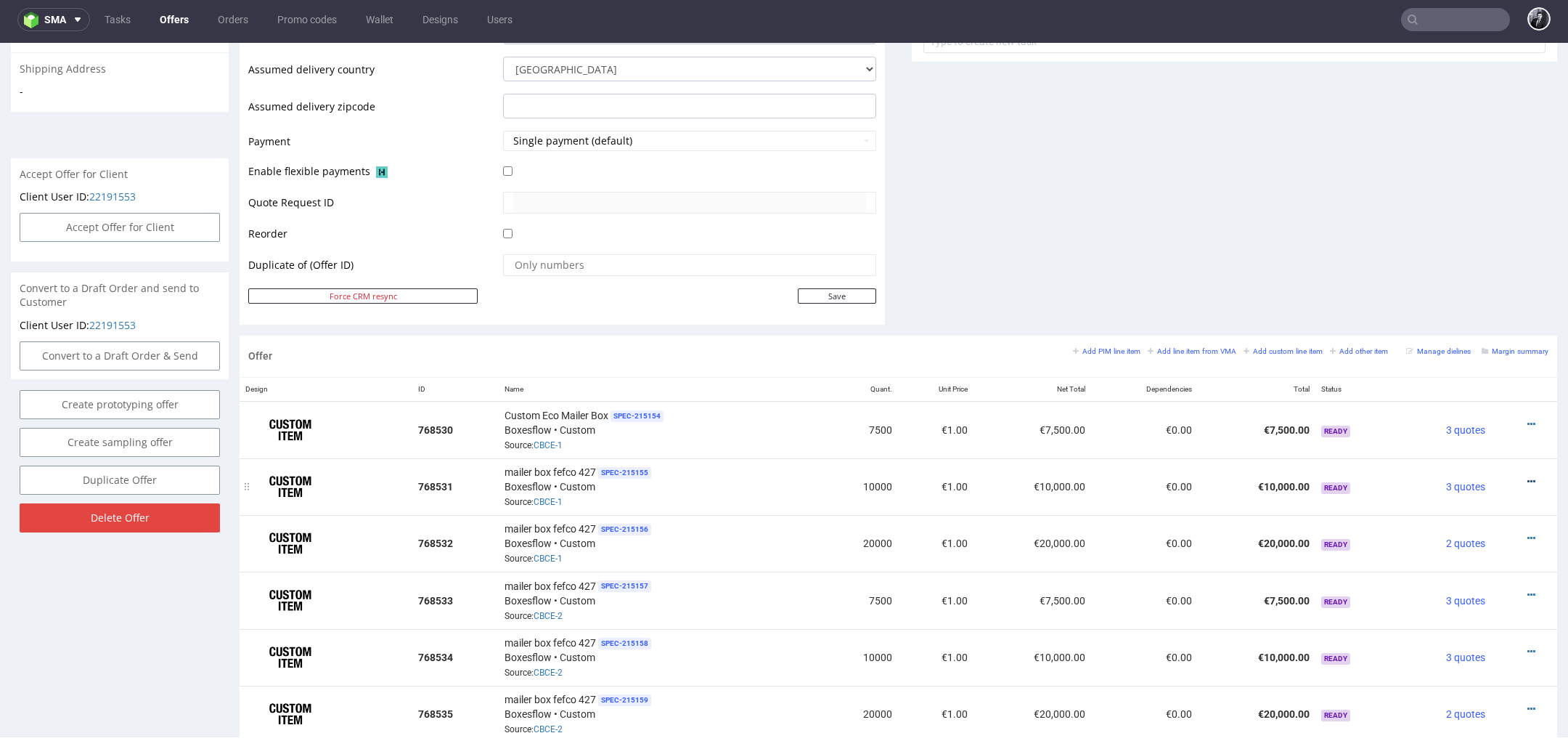
click at [1527, 476] on icon at bounding box center [1531, 481] width 8 height 11
click at [1447, 295] on span "Edit item specification" at bounding box center [1465, 292] width 117 height 14
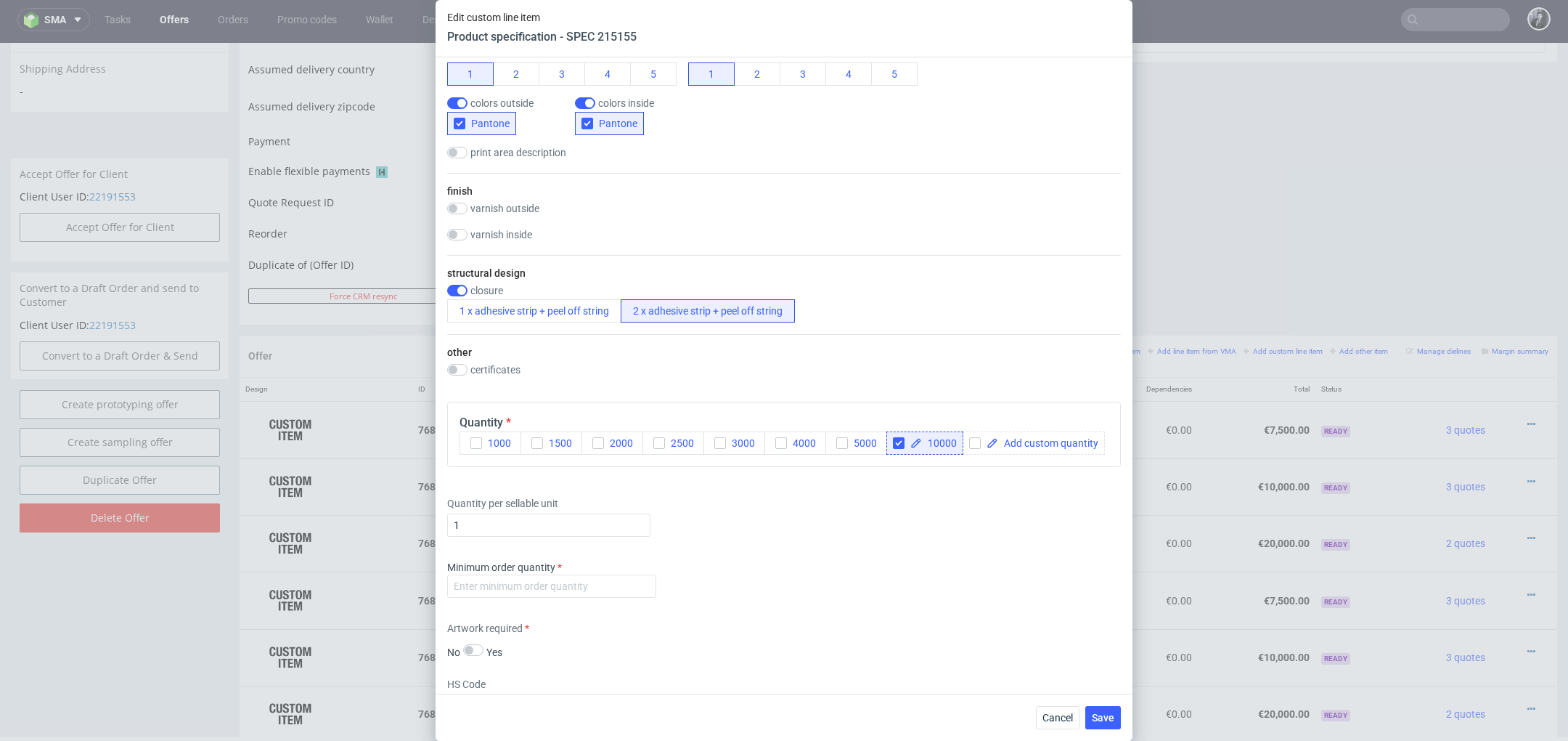
scroll to position [758, 0]
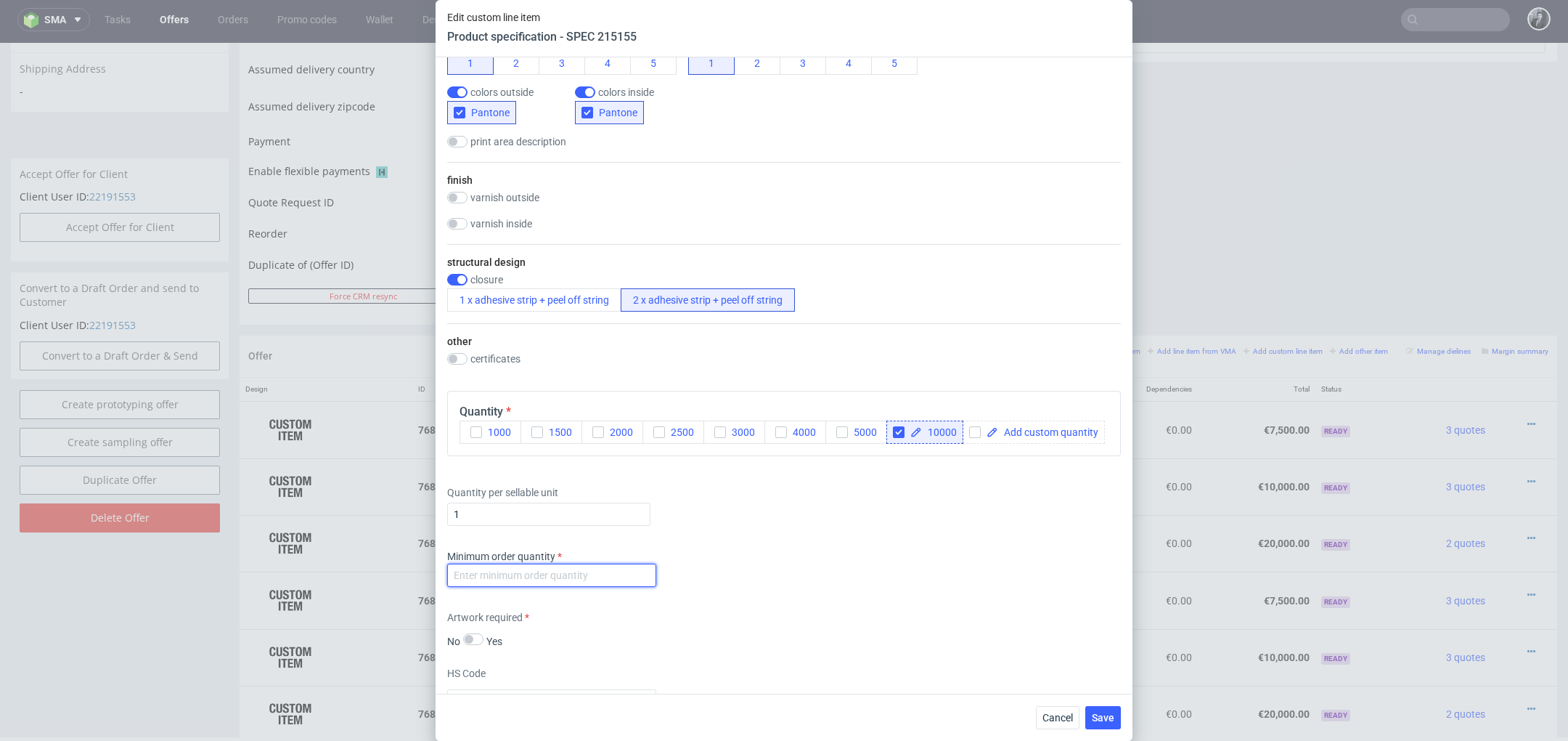
click at [535, 565] on input "number" at bounding box center [551, 576] width 210 height 23
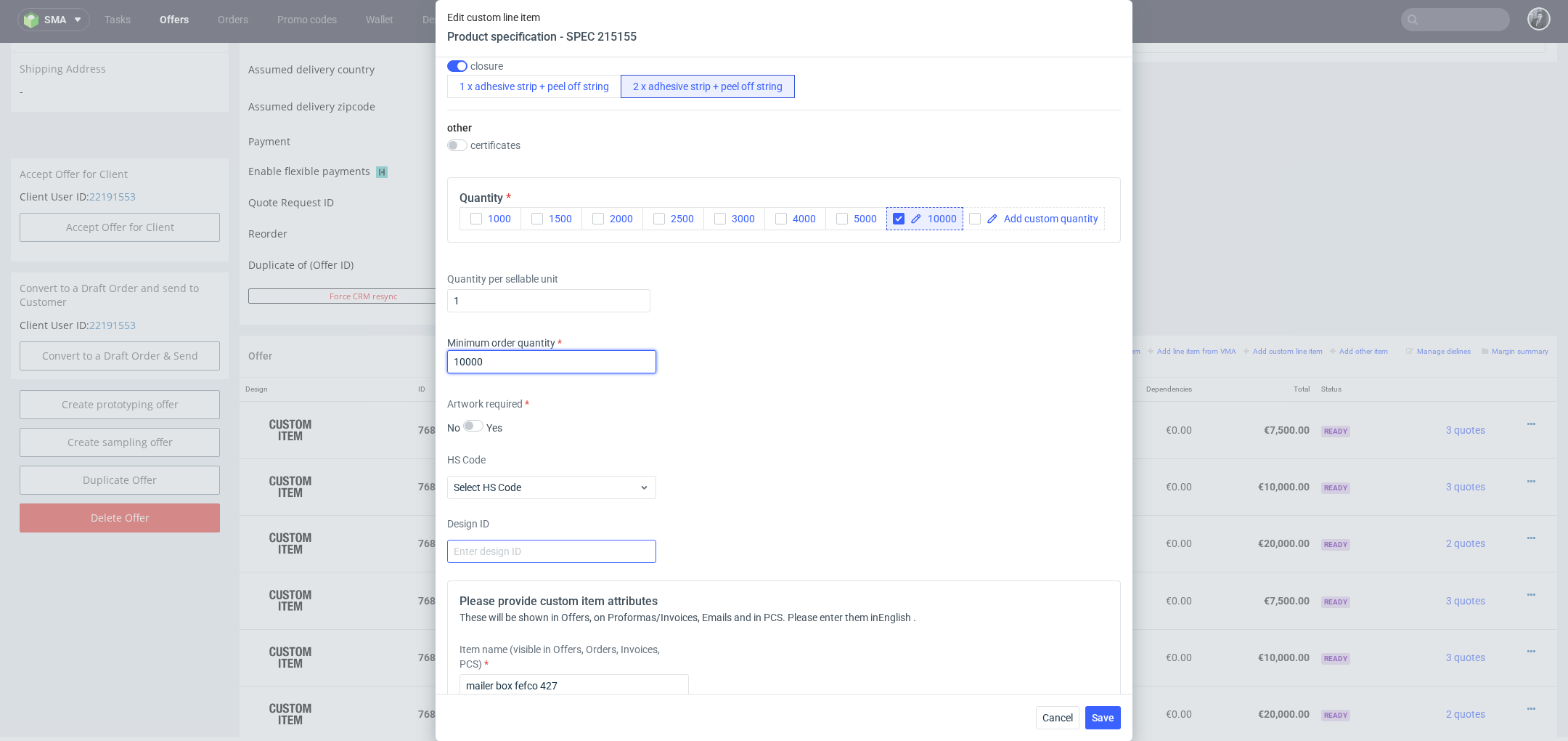
scroll to position [1260, 0]
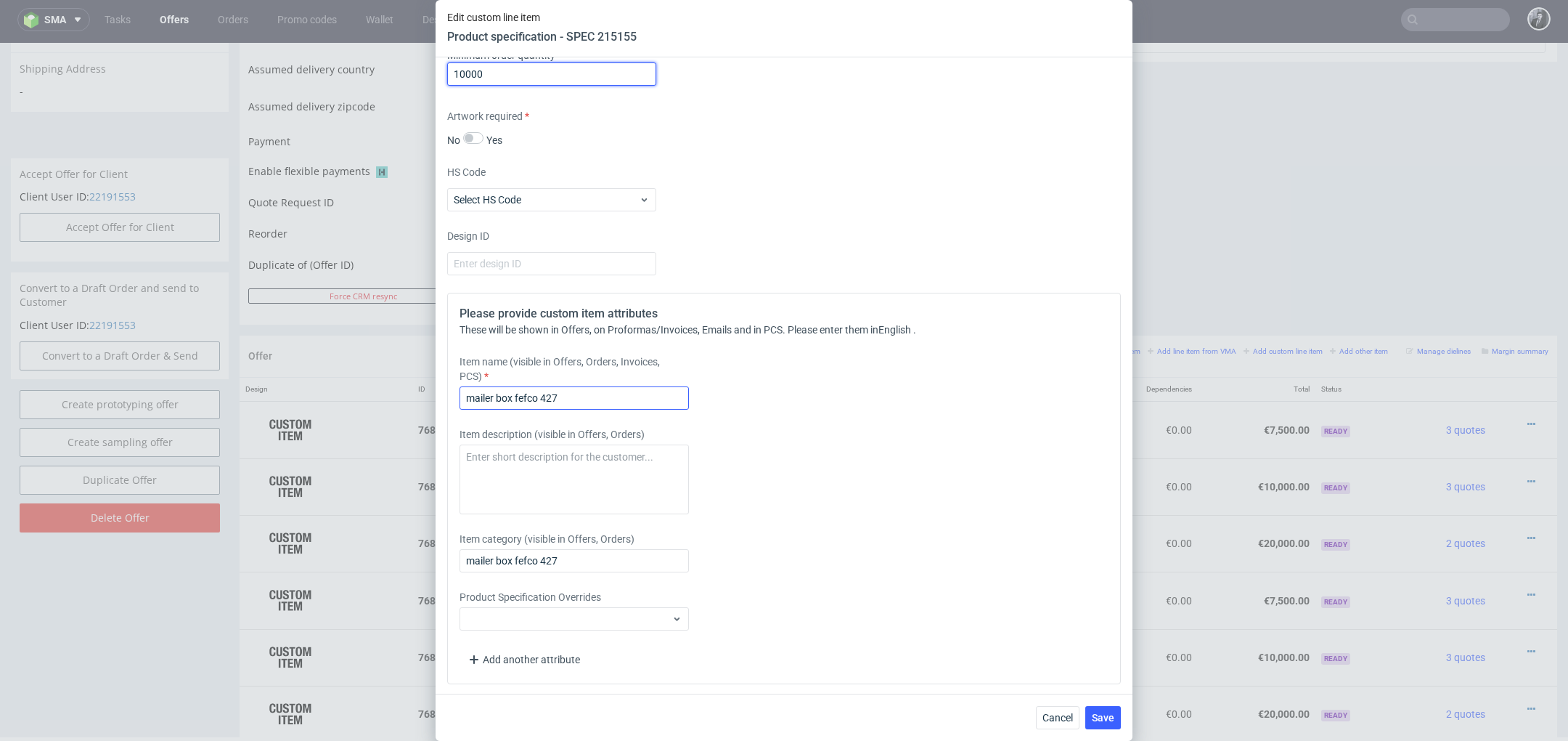
type input "10000"
drag, startPoint x: 609, startPoint y: 397, endPoint x: 334, endPoint y: 392, distance: 275.0
click at [334, 392] on div "Edit custom line item Product specification - SPEC 215155 Supplier Custom Custo…" at bounding box center [784, 370] width 1568 height 741
type input "Custom Mailer Box"
click at [1111, 720] on span "Save" at bounding box center [1103, 718] width 22 height 11
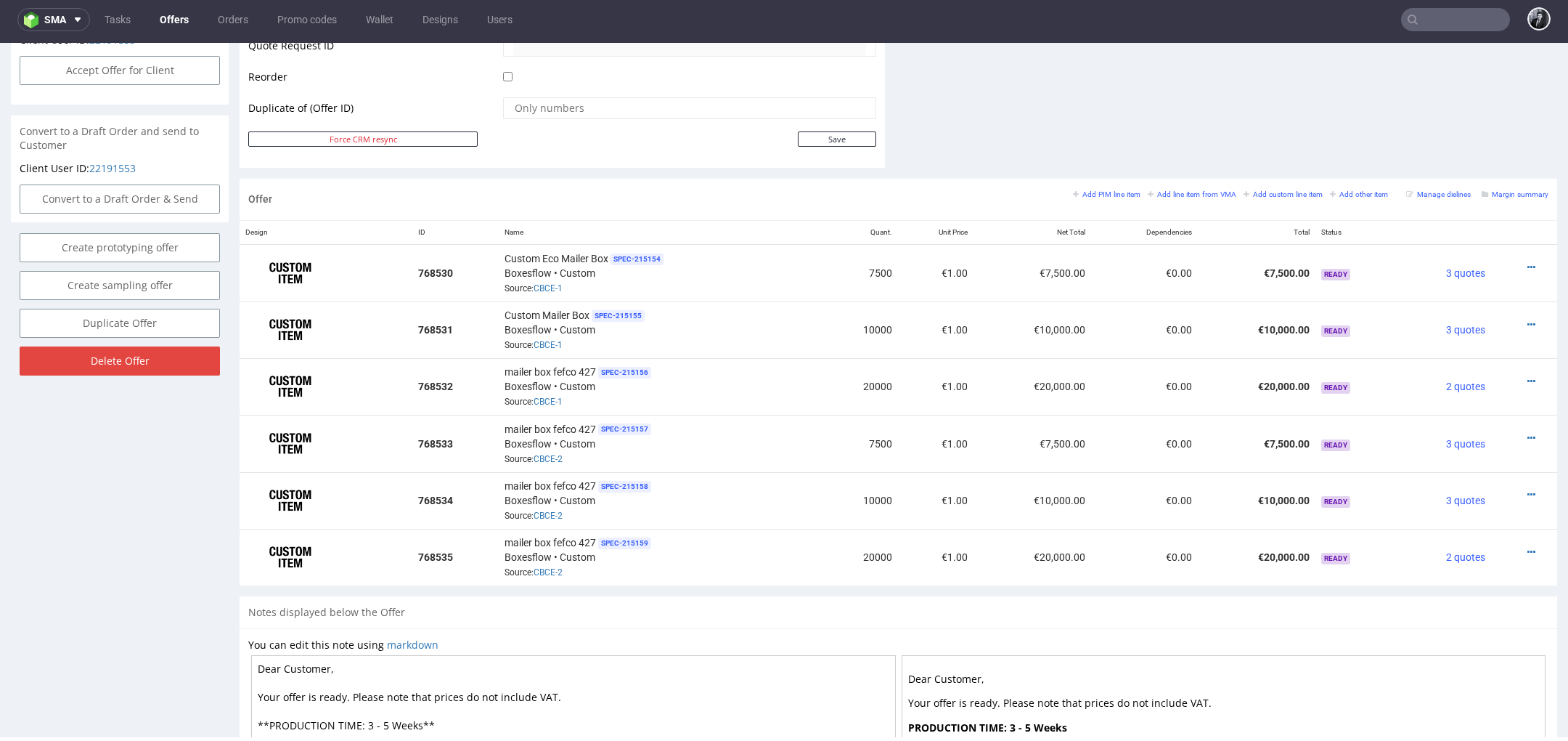
scroll to position [725, 0]
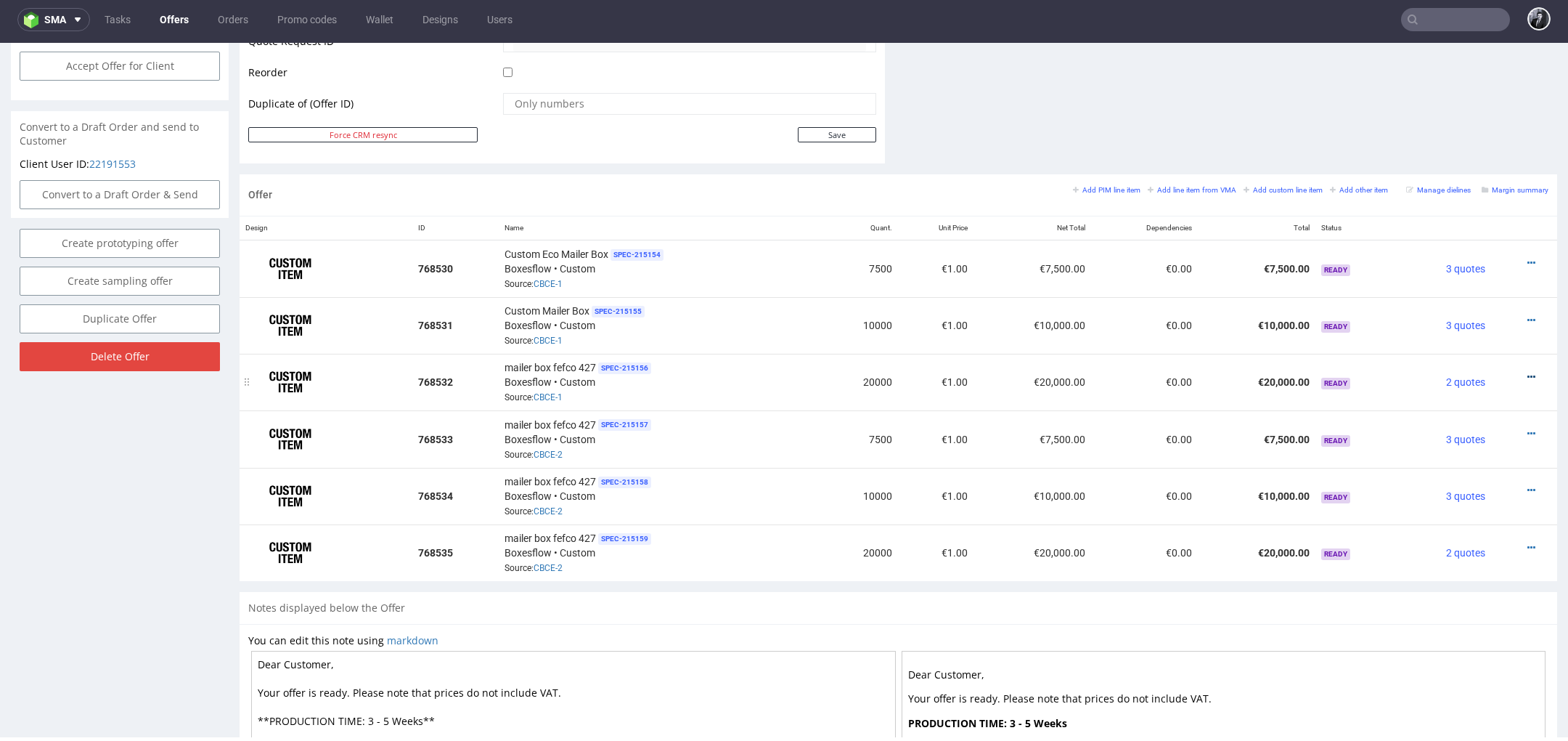
click at [1527, 372] on icon at bounding box center [1531, 377] width 8 height 11
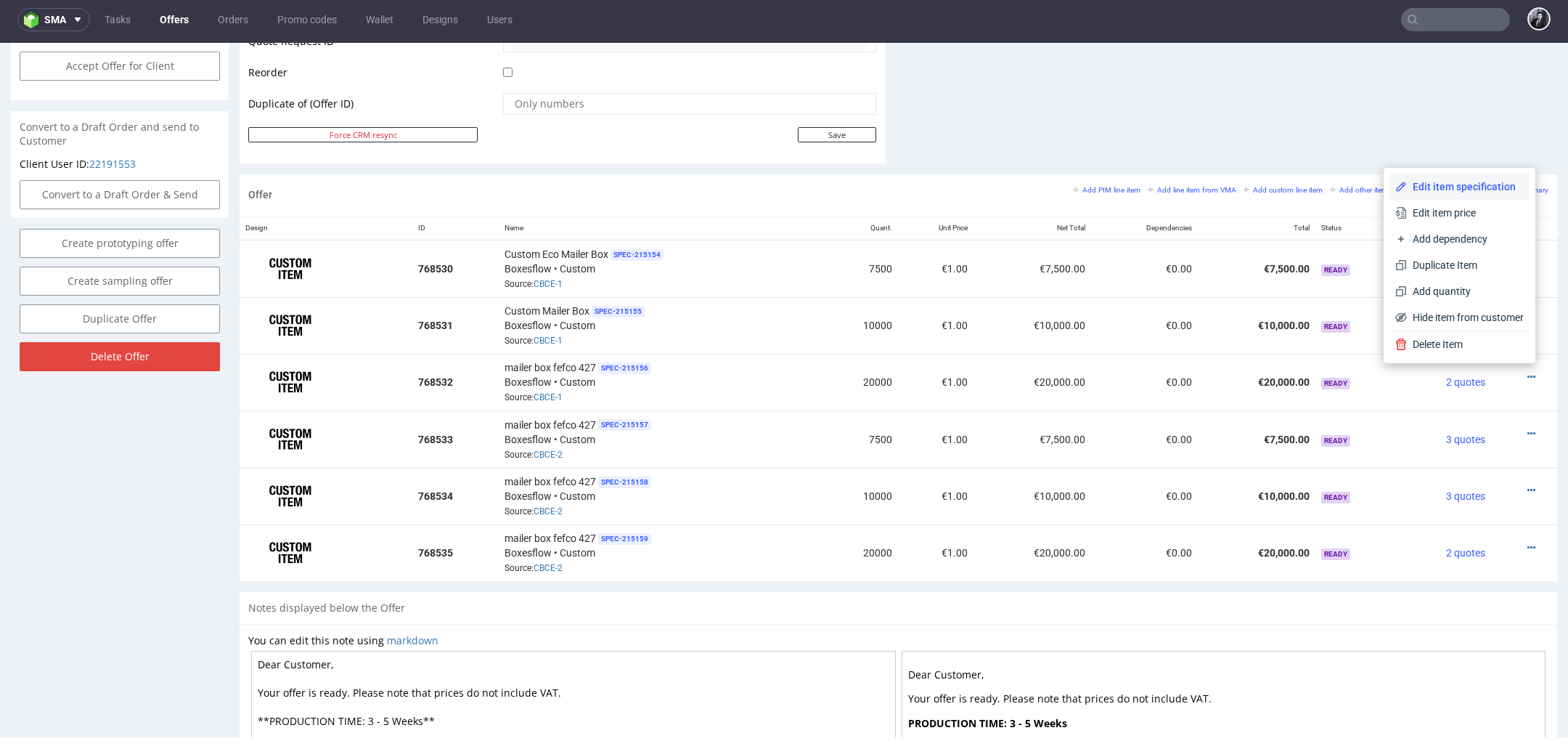
click at [1469, 189] on span "Edit item specification" at bounding box center [1465, 186] width 117 height 14
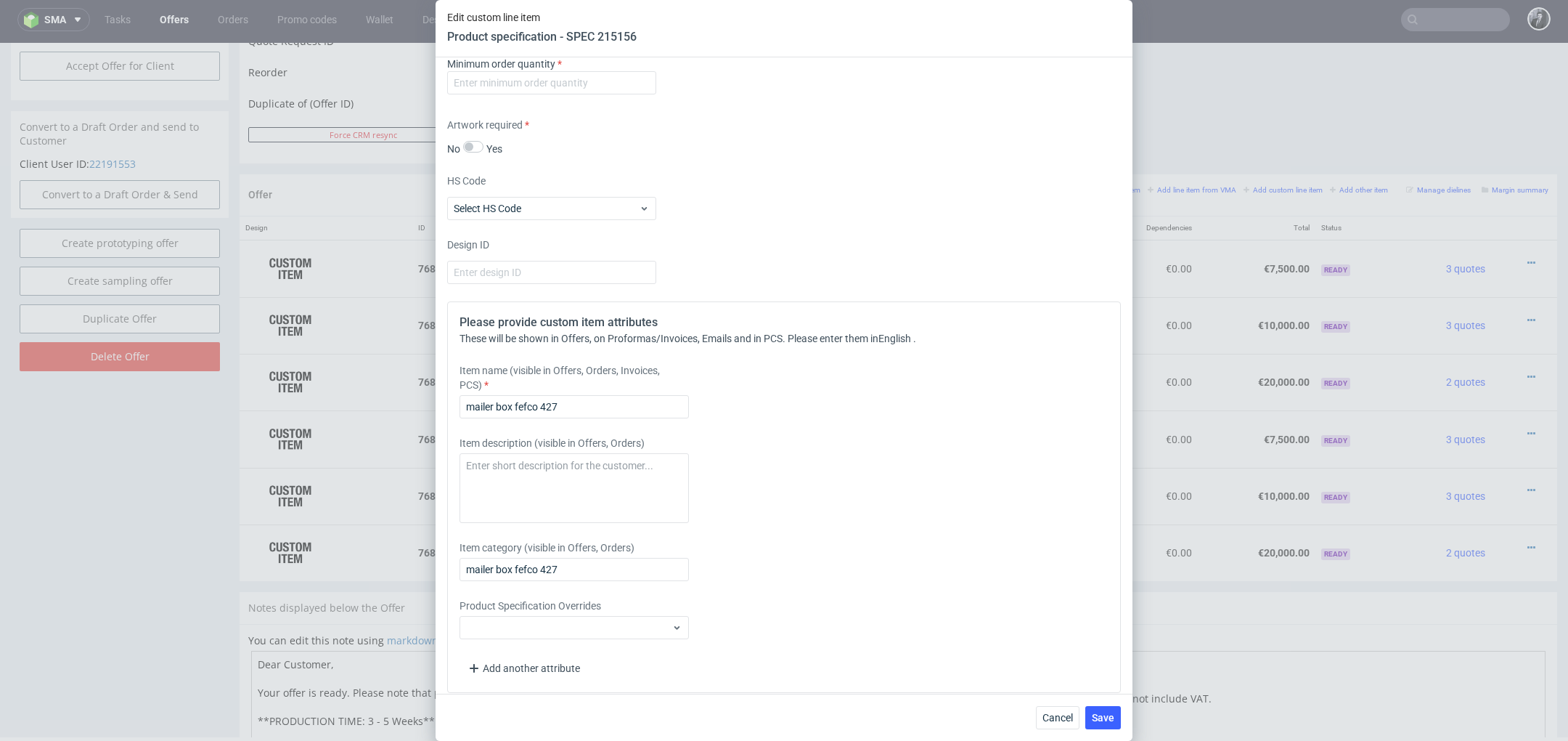
scroll to position [1260, 0]
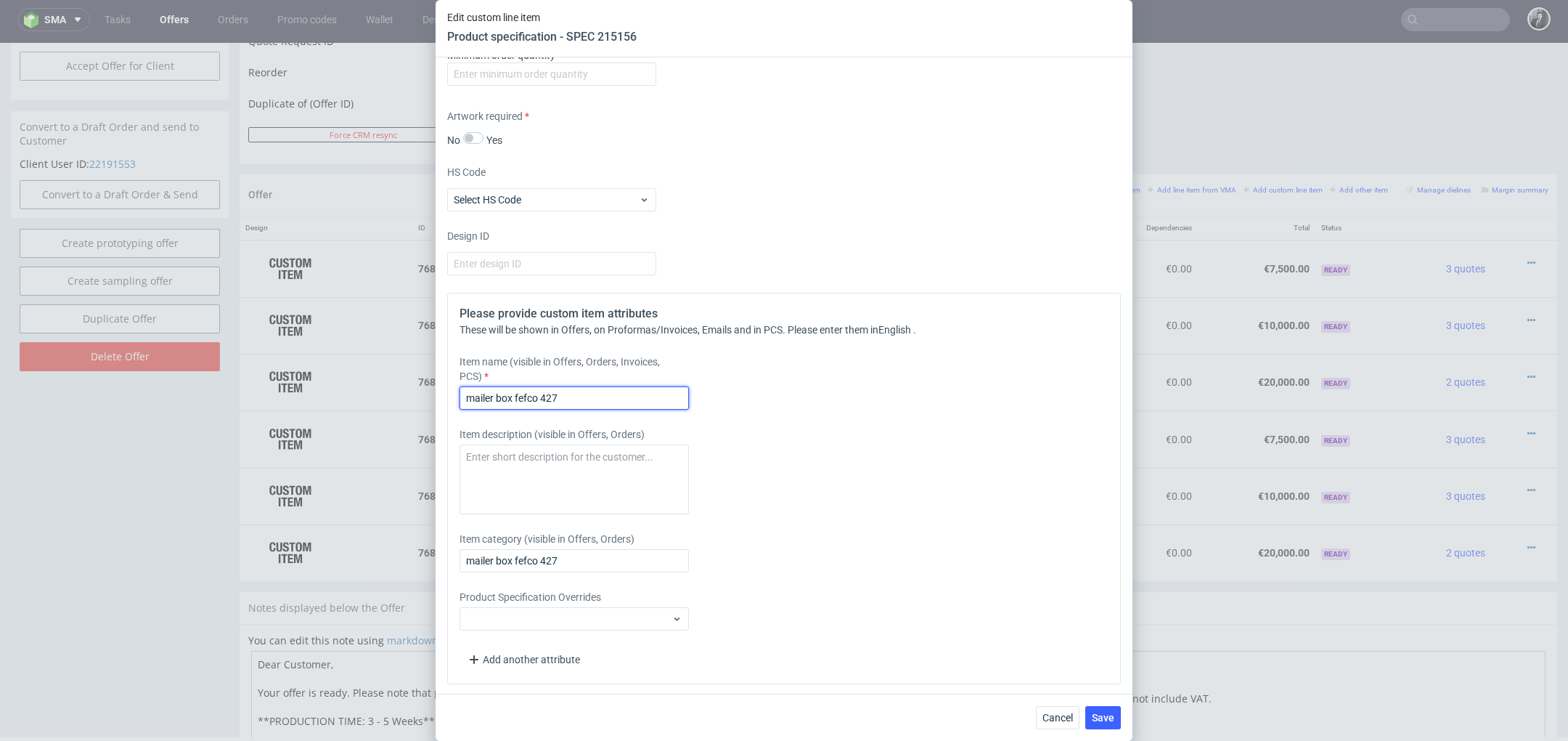
drag, startPoint x: 602, startPoint y: 391, endPoint x: 410, endPoint y: 380, distance: 192.3
click at [416, 380] on div "Edit custom line item Product specification - SPEC 215156 Supplier Custom Custo…" at bounding box center [784, 370] width 1568 height 741
type input "Custom Eco Mailer Box"
click at [1099, 713] on span "Save" at bounding box center [1103, 718] width 22 height 11
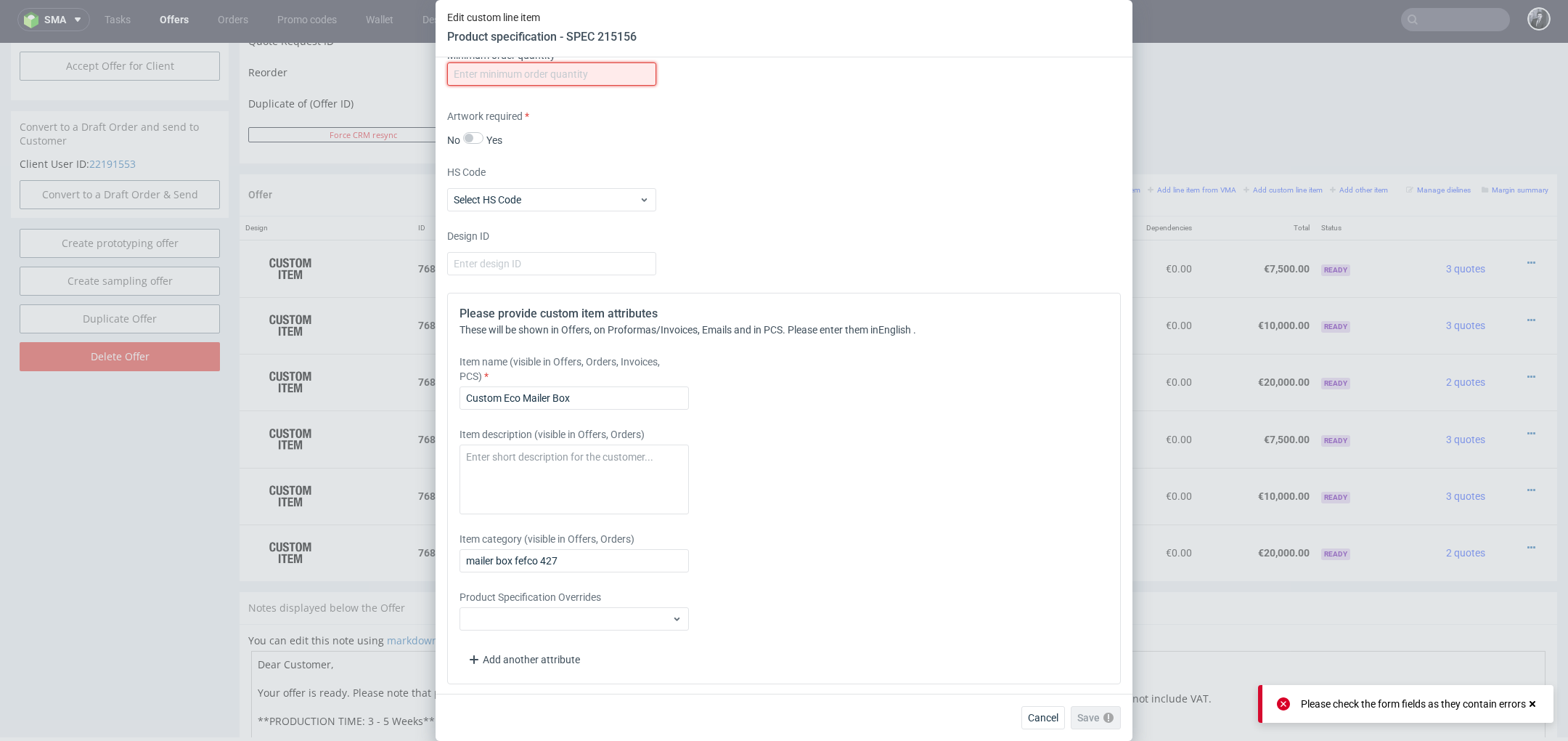
click at [555, 83] on input "number" at bounding box center [551, 74] width 210 height 23
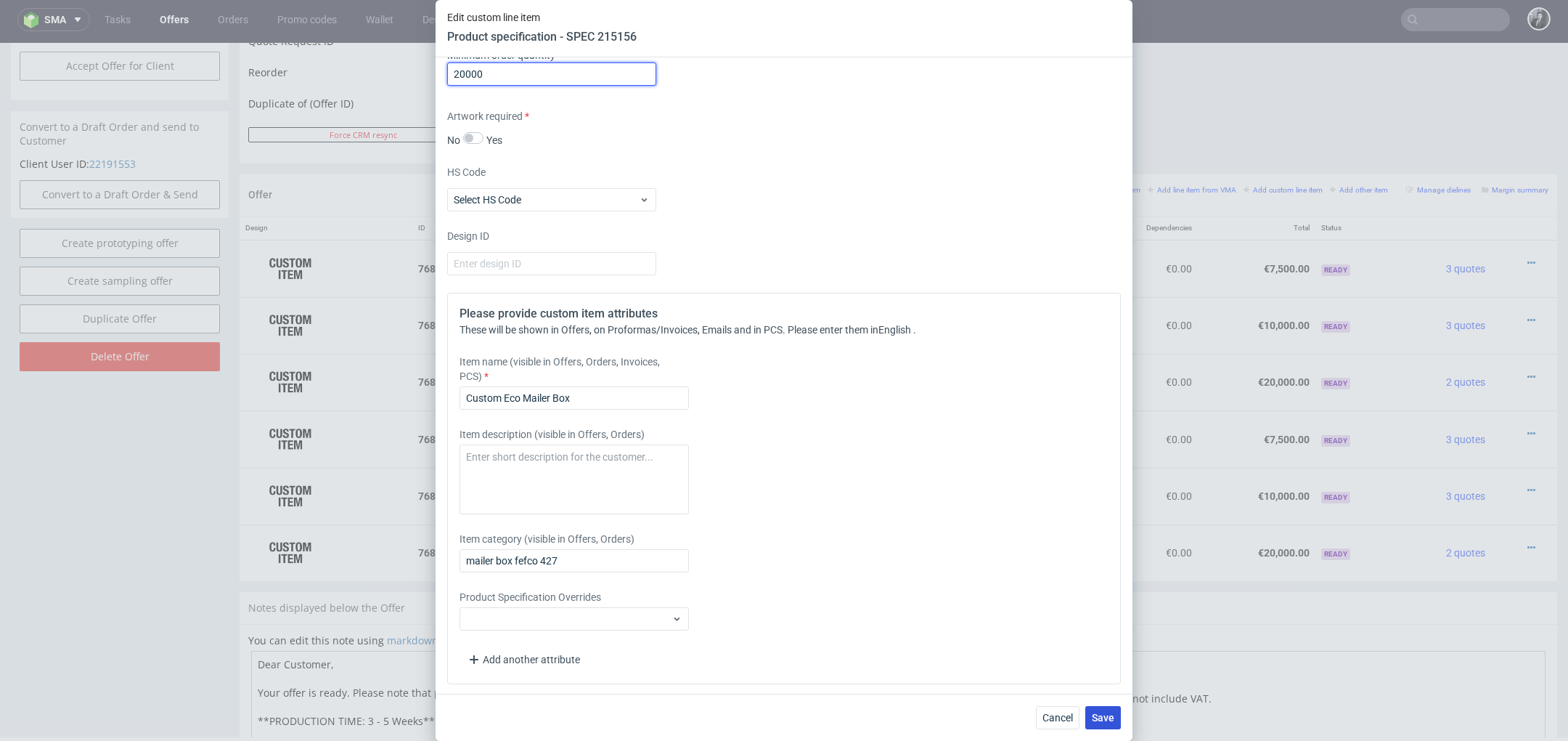
type input "20000"
click at [1106, 718] on span "Save" at bounding box center [1103, 718] width 22 height 11
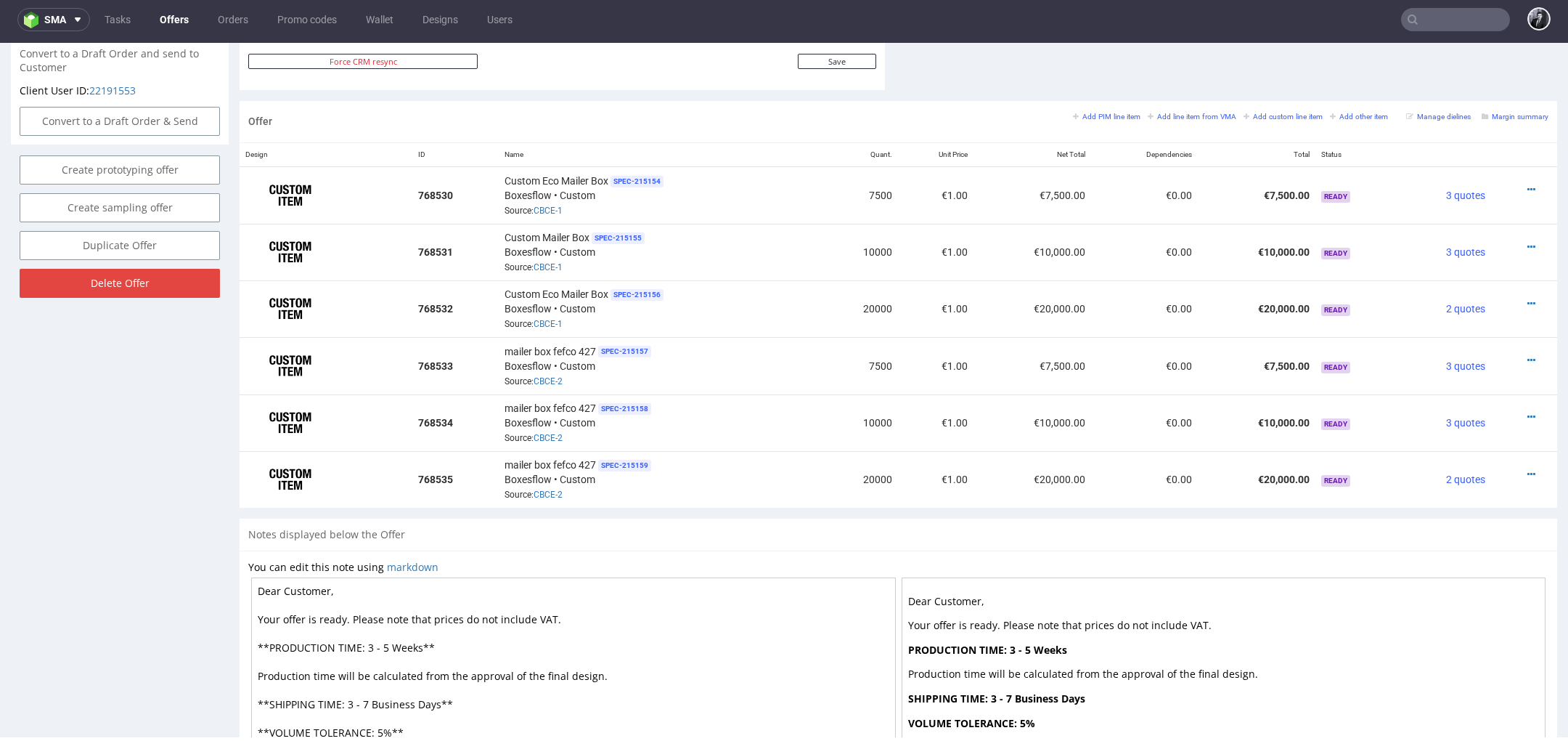
scroll to position [798, 0]
click at [1527, 356] on icon at bounding box center [1531, 360] width 8 height 11
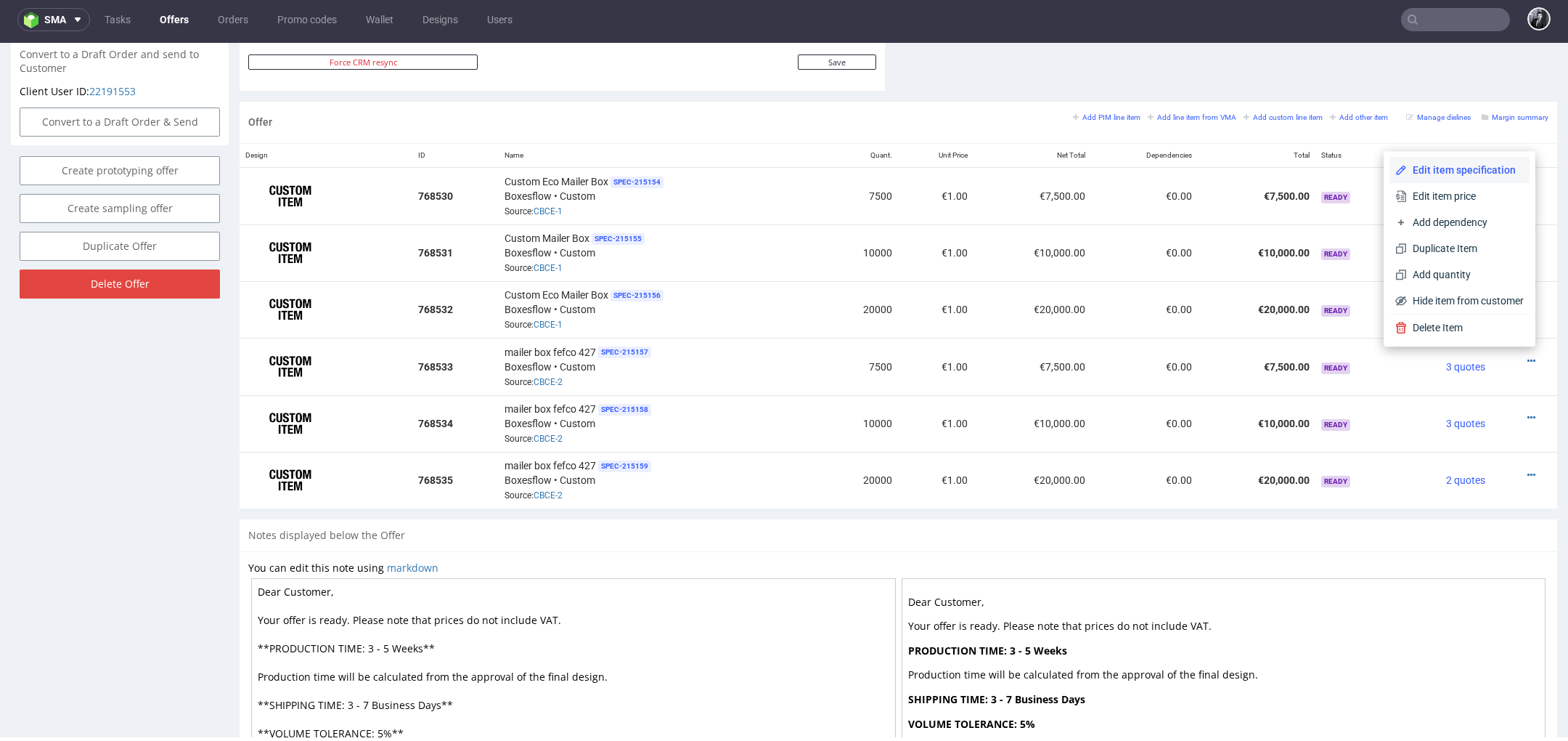
click at [1456, 171] on span "Edit item specification" at bounding box center [1465, 169] width 117 height 14
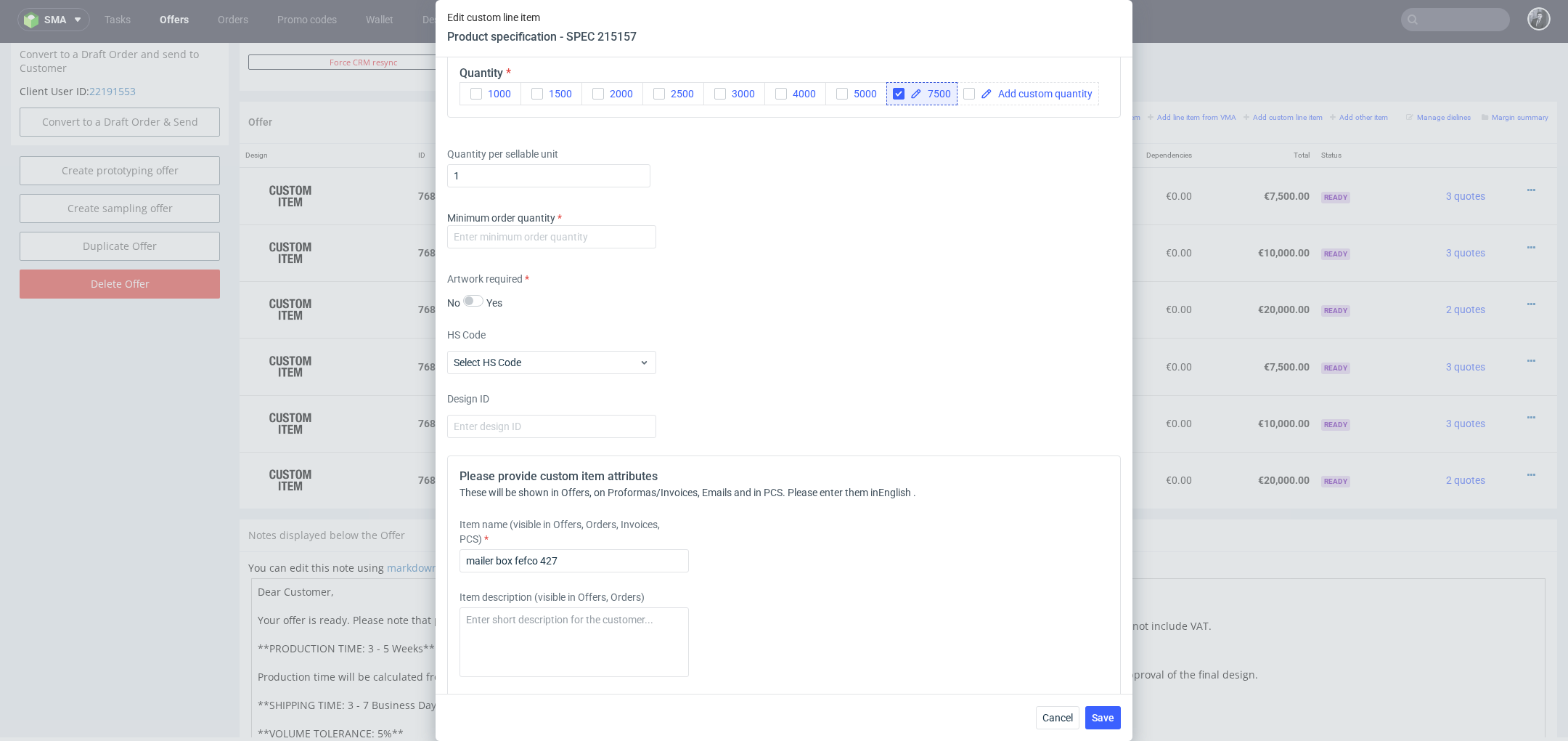
scroll to position [1117, 0]
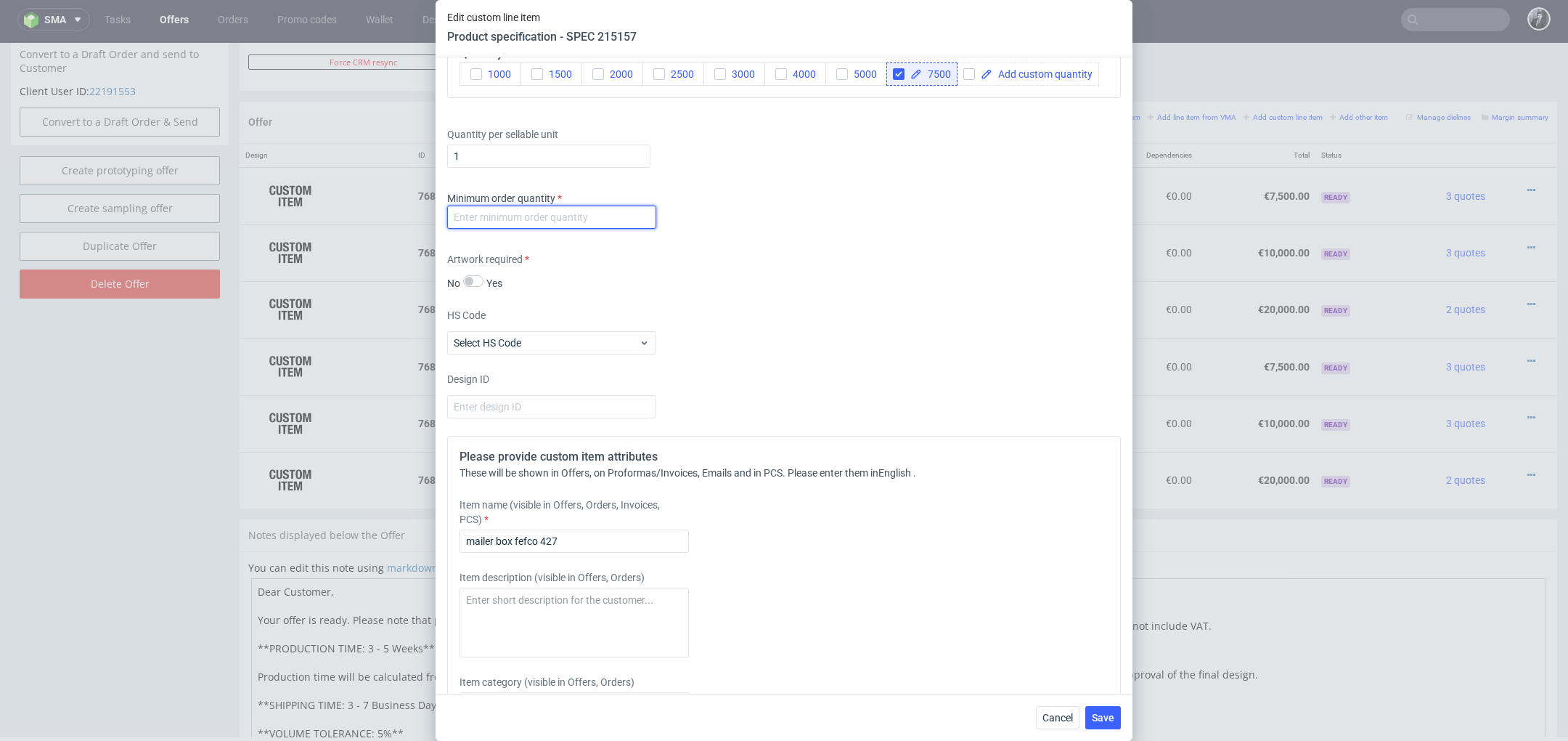
click at [539, 208] on input "number" at bounding box center [551, 217] width 210 height 23
type input "7500"
drag, startPoint x: 597, startPoint y: 534, endPoint x: 395, endPoint y: 527, distance: 202.1
click at [400, 530] on div "Edit custom line item Product specification - SPEC 215157 Supplier Custom Custo…" at bounding box center [784, 370] width 1568 height 741
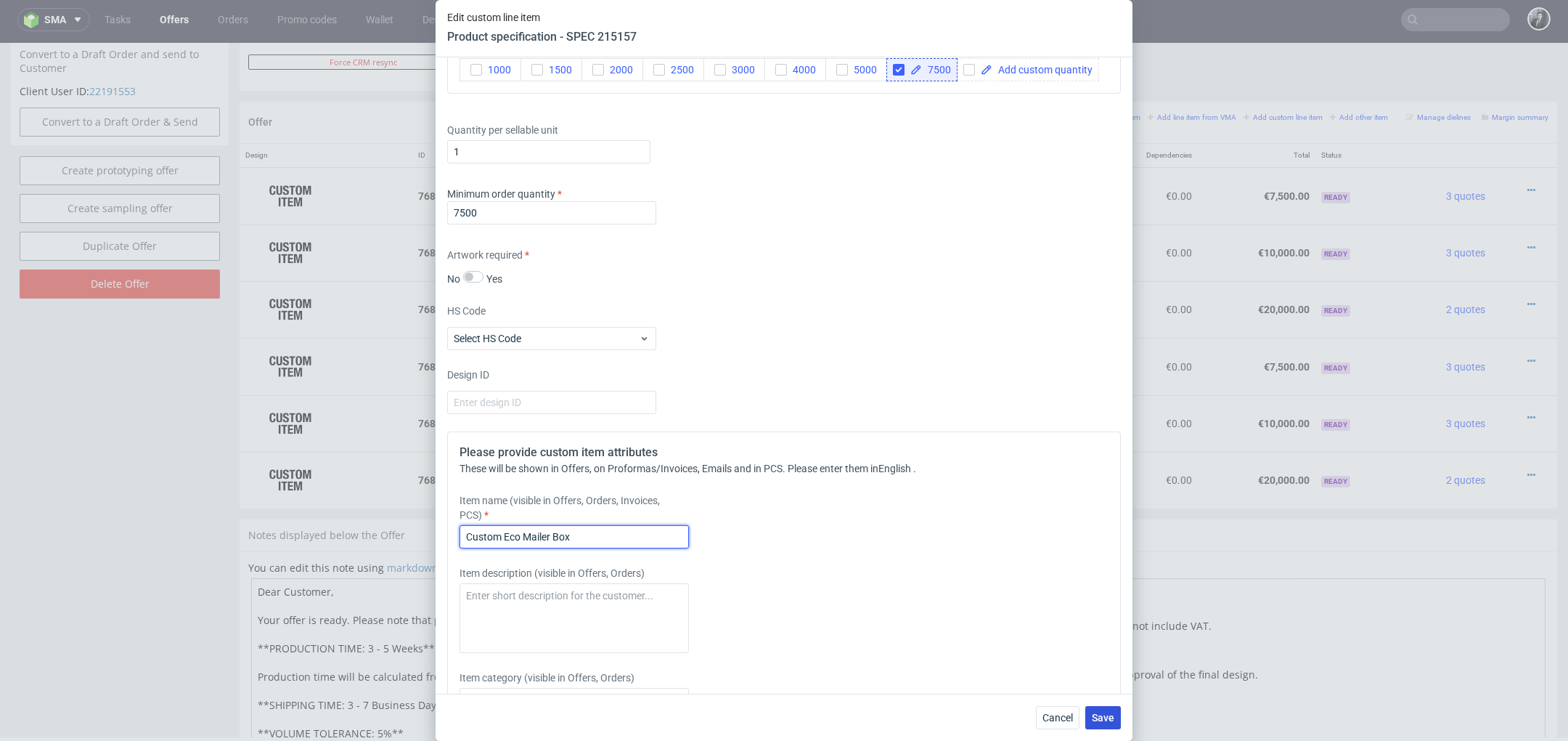
type input "Custom Eco Mailer Box"
click at [1106, 717] on span "Save" at bounding box center [1103, 718] width 22 height 11
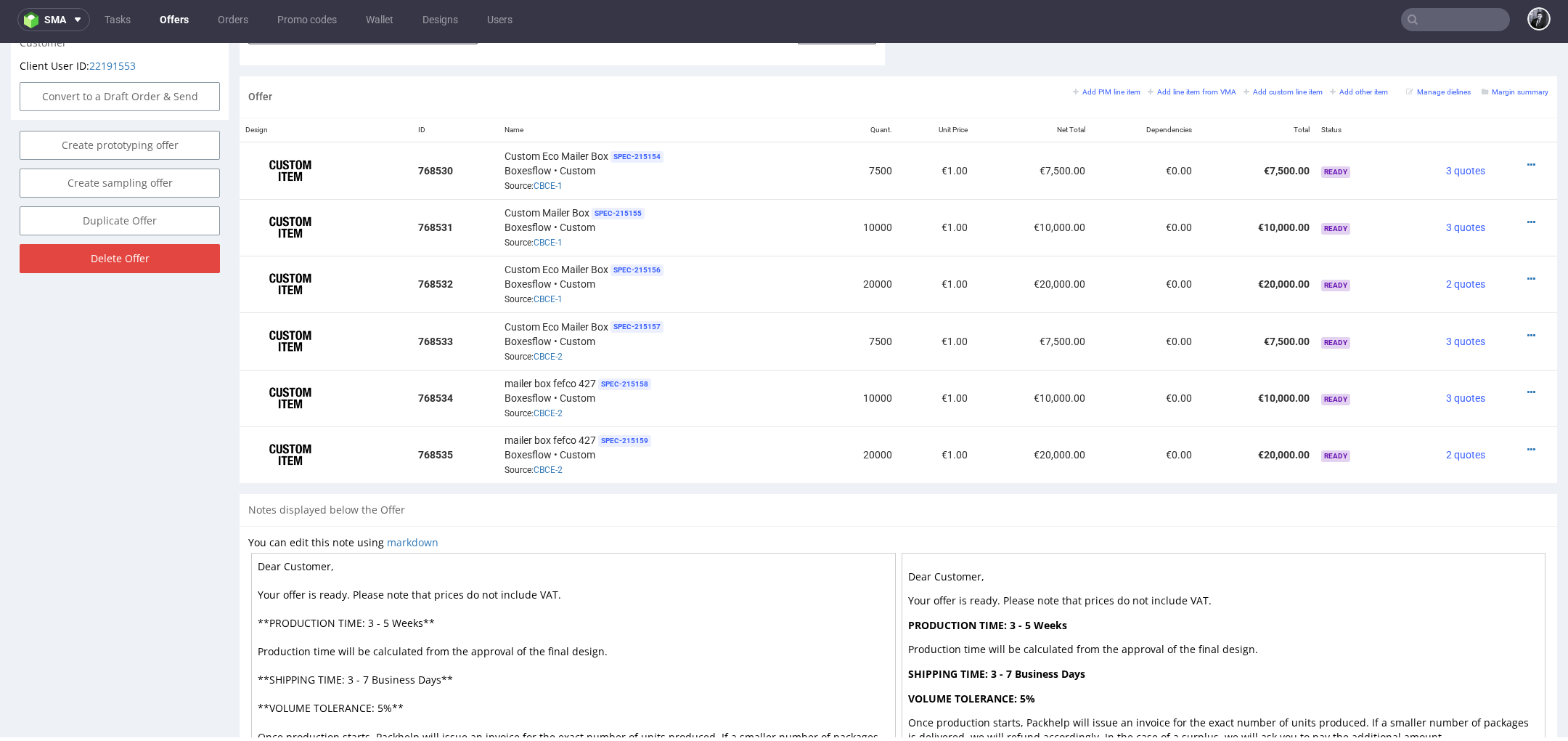
scroll to position [830, 0]
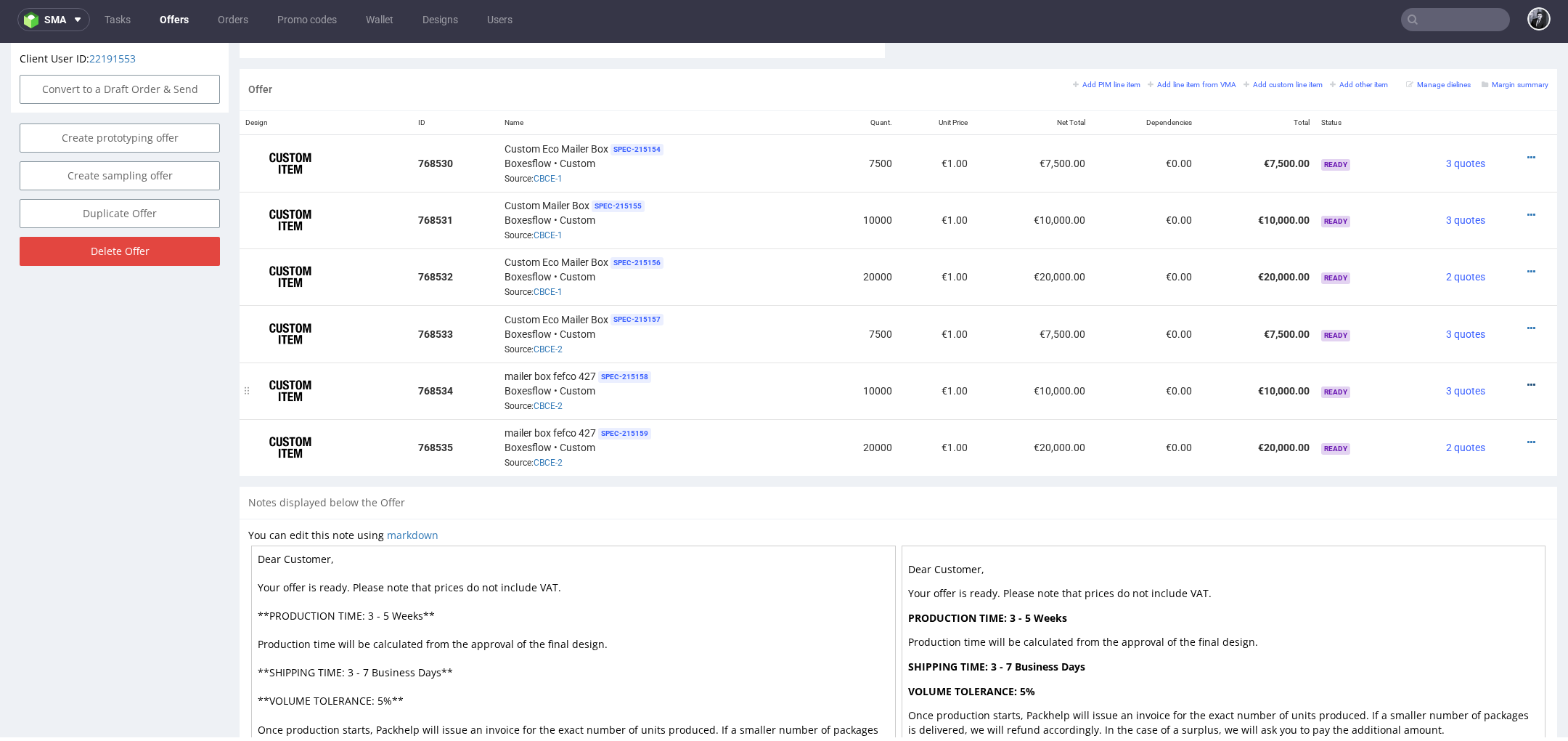
click at [1527, 380] on icon at bounding box center [1531, 385] width 8 height 11
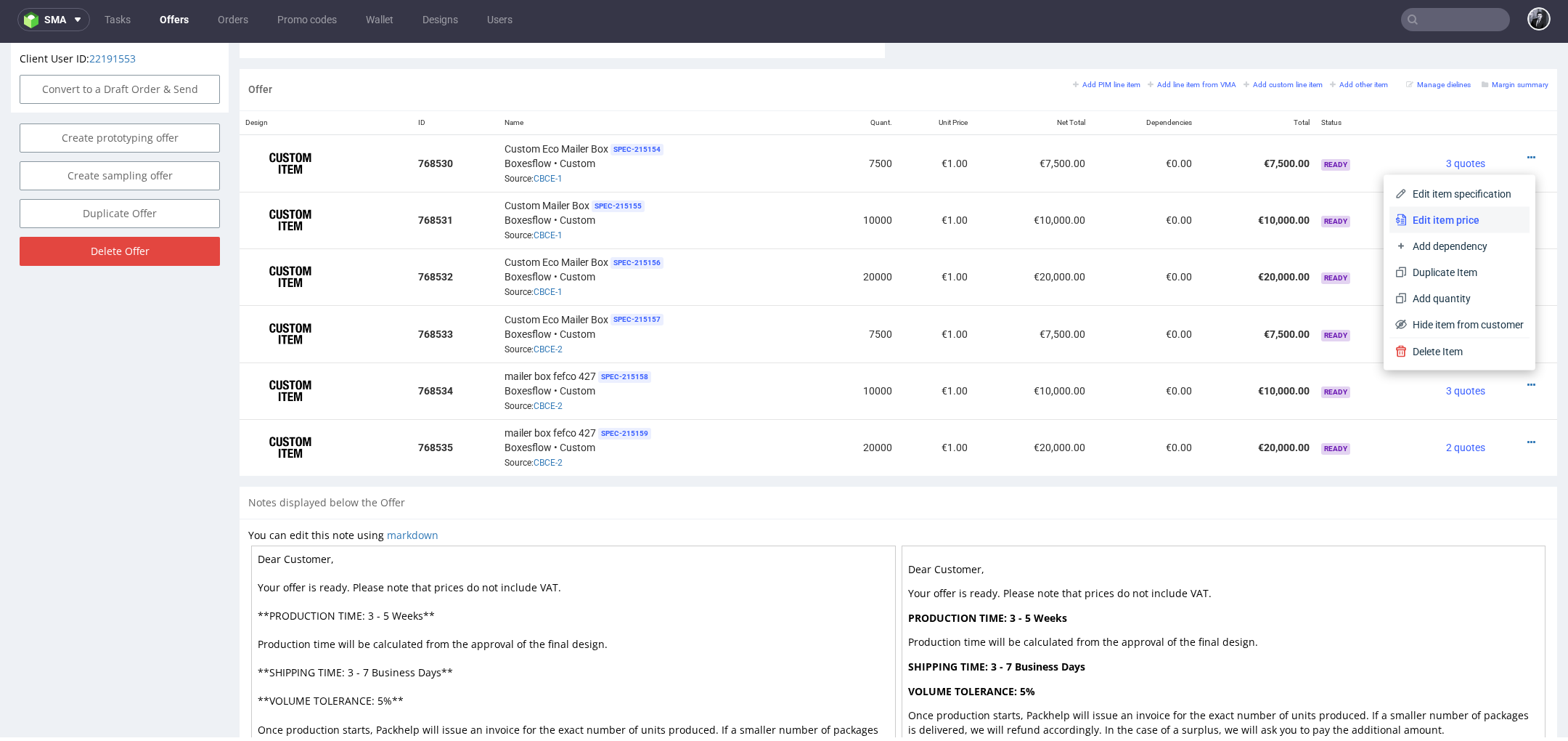
click at [1457, 225] on span "Edit item price" at bounding box center [1465, 219] width 117 height 14
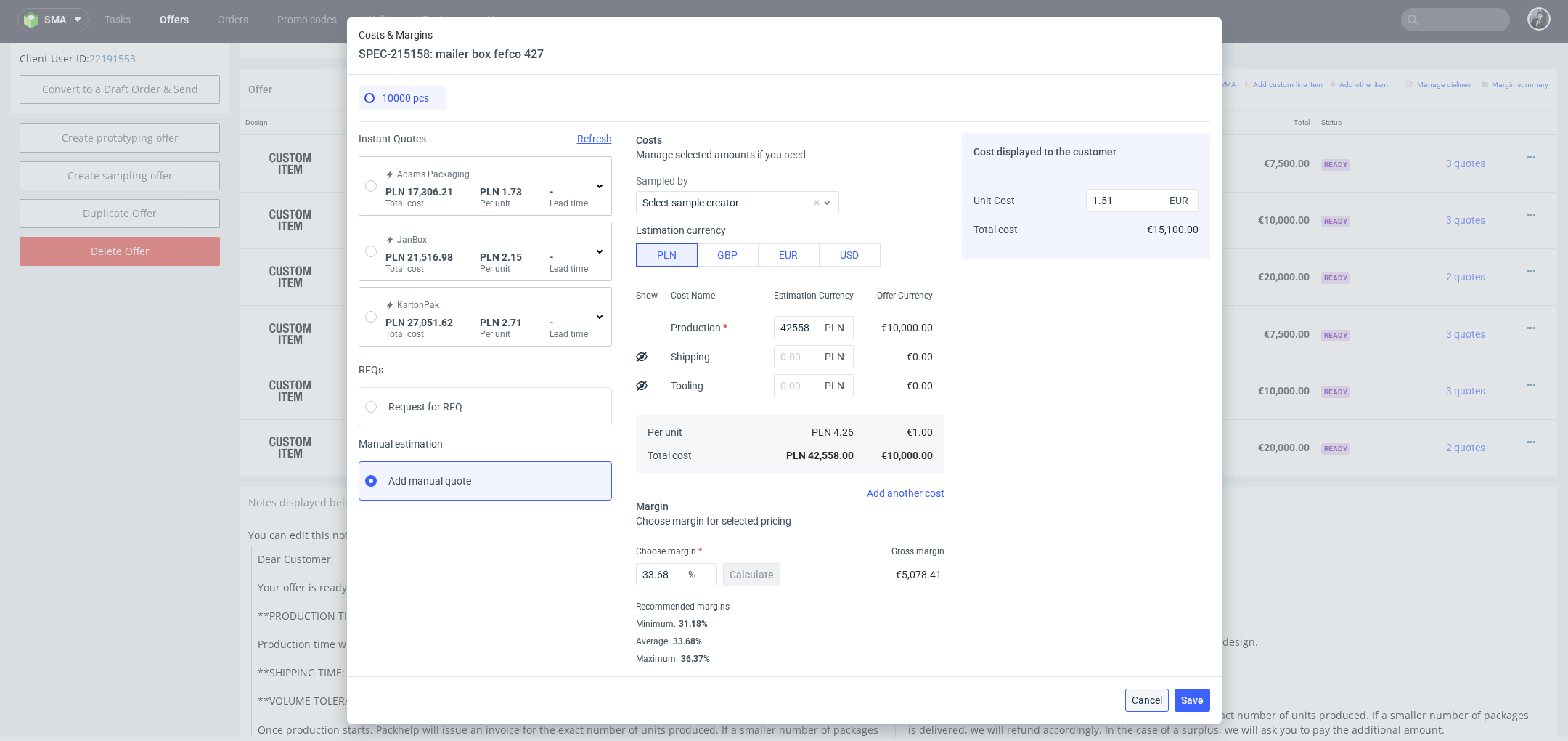
drag, startPoint x: 1143, startPoint y: 703, endPoint x: 1143, endPoint y: 655, distance: 48.0
click at [1143, 703] on span "Cancel" at bounding box center [1147, 700] width 31 height 11
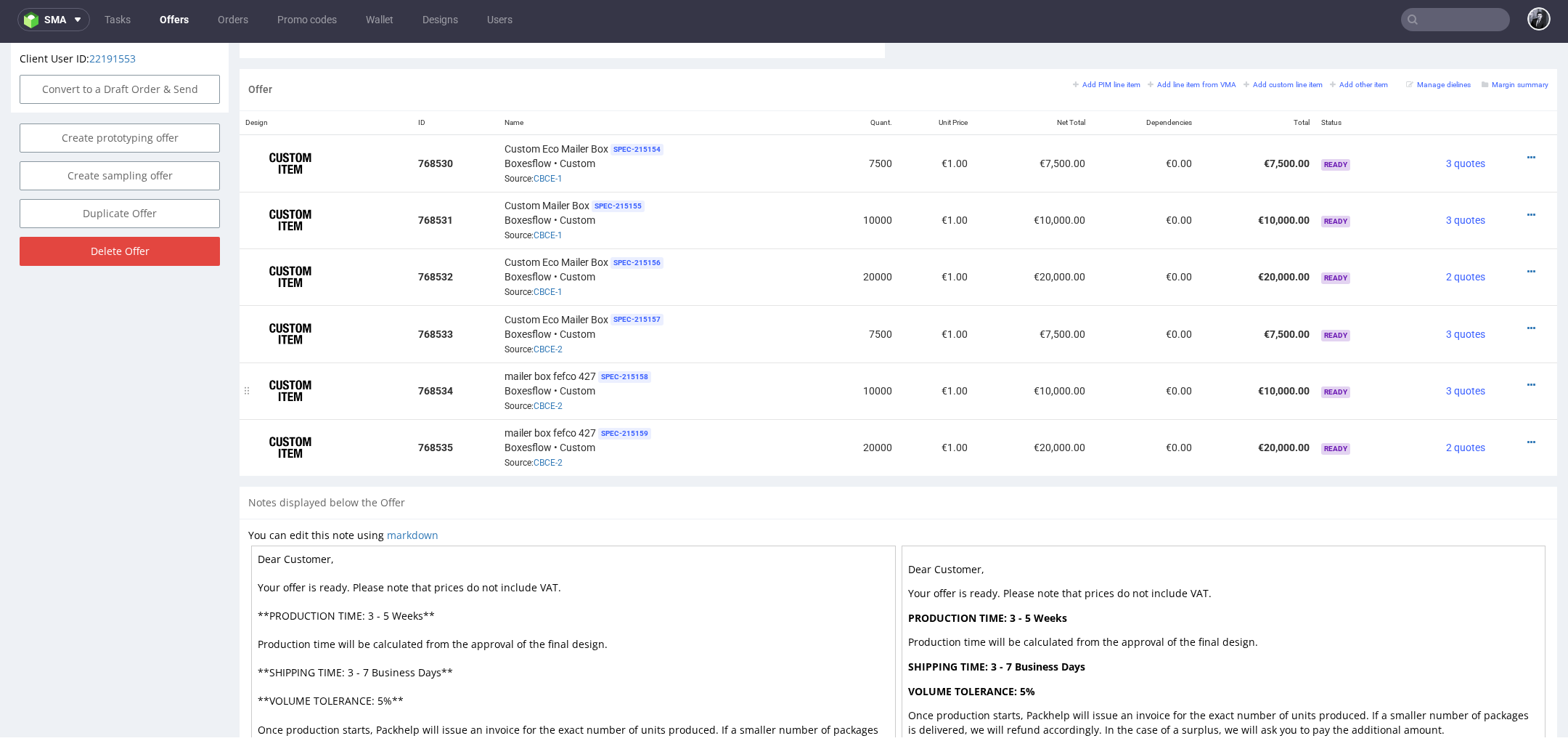
click at [1513, 368] on td at bounding box center [1525, 390] width 66 height 57
click at [1527, 380] on icon at bounding box center [1531, 385] width 8 height 11
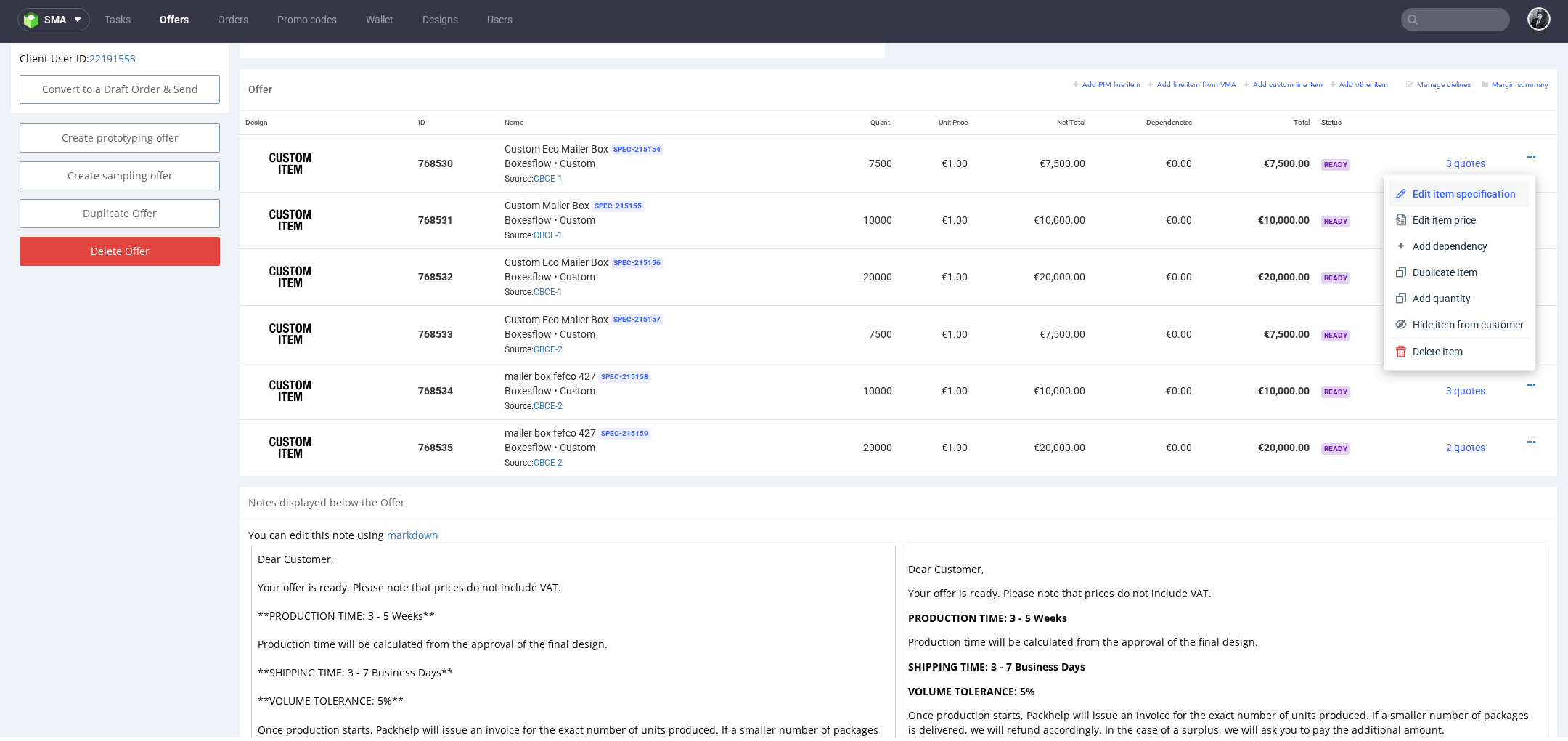
click at [1485, 188] on span "Edit item specification" at bounding box center [1465, 193] width 117 height 14
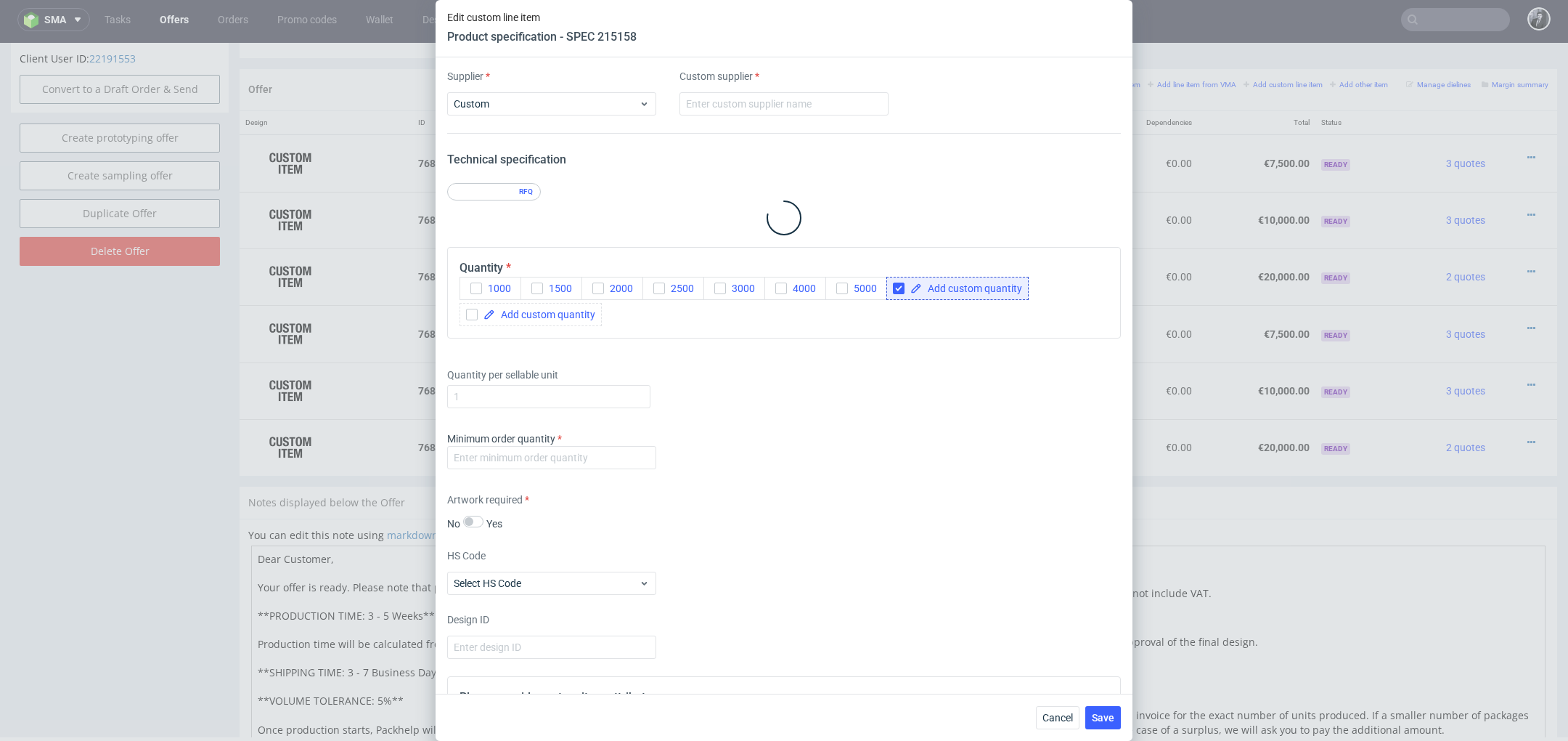
type input "Boxesflow"
type input "1"
type input "mailer box fefco 427"
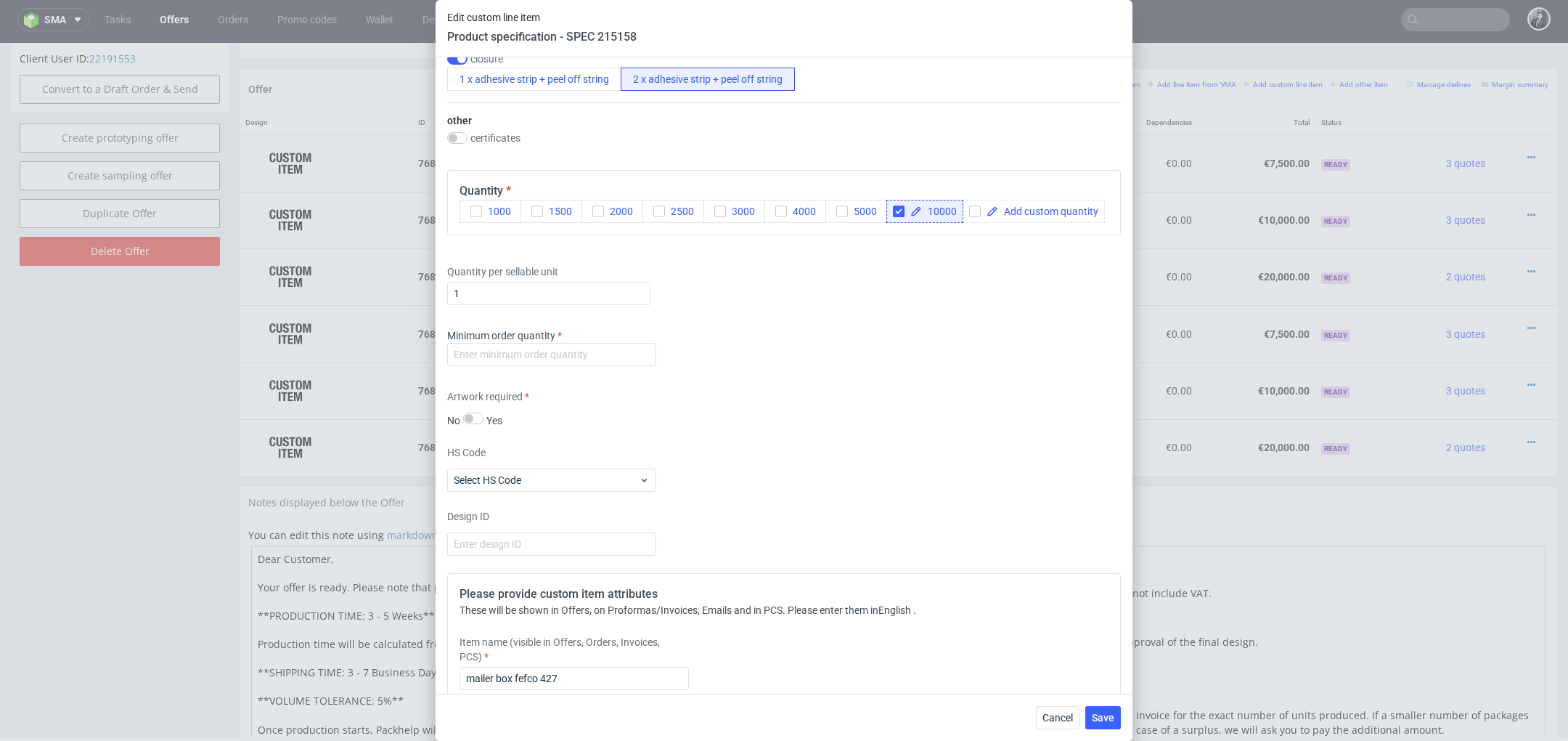
scroll to position [999, 0]
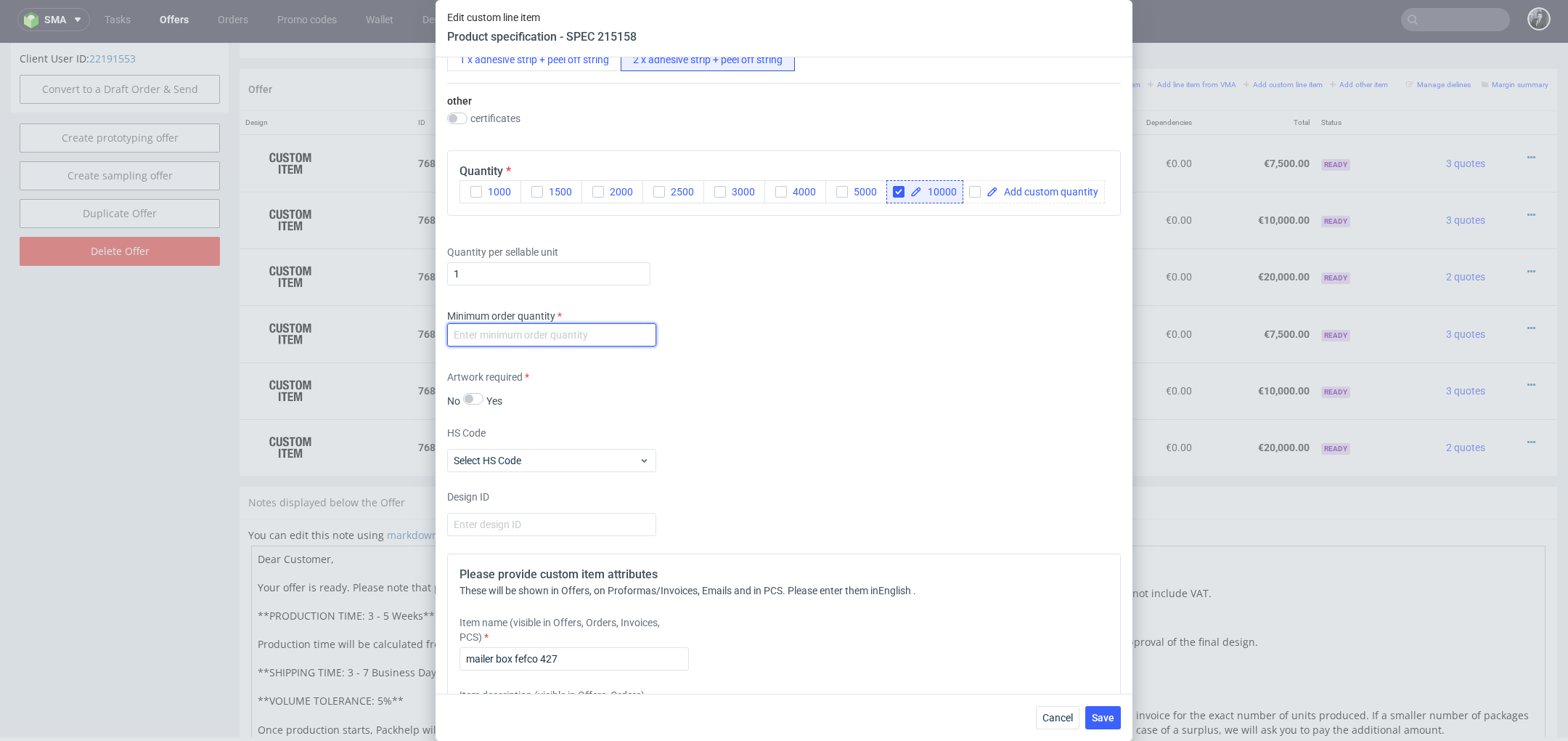
click at [543, 338] on input "number" at bounding box center [551, 335] width 210 height 23
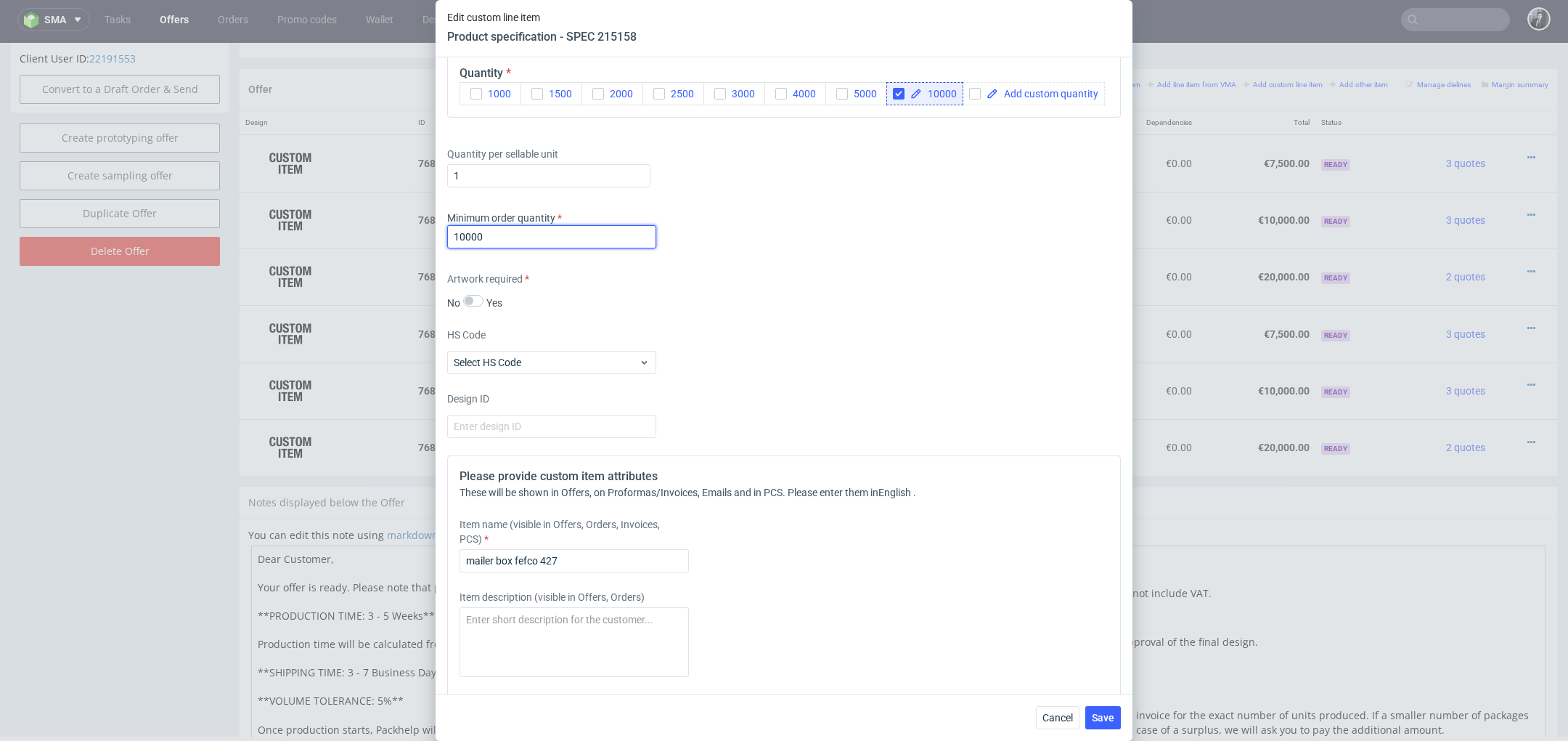
scroll to position [1098, 0]
type input "10000"
drag, startPoint x: 602, startPoint y: 552, endPoint x: 414, endPoint y: 552, distance: 188.0
click at [414, 552] on div "Edit custom line item Product specification - SPEC 215158 Supplier Custom Custo…" at bounding box center [784, 370] width 1568 height 741
type input "Custom Eco Mailer Box"
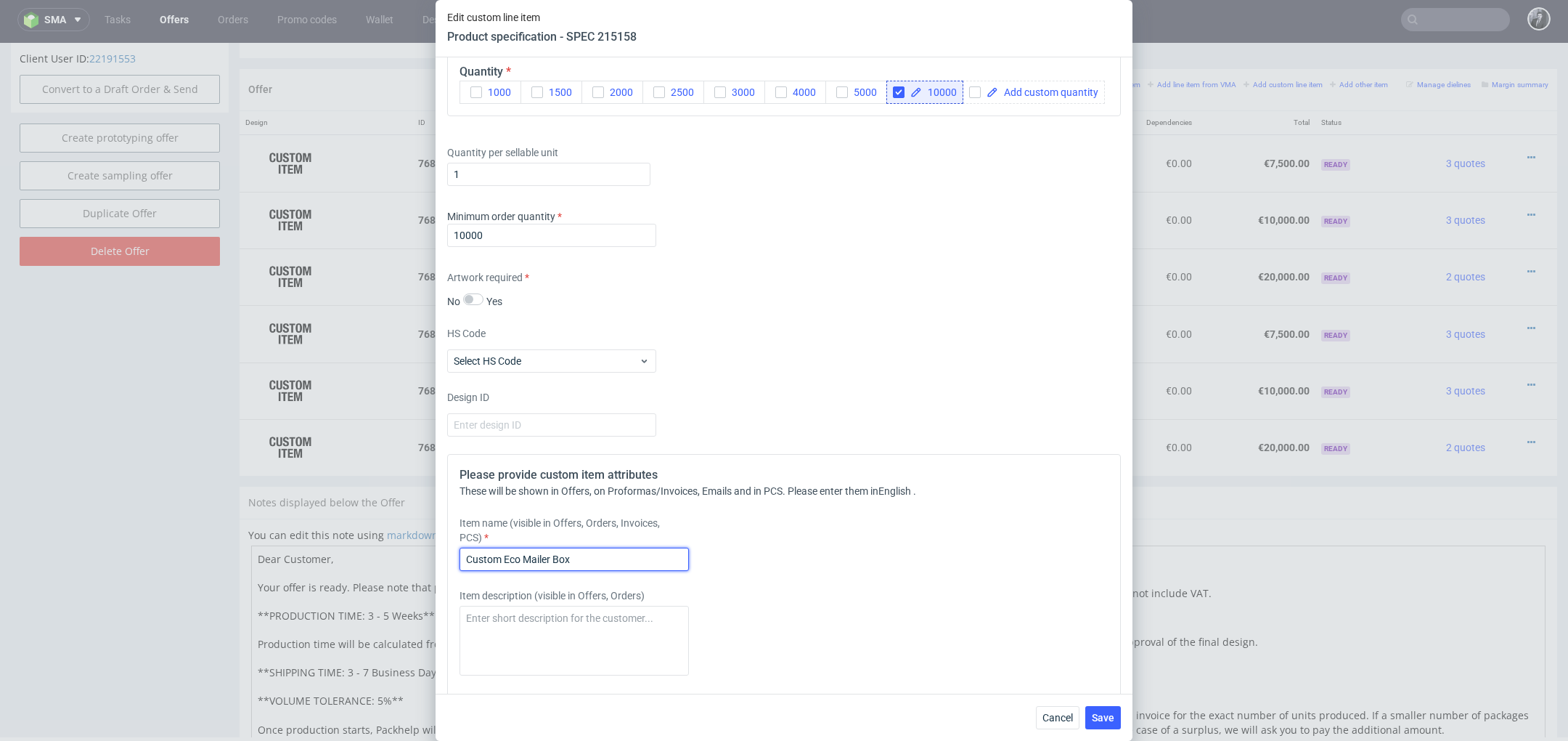
scroll to position [1260, 0]
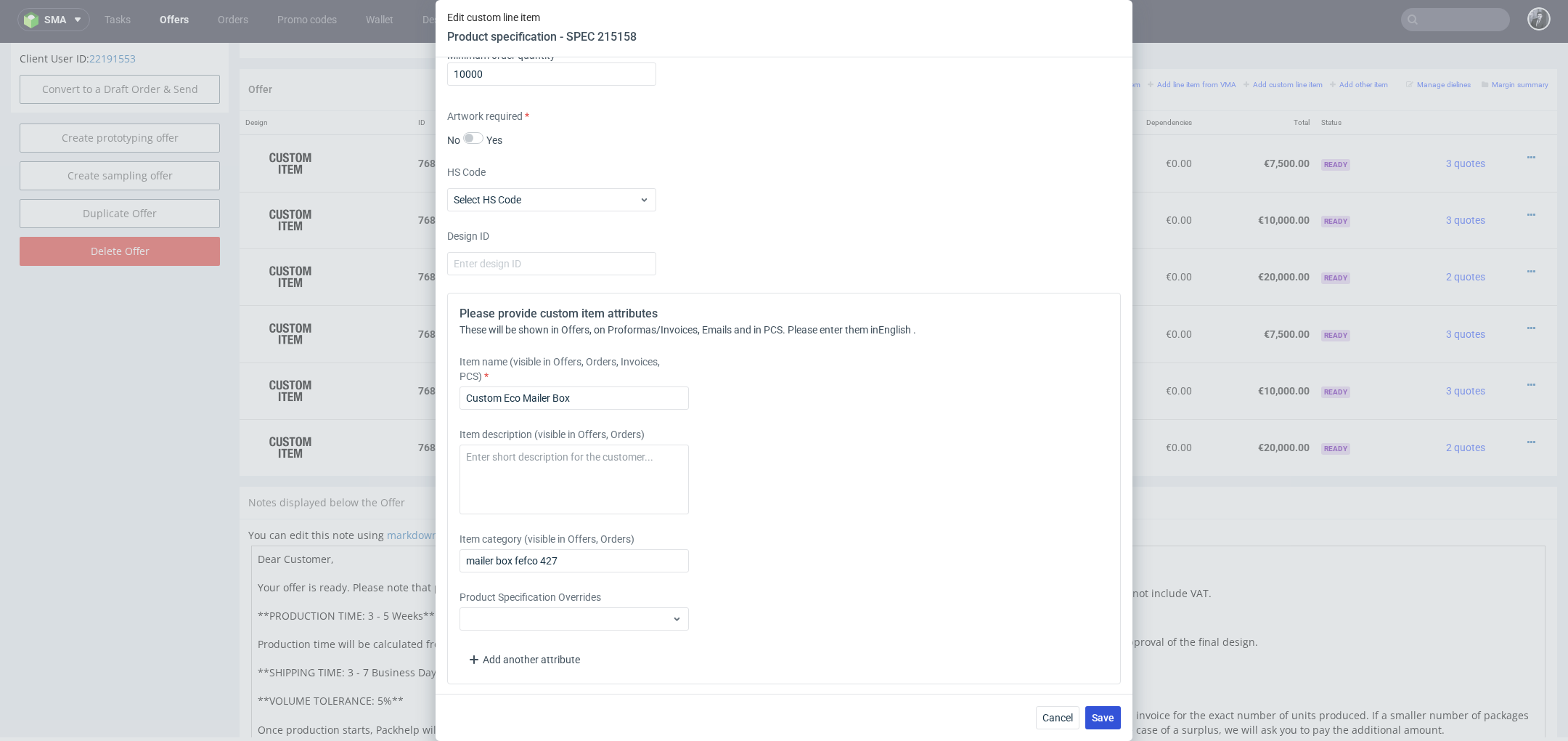
click at [1104, 716] on span "Save" at bounding box center [1103, 718] width 22 height 11
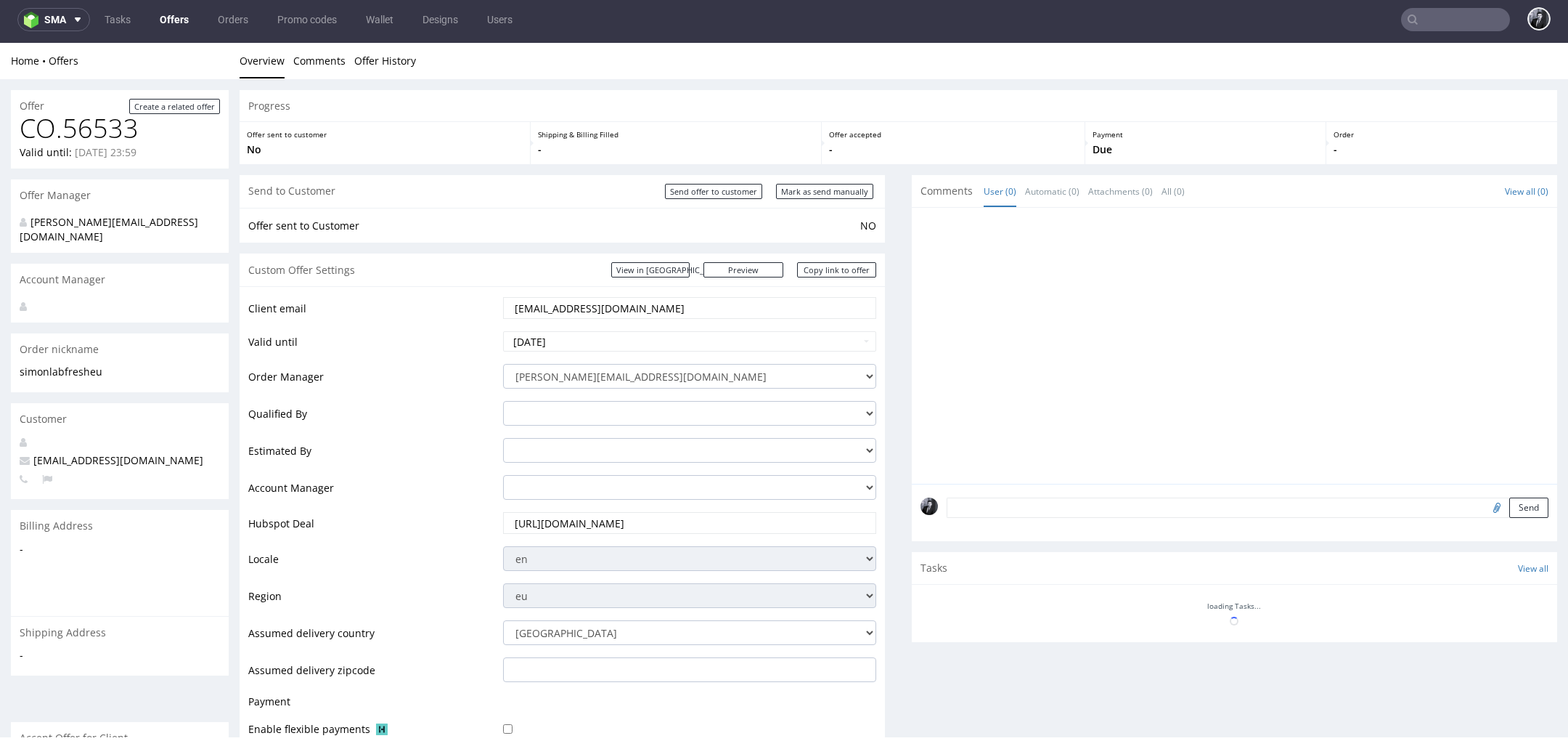
scroll to position [942, 0]
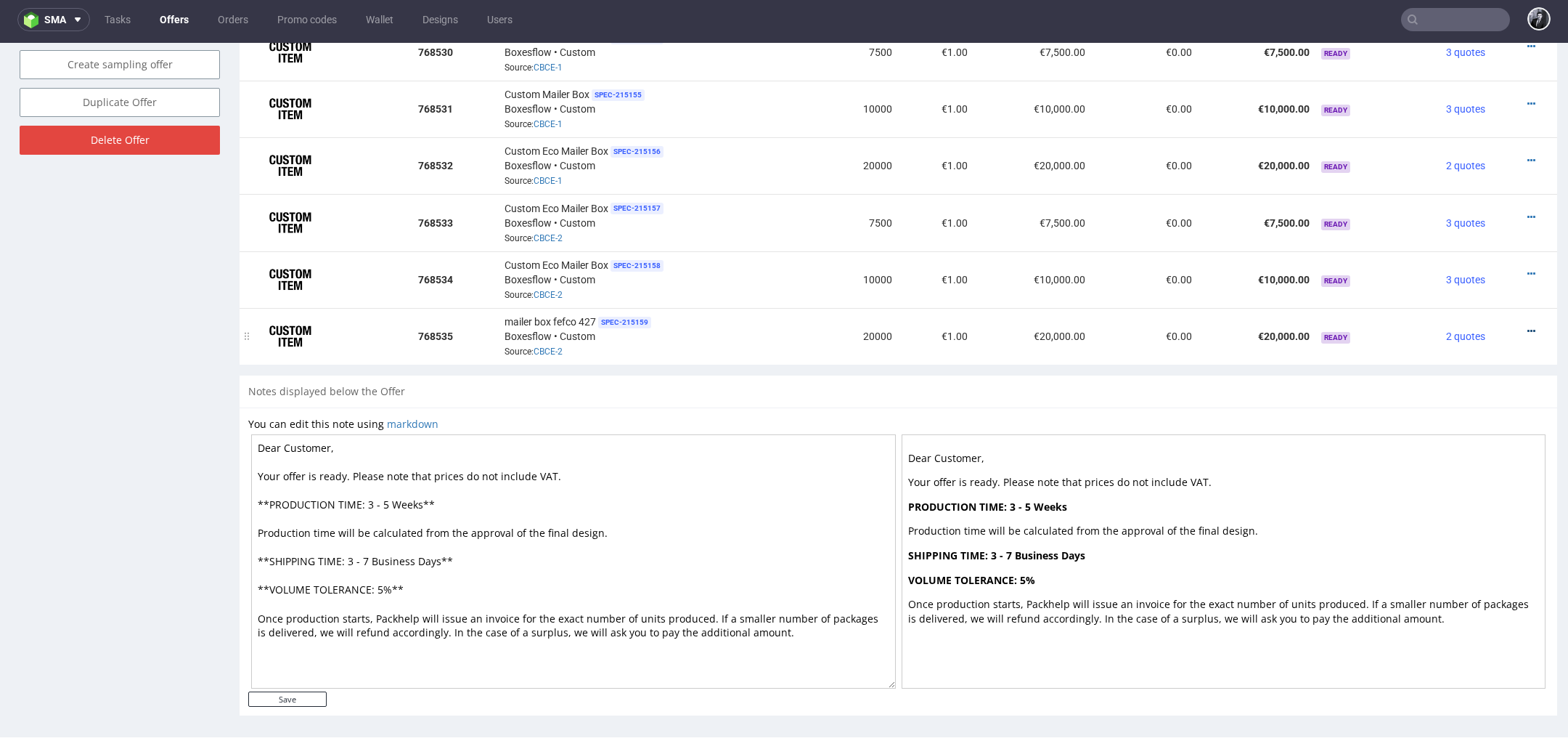
click at [1527, 327] on icon at bounding box center [1531, 331] width 8 height 11
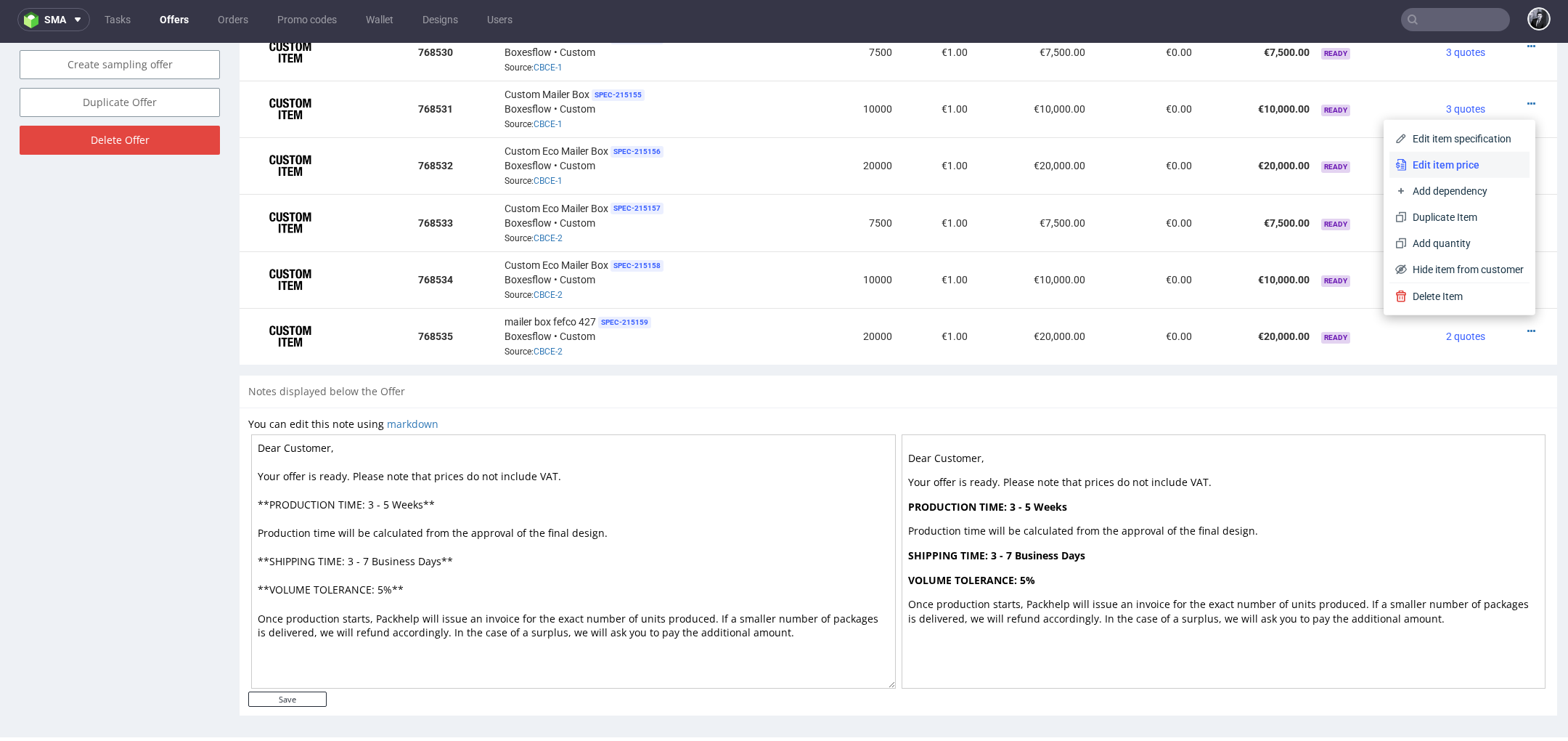
click at [1462, 165] on span "Edit item price" at bounding box center [1465, 164] width 117 height 14
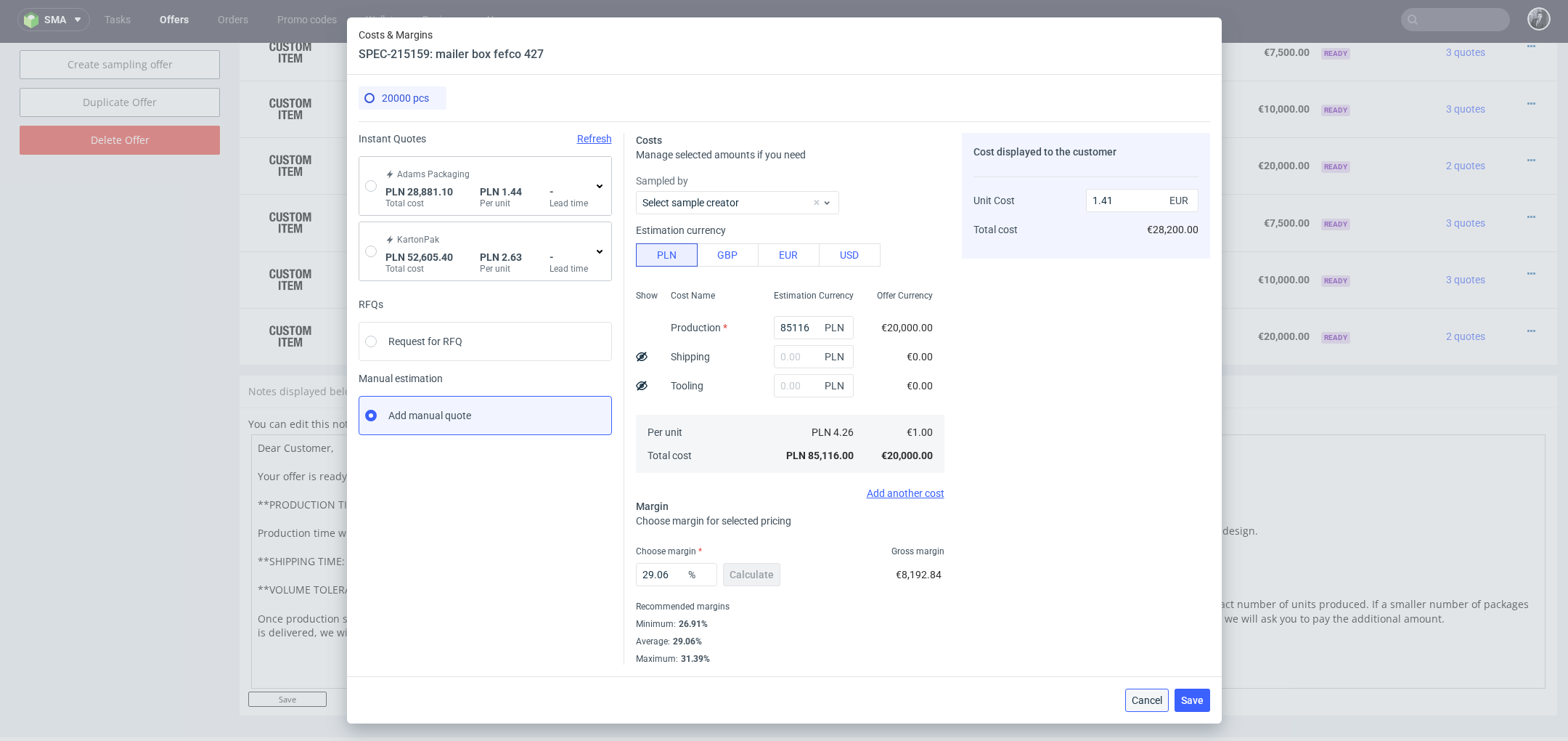
click at [1144, 696] on span "Cancel" at bounding box center [1147, 700] width 31 height 11
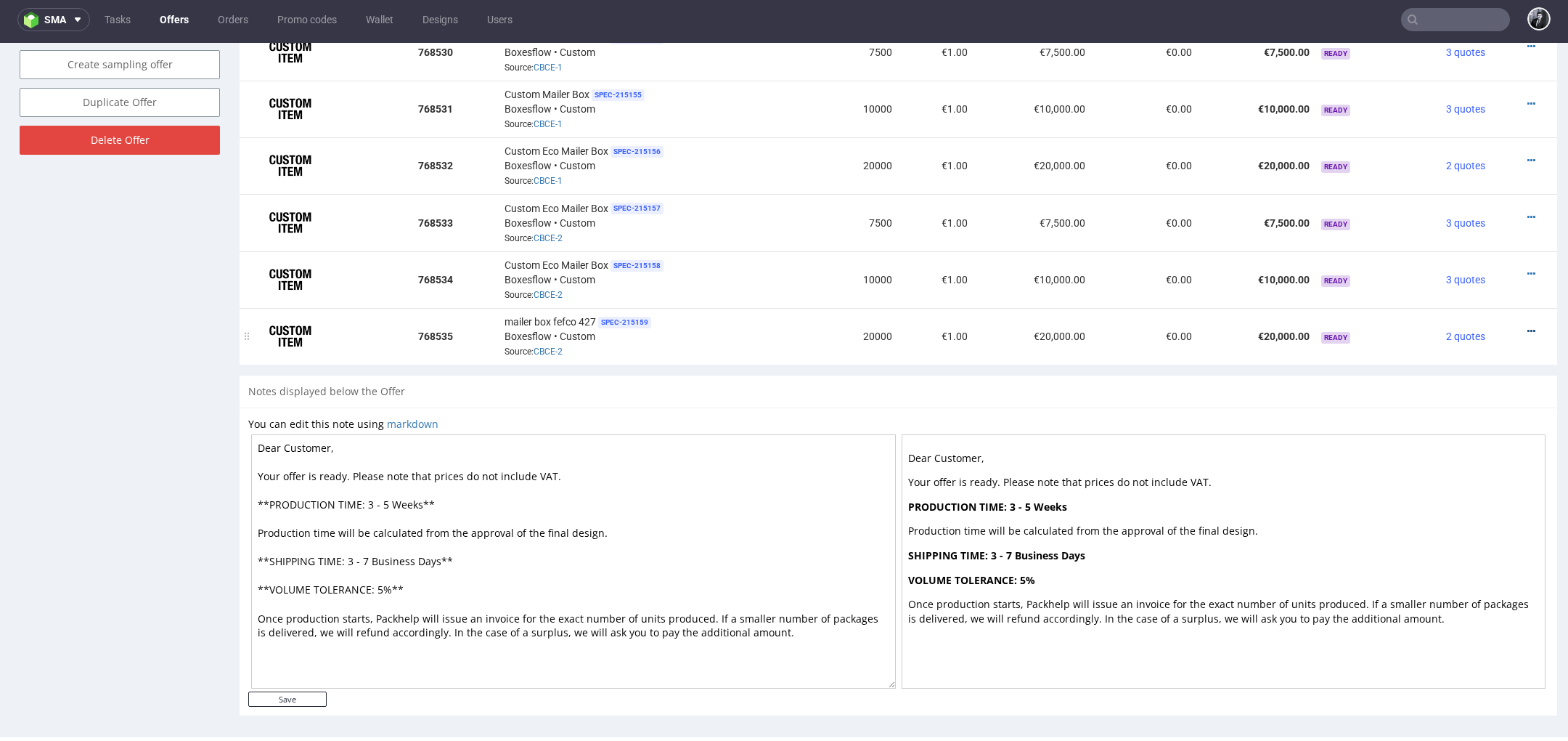
click at [1527, 327] on icon at bounding box center [1531, 331] width 8 height 11
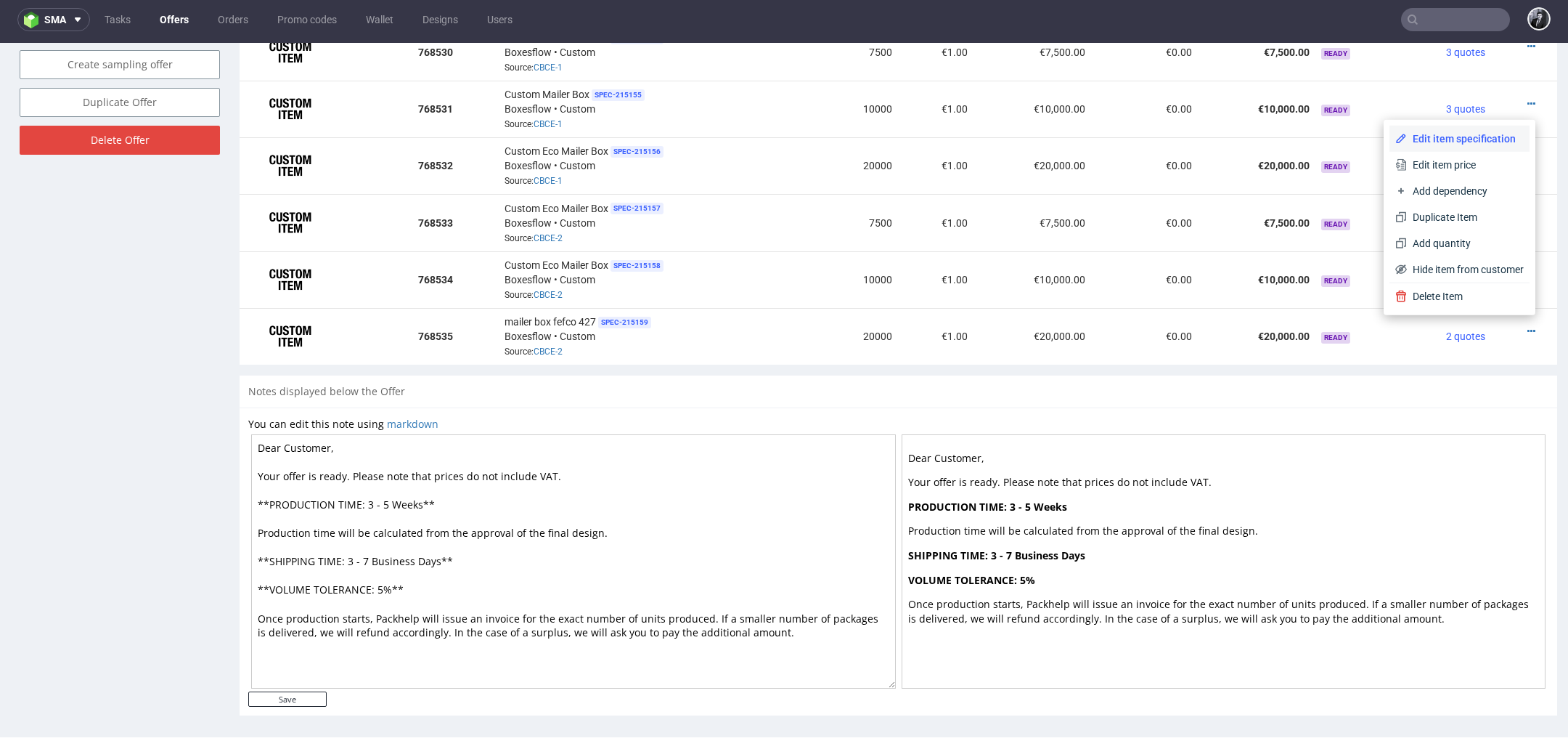
click at [1483, 136] on span "Edit item specification" at bounding box center [1465, 138] width 117 height 14
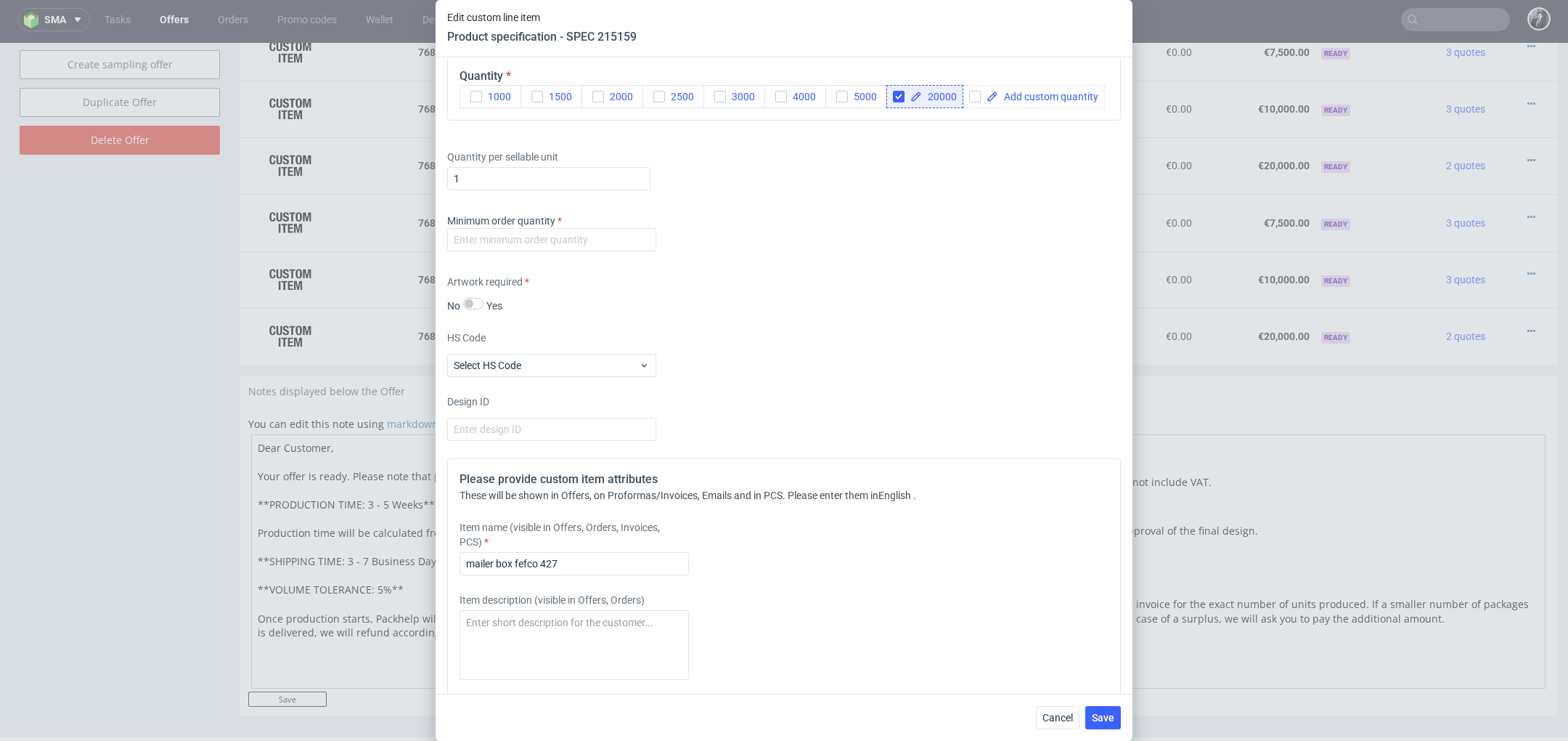
scroll to position [1098, 0]
click at [569, 235] on input "number" at bounding box center [551, 236] width 210 height 23
click at [464, 235] on input "20000" at bounding box center [551, 236] width 210 height 23
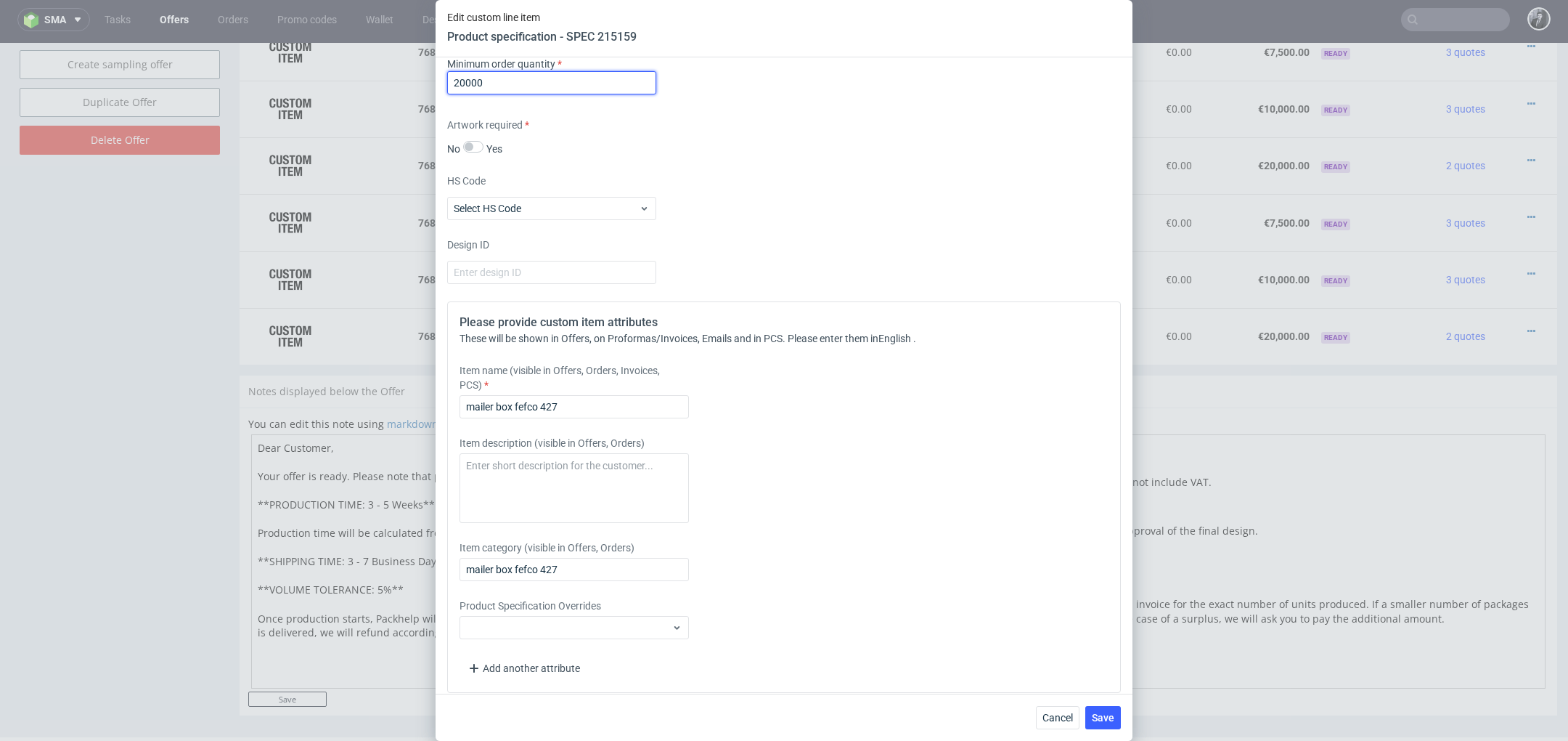
scroll to position [1254, 0]
type input "20000"
drag, startPoint x: 604, startPoint y: 394, endPoint x: 409, endPoint y: 394, distance: 195.0
click at [409, 394] on div "Edit custom line item Product specification - SPEC 215159 Supplier Custom Custo…" at bounding box center [784, 370] width 1568 height 741
drag, startPoint x: 613, startPoint y: 400, endPoint x: 383, endPoint y: 400, distance: 230.0
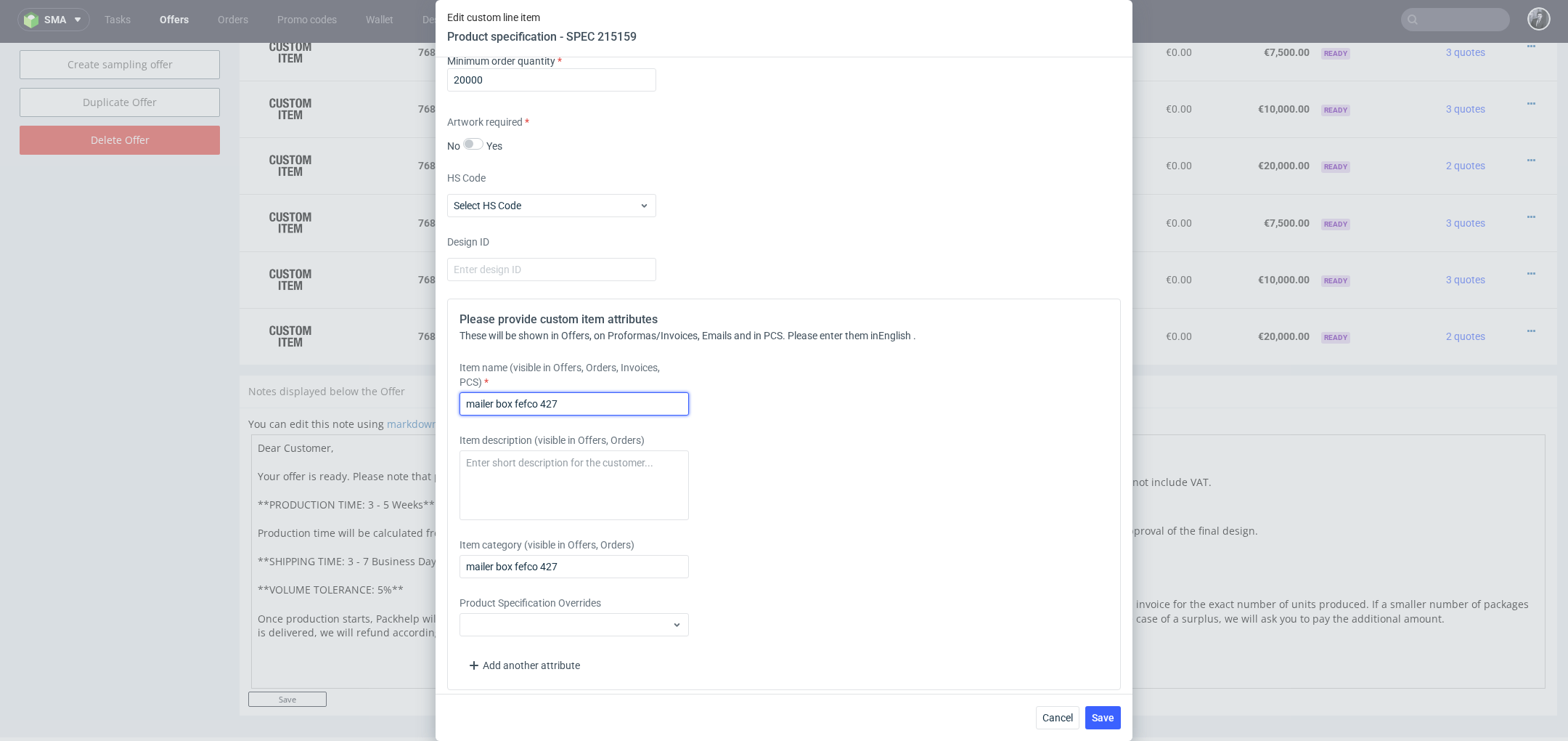
click at [386, 400] on div "Edit custom line item Product specification - SPEC 215159 Supplier Custom Custo…" at bounding box center [784, 370] width 1568 height 741
type input "Custom Eco Mailer Box"
click at [795, 409] on div "Item name (visible in Offers, Orders, Invoices, PCS) Custom Eco Mailer Box" at bounding box center [700, 387] width 482 height 55
click at [1102, 718] on span "Save" at bounding box center [1103, 718] width 22 height 11
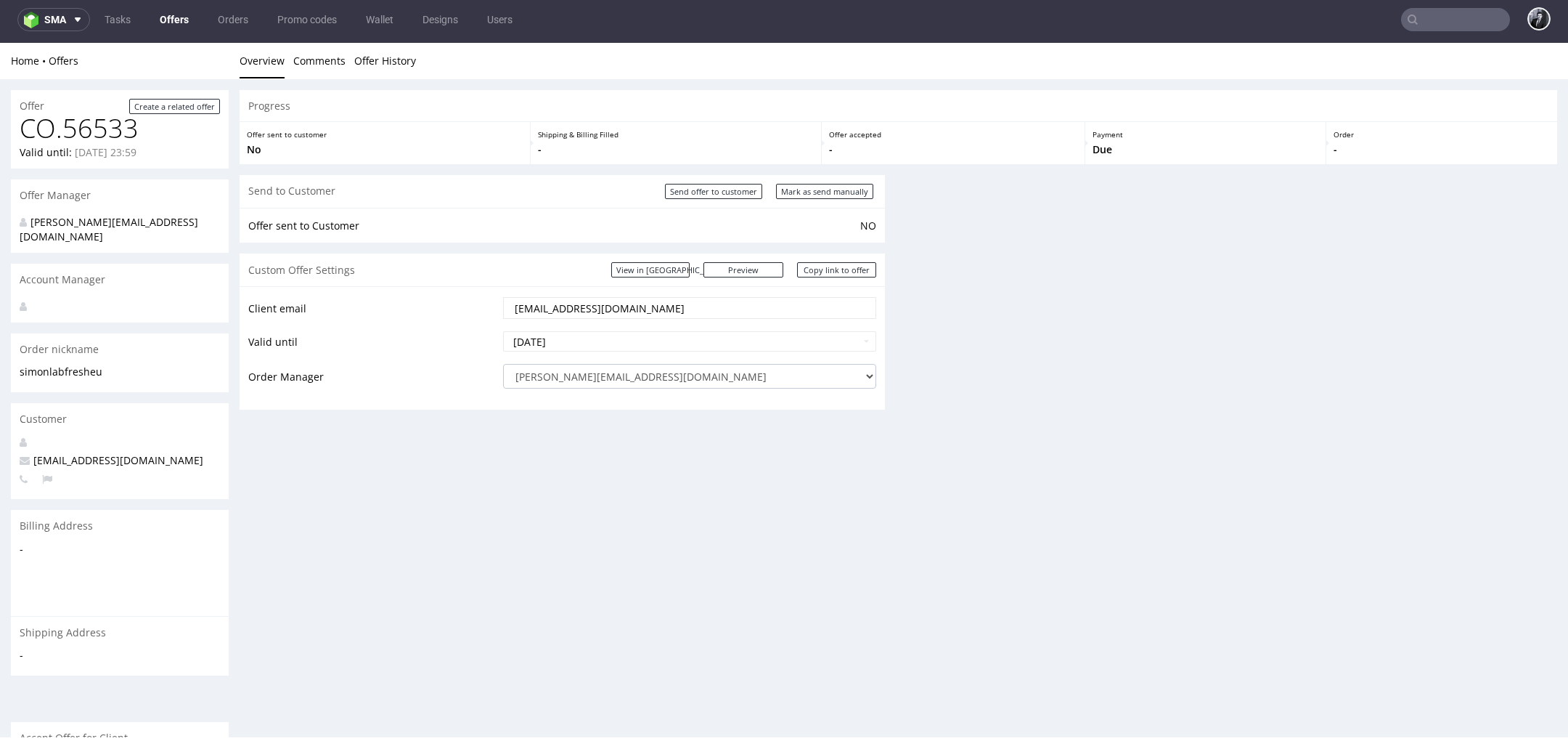
scroll to position [0, 0]
